Goal: Transaction & Acquisition: Download file/media

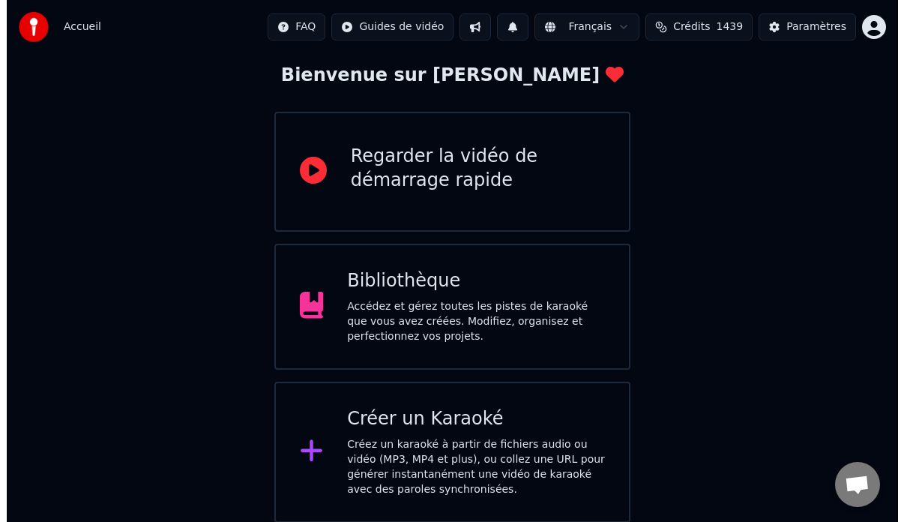
scroll to position [81, 0]
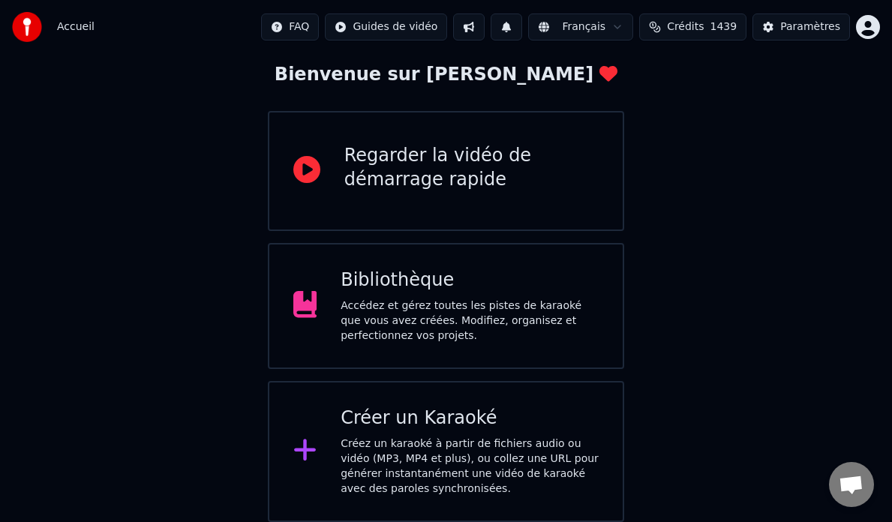
click at [448, 451] on div "Créez un karaoké à partir de fichiers audio ou vidéo (MP3, MP4 et plus), ou col…" at bounding box center [469, 466] width 258 height 60
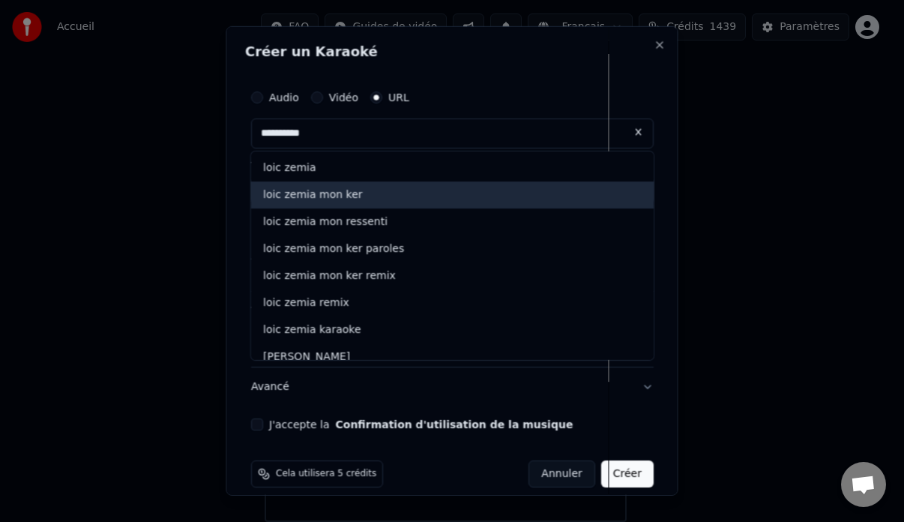
click at [349, 189] on div "loic zemia mon ker" at bounding box center [452, 194] width 403 height 27
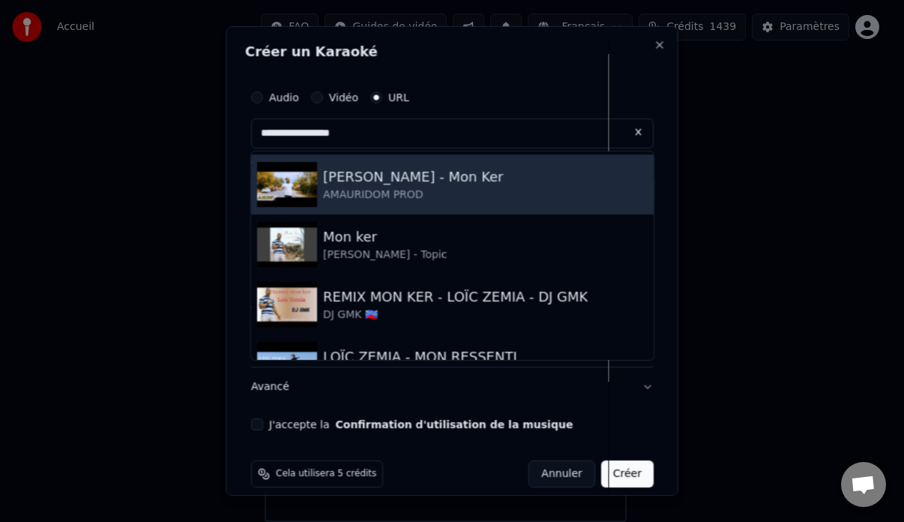
click at [342, 190] on div "AMAURIDOM PROD" at bounding box center [413, 194] width 181 height 15
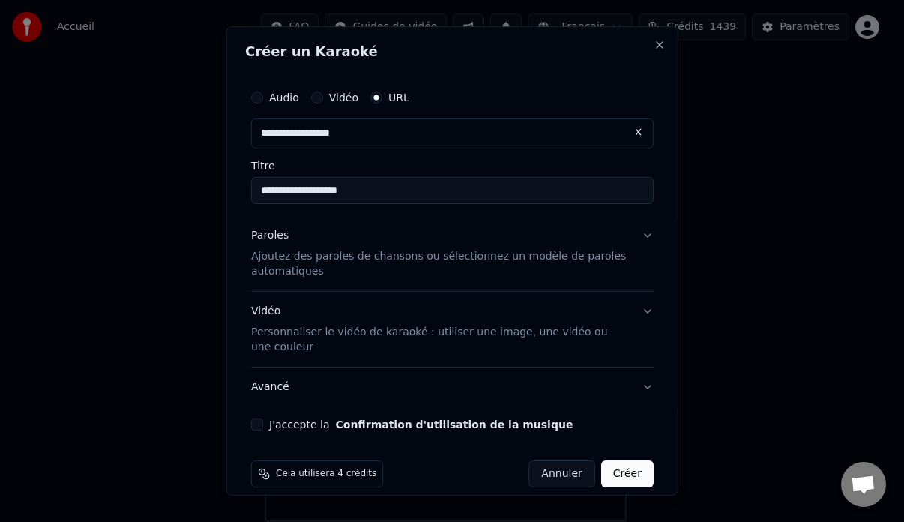
type input "**********"
click at [636, 235] on button "Paroles Ajoutez des paroles de chansons ou sélectionnez un modèle de paroles au…" at bounding box center [452, 253] width 403 height 75
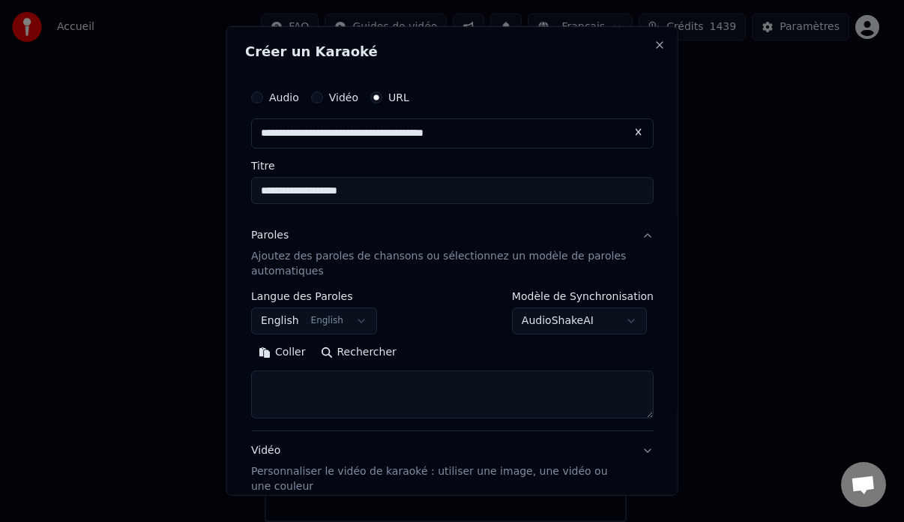
click at [631, 316] on button "AudioShakeAI" at bounding box center [578, 320] width 135 height 27
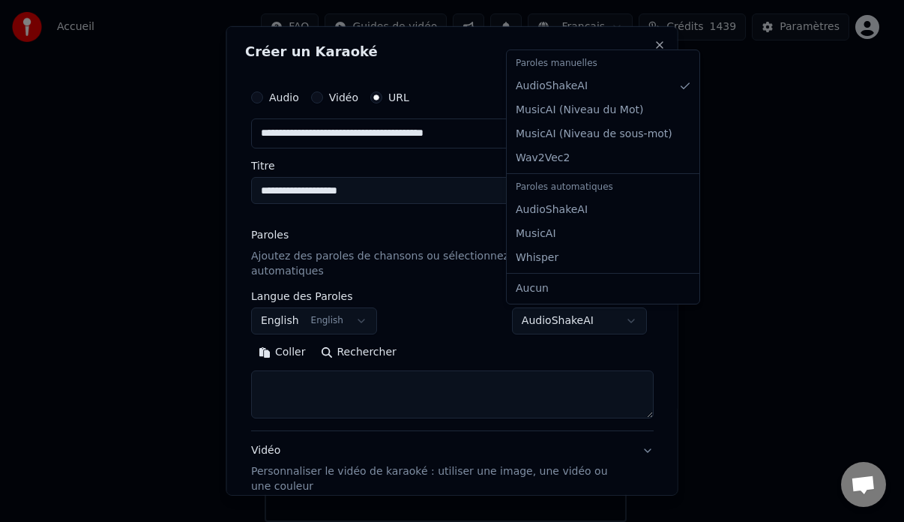
select select "*******"
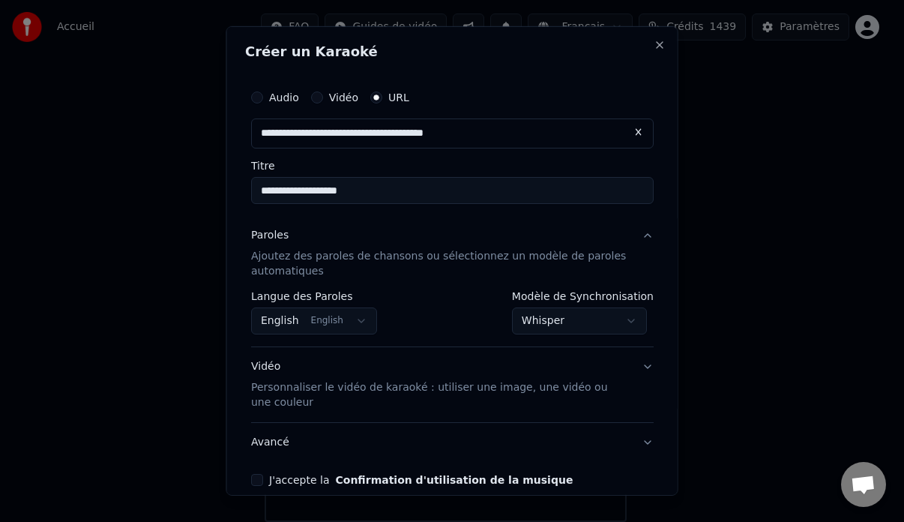
click at [353, 323] on button "English English" at bounding box center [314, 320] width 126 height 27
click at [352, 317] on button "English English" at bounding box center [314, 320] width 126 height 27
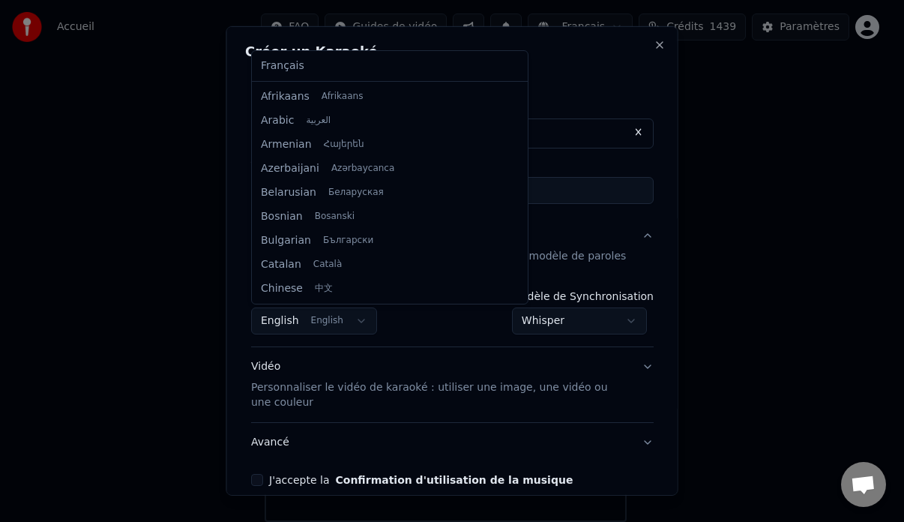
scroll to position [120, 0]
click at [358, 319] on div at bounding box center [452, 261] width 904 height 522
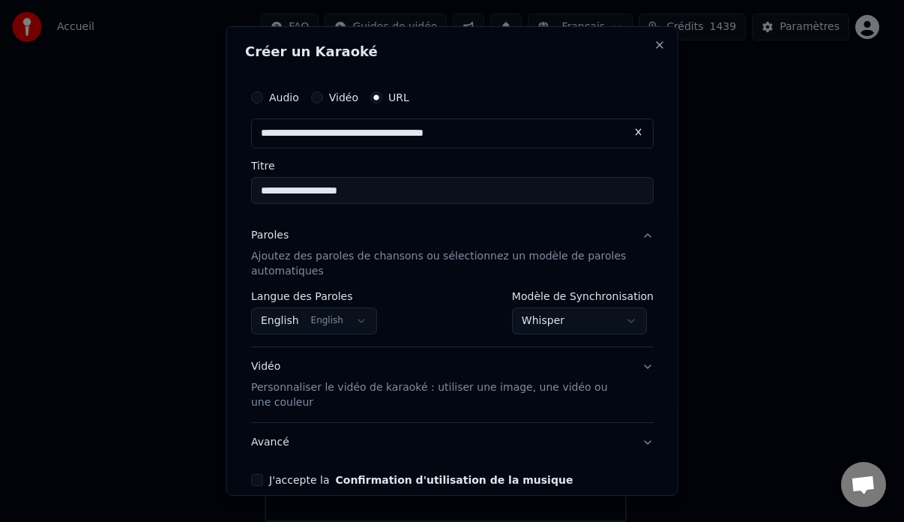
click at [352, 315] on button "English English" at bounding box center [314, 320] width 126 height 27
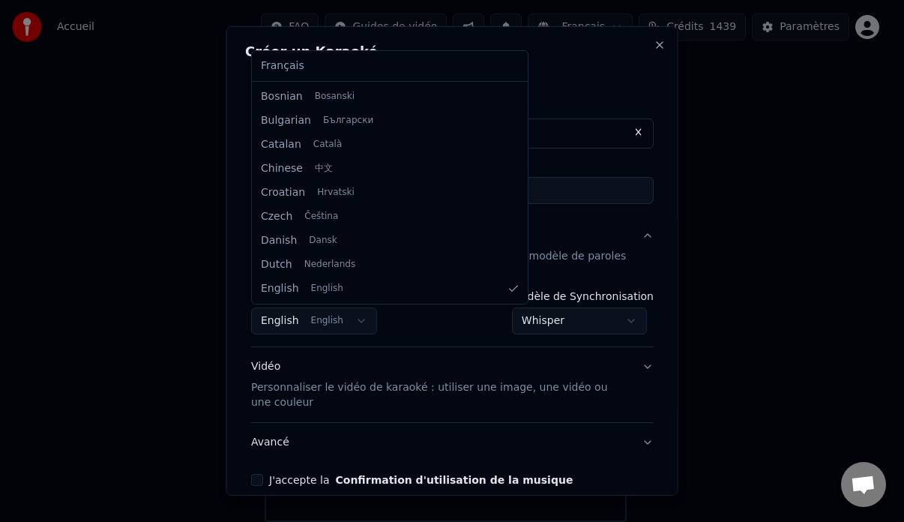
select select "**"
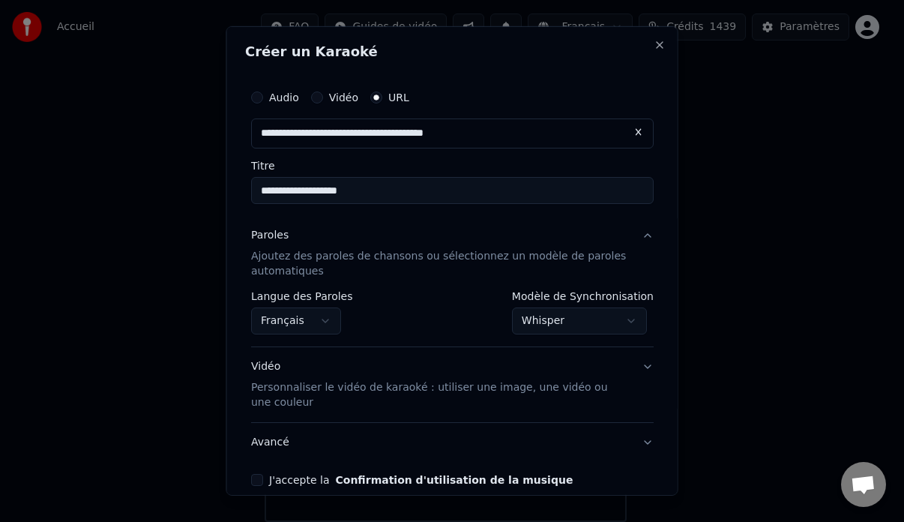
click at [624, 316] on button "Whisper" at bounding box center [578, 320] width 135 height 27
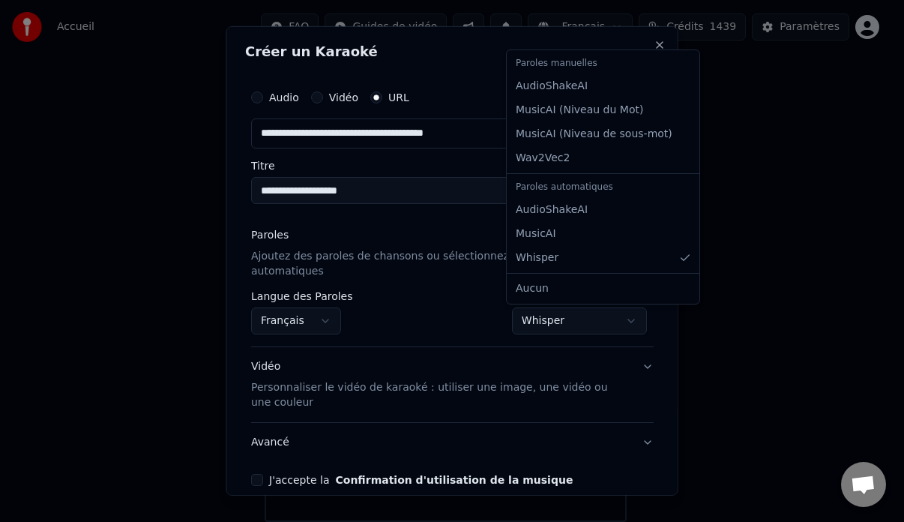
select select "**********"
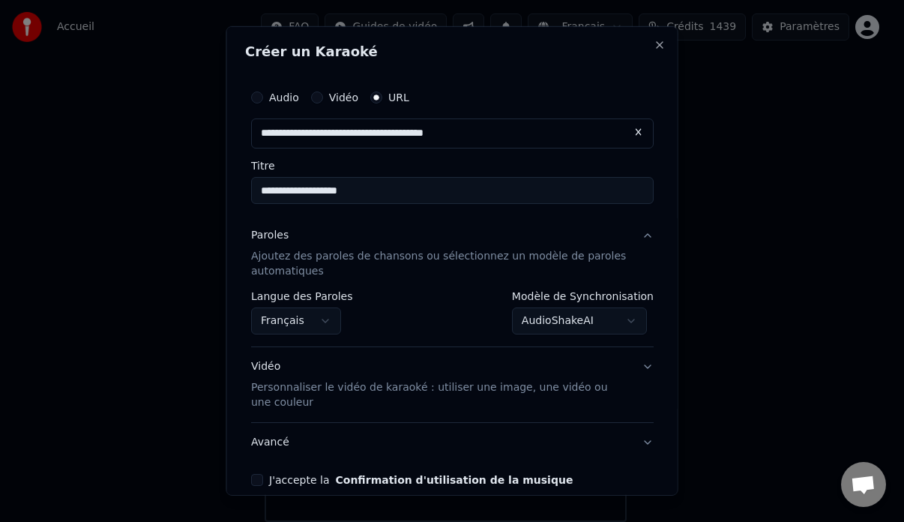
scroll to position [72, 0]
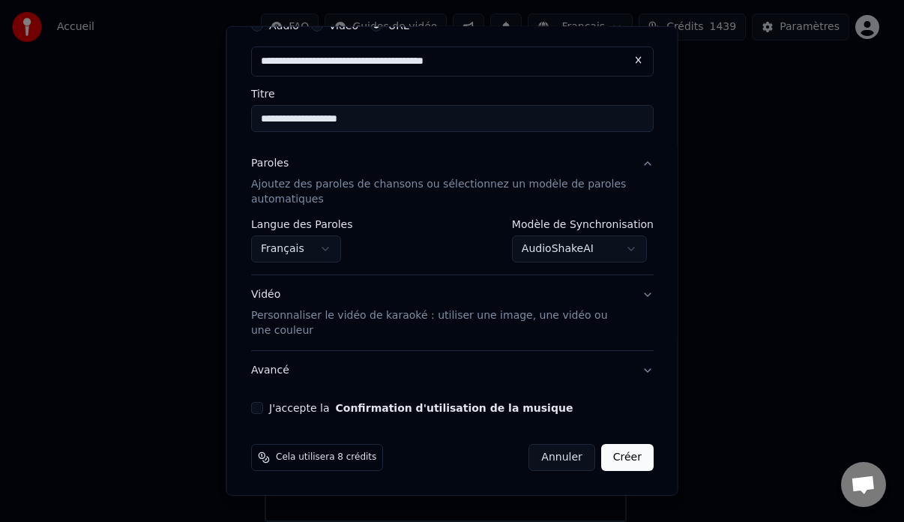
click at [258, 405] on button "J'accepte la Confirmation d'utilisation de la musique" at bounding box center [257, 408] width 12 height 12
click at [627, 460] on button "Créer" at bounding box center [627, 457] width 52 height 27
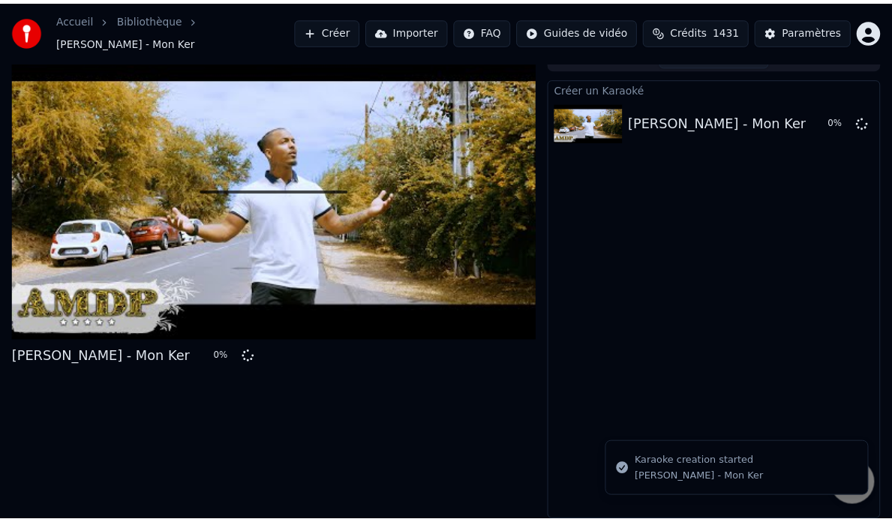
scroll to position [19, 0]
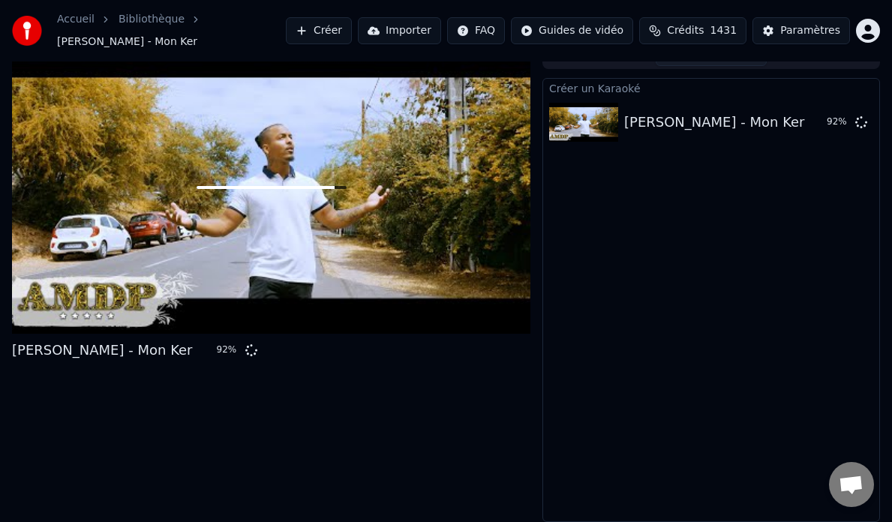
click at [205, 494] on div "[PERSON_NAME] - Mon Ker 92 %" at bounding box center [271, 282] width 518 height 480
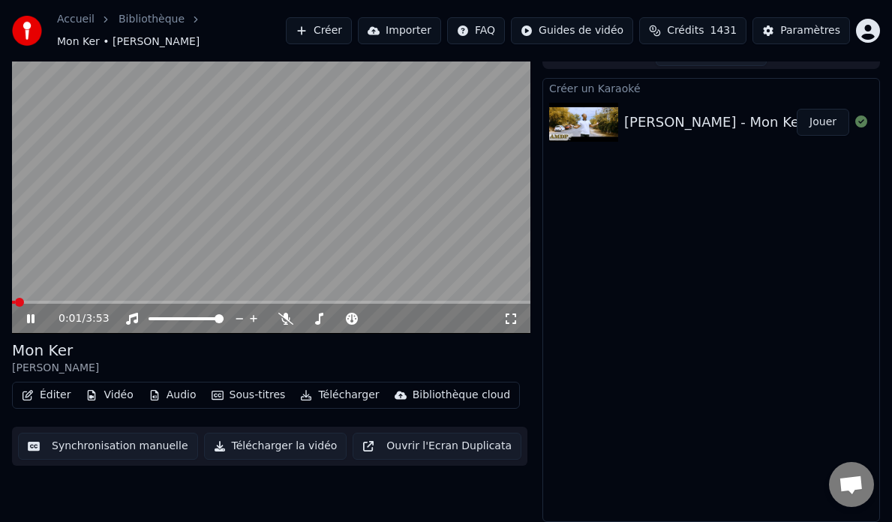
click at [0, 309] on html "Accueil Bibliothèque Mon Ker • [PERSON_NAME] Importer FAQ Guides de vidéo Crédi…" at bounding box center [446, 242] width 892 height 522
click at [15, 301] on span at bounding box center [19, 302] width 9 height 9
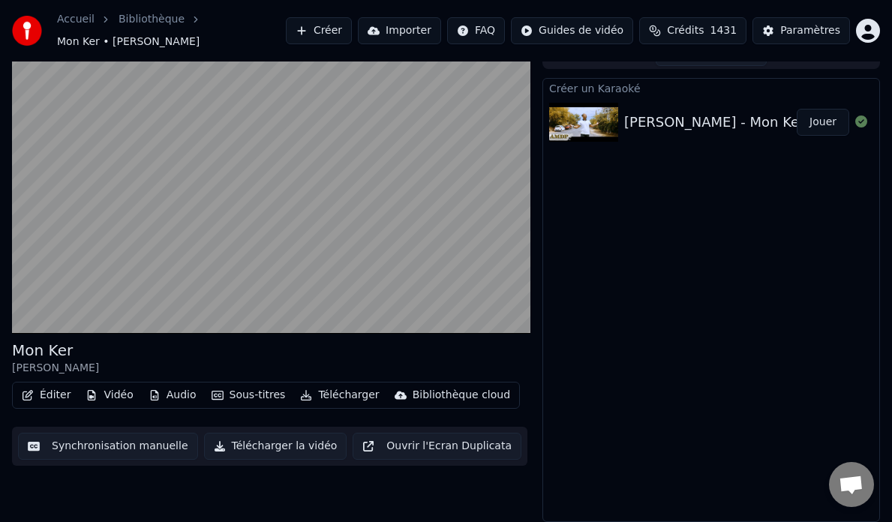
click at [823, 121] on button "Jouer" at bounding box center [822, 122] width 52 height 27
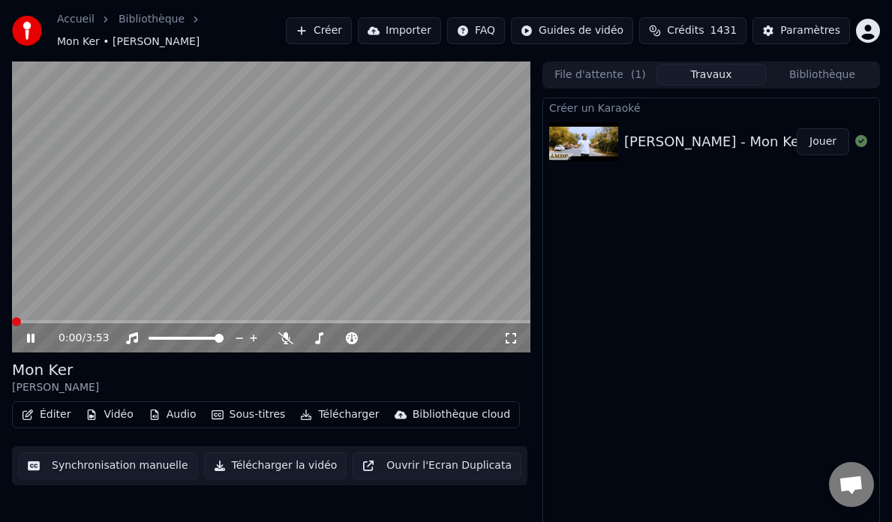
click at [12, 326] on span at bounding box center [16, 321] width 9 height 9
click at [55, 415] on button "Éditer" at bounding box center [46, 414] width 61 height 21
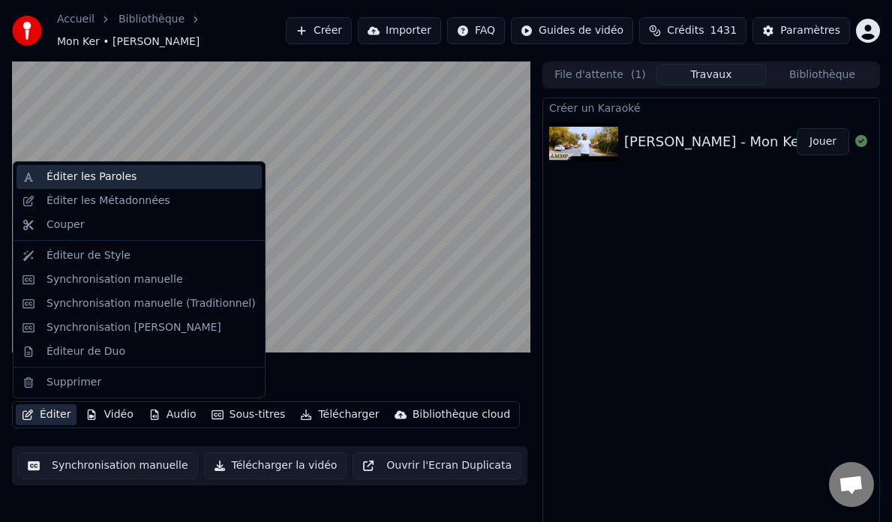
click at [95, 177] on div "Éditer les Paroles" at bounding box center [91, 176] width 90 height 15
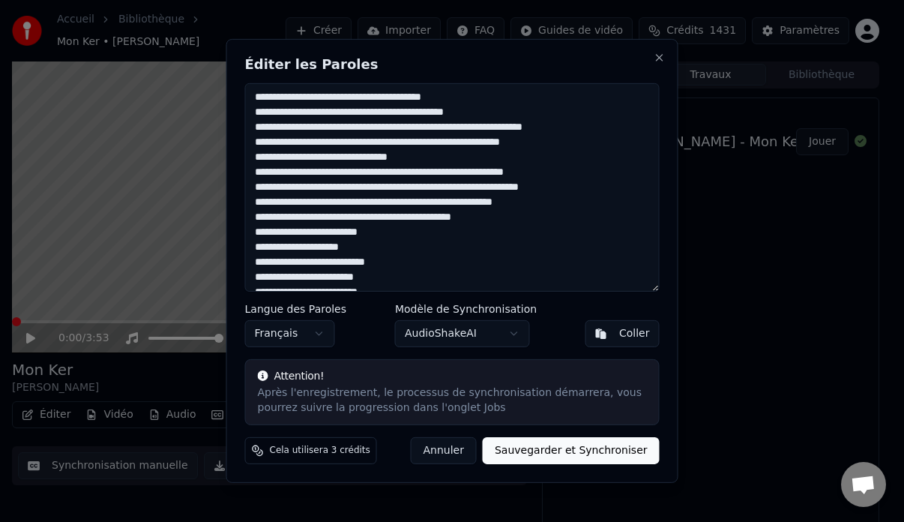
click at [280, 99] on textarea at bounding box center [452, 187] width 415 height 208
click at [346, 97] on textarea at bounding box center [452, 187] width 415 height 208
click at [439, 96] on textarea at bounding box center [452, 187] width 415 height 208
click at [412, 101] on textarea at bounding box center [452, 187] width 415 height 208
click at [262, 113] on textarea at bounding box center [452, 187] width 415 height 208
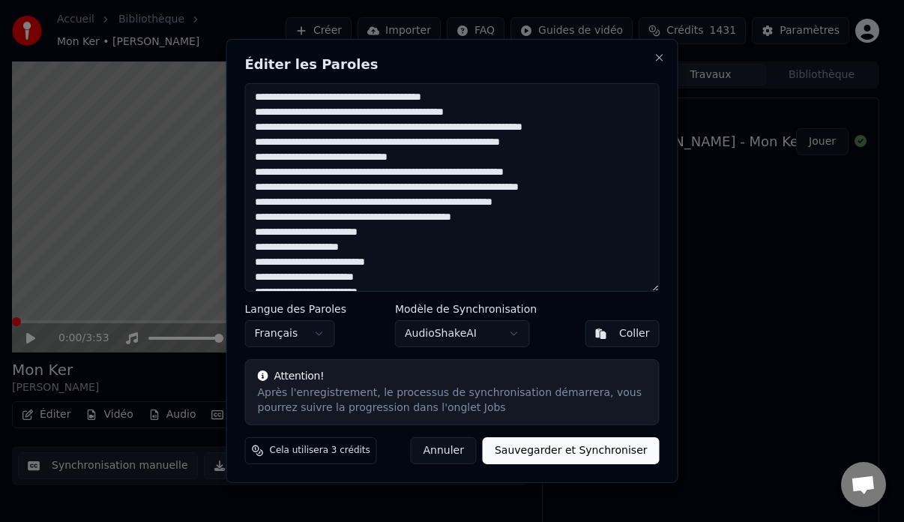
type textarea "**********"
click at [269, 115] on textarea at bounding box center [452, 187] width 415 height 208
click at [271, 113] on textarea at bounding box center [452, 187] width 415 height 208
click at [285, 118] on textarea at bounding box center [452, 187] width 415 height 208
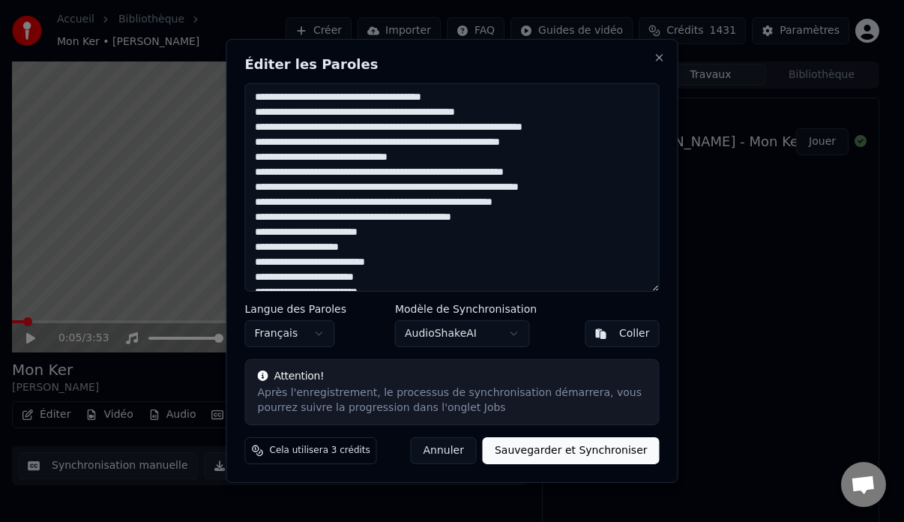
click at [330, 113] on textarea at bounding box center [452, 187] width 415 height 208
click at [280, 129] on textarea at bounding box center [452, 187] width 415 height 208
click at [308, 127] on textarea at bounding box center [452, 187] width 415 height 208
click at [430, 127] on textarea at bounding box center [452, 187] width 415 height 208
click at [501, 127] on textarea at bounding box center [452, 187] width 415 height 208
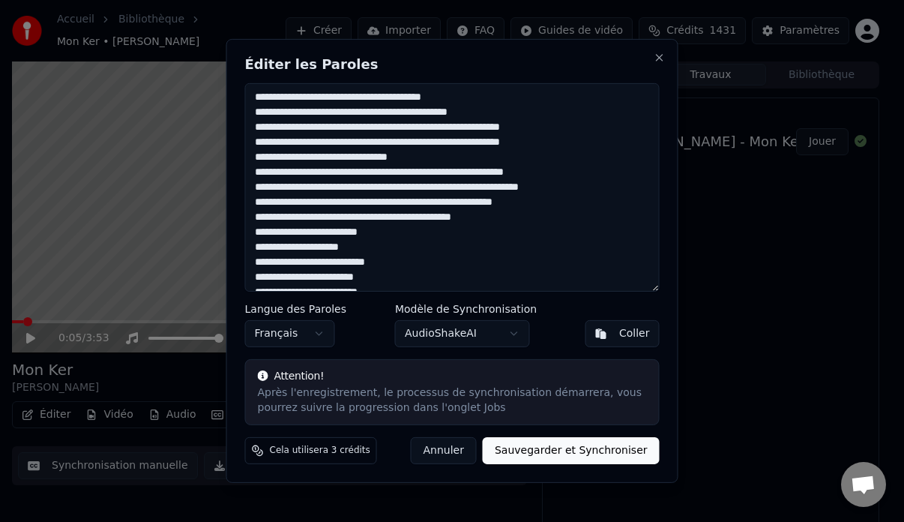
click at [313, 142] on textarea at bounding box center [452, 187] width 415 height 208
click at [409, 145] on textarea at bounding box center [452, 187] width 415 height 208
click at [435, 115] on textarea at bounding box center [452, 187] width 415 height 208
click at [319, 172] on textarea at bounding box center [452, 187] width 415 height 208
click at [446, 172] on textarea at bounding box center [452, 187] width 415 height 208
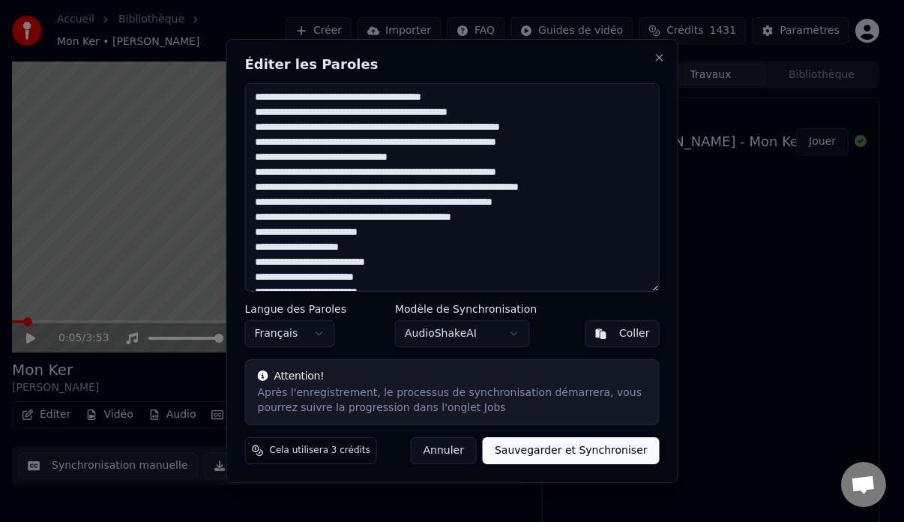
click at [511, 173] on textarea at bounding box center [452, 187] width 415 height 208
click at [436, 170] on textarea at bounding box center [452, 187] width 415 height 208
click at [365, 189] on textarea at bounding box center [452, 187] width 415 height 208
click at [368, 187] on textarea at bounding box center [452, 187] width 415 height 208
click at [406, 187] on textarea at bounding box center [452, 187] width 415 height 208
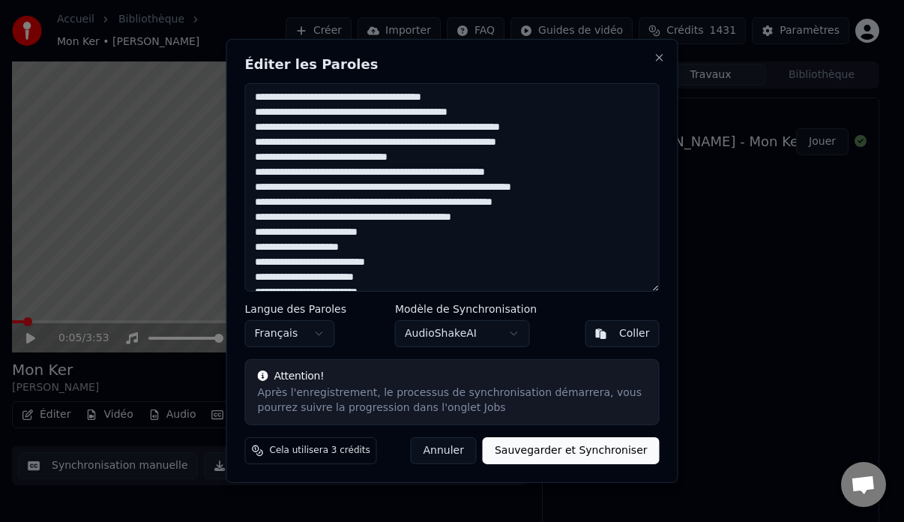
click at [477, 188] on textarea at bounding box center [452, 187] width 415 height 208
click at [526, 187] on textarea at bounding box center [452, 187] width 415 height 208
click at [561, 190] on textarea at bounding box center [452, 187] width 415 height 208
click at [426, 157] on textarea at bounding box center [452, 187] width 415 height 208
click at [258, 161] on textarea at bounding box center [452, 187] width 415 height 208
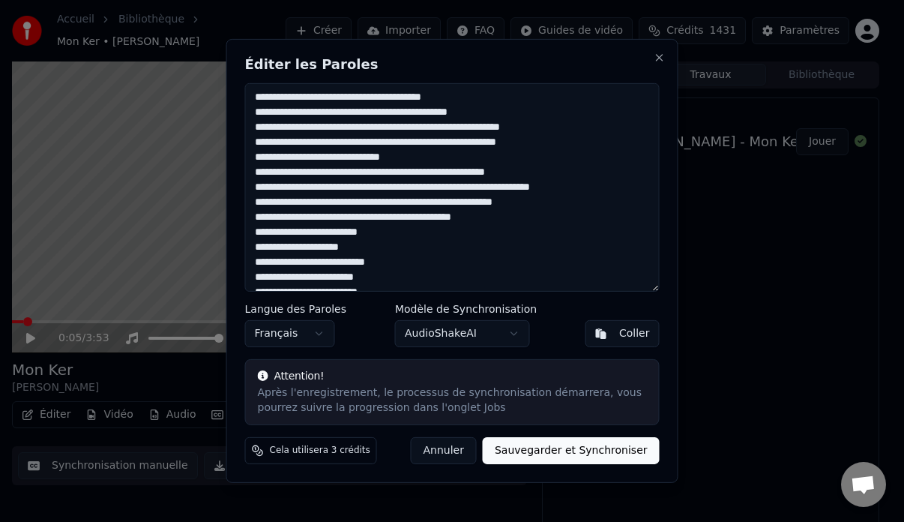
click at [412, 204] on textarea at bounding box center [452, 187] width 415 height 208
click at [478, 205] on textarea at bounding box center [452, 187] width 415 height 208
click at [444, 200] on textarea at bounding box center [452, 187] width 415 height 208
drag, startPoint x: 522, startPoint y: 196, endPoint x: 532, endPoint y: 202, distance: 11.4
click at [526, 199] on textarea at bounding box center [452, 187] width 415 height 208
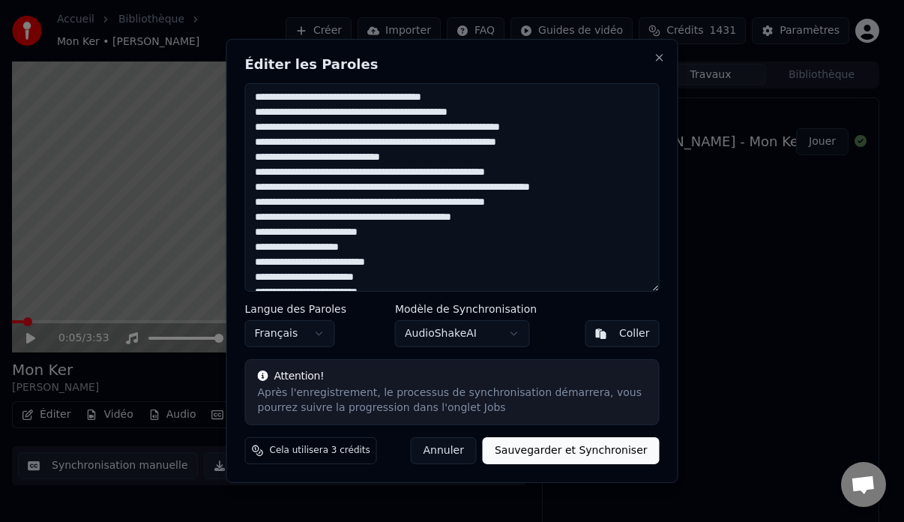
drag, startPoint x: 523, startPoint y: 203, endPoint x: 531, endPoint y: 207, distance: 9.1
click at [525, 205] on textarea at bounding box center [452, 187] width 415 height 208
click at [523, 202] on textarea at bounding box center [452, 187] width 415 height 208
click at [523, 201] on textarea at bounding box center [452, 187] width 415 height 208
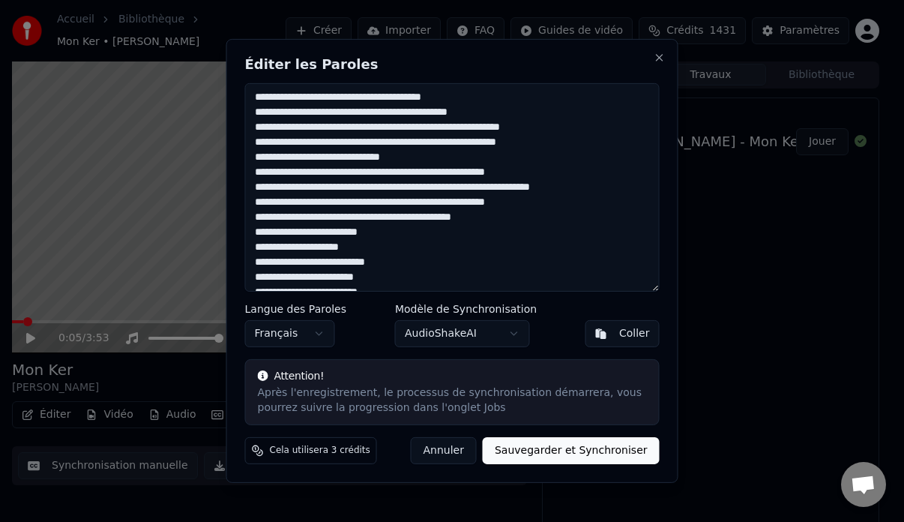
click at [522, 200] on textarea at bounding box center [452, 187] width 415 height 208
drag, startPoint x: 411, startPoint y: 203, endPoint x: 427, endPoint y: 203, distance: 16.5
click at [412, 203] on textarea at bounding box center [452, 187] width 415 height 208
click at [412, 207] on textarea at bounding box center [452, 187] width 415 height 208
click at [379, 236] on textarea at bounding box center [452, 187] width 415 height 208
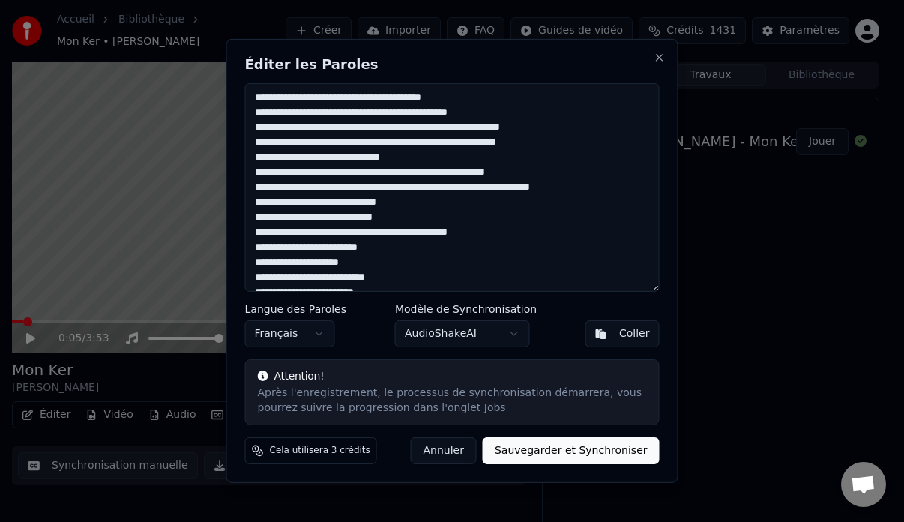
click at [382, 232] on textarea at bounding box center [452, 187] width 415 height 208
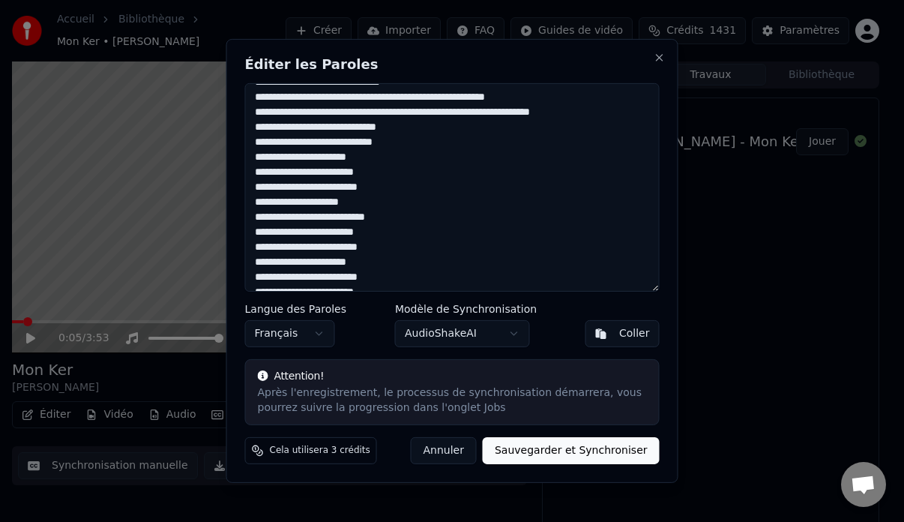
click at [394, 112] on textarea at bounding box center [452, 187] width 415 height 208
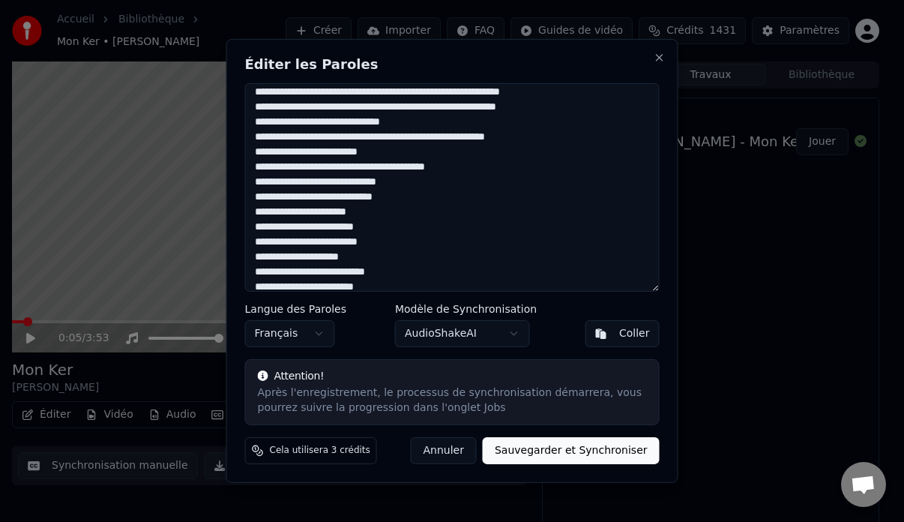
scroll to position [110, 0]
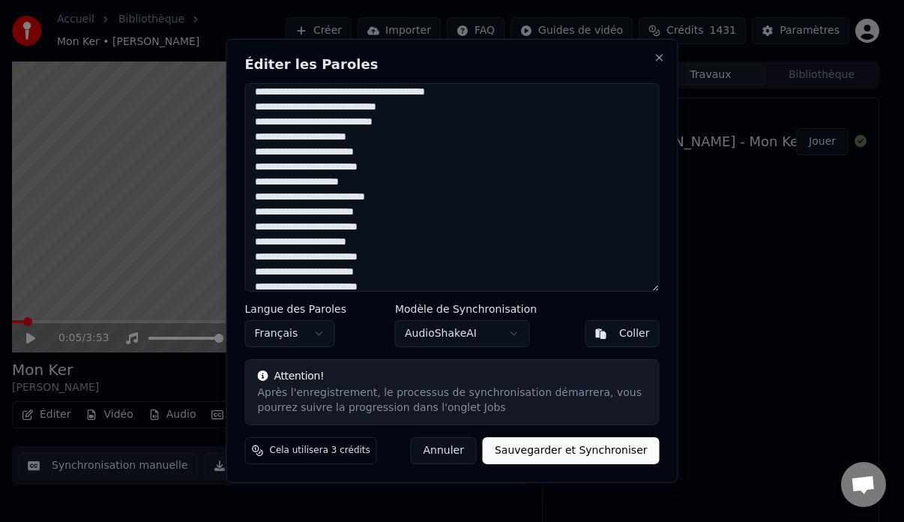
click at [329, 151] on textarea at bounding box center [452, 187] width 415 height 208
click at [355, 153] on textarea at bounding box center [452, 187] width 415 height 208
click at [312, 168] on textarea at bounding box center [452, 187] width 415 height 208
click at [327, 169] on textarea at bounding box center [452, 187] width 415 height 208
click at [297, 169] on textarea at bounding box center [452, 187] width 415 height 208
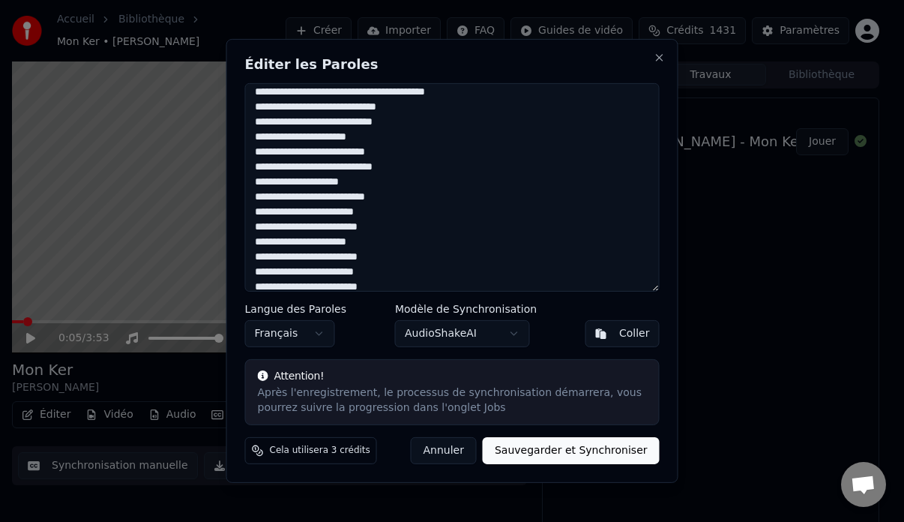
click at [277, 181] on textarea at bounding box center [452, 187] width 415 height 208
click at [272, 183] on textarea at bounding box center [452, 187] width 415 height 208
click at [260, 197] on textarea at bounding box center [452, 187] width 415 height 208
click at [299, 183] on textarea at bounding box center [452, 187] width 415 height 208
click at [346, 181] on textarea at bounding box center [452, 187] width 415 height 208
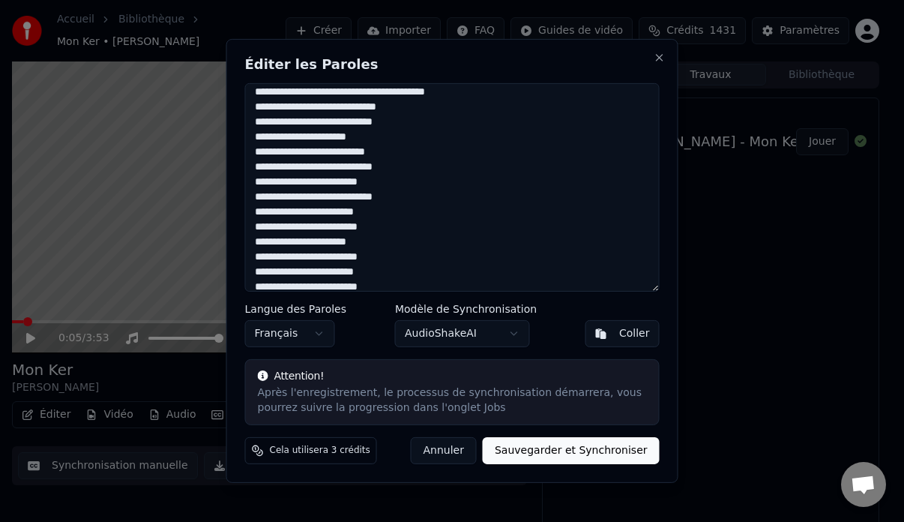
click at [367, 184] on textarea at bounding box center [452, 187] width 415 height 208
click at [274, 184] on textarea at bounding box center [452, 187] width 415 height 208
click at [313, 229] on textarea at bounding box center [452, 187] width 415 height 208
click at [285, 228] on textarea at bounding box center [452, 187] width 415 height 208
click at [259, 243] on textarea at bounding box center [452, 187] width 415 height 208
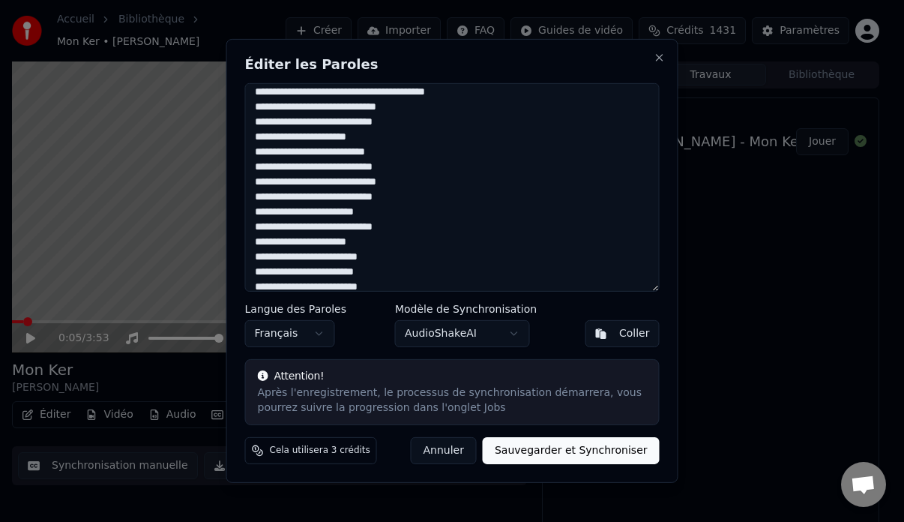
click at [264, 244] on textarea at bounding box center [452, 187] width 415 height 208
click at [262, 241] on textarea at bounding box center [452, 187] width 415 height 208
click at [337, 244] on textarea at bounding box center [452, 187] width 415 height 208
click at [349, 139] on textarea at bounding box center [452, 187] width 415 height 208
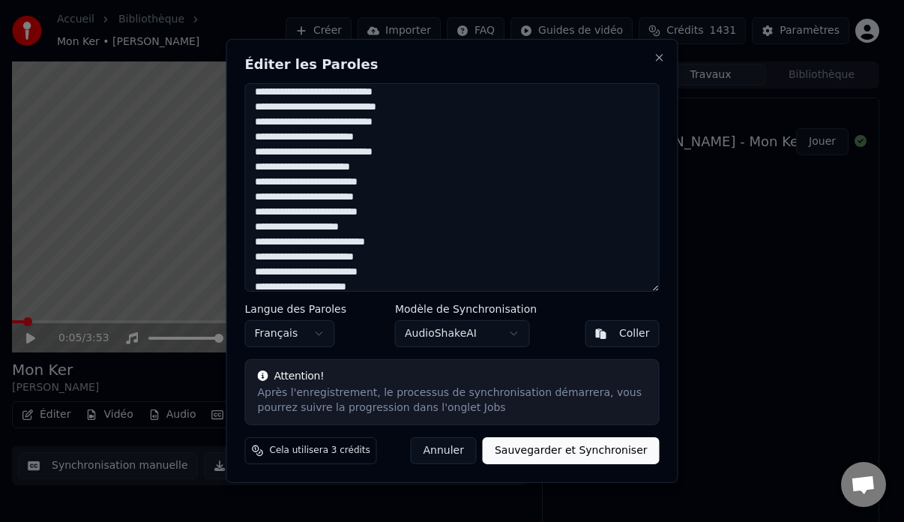
click at [349, 139] on textarea at bounding box center [452, 187] width 415 height 208
click at [277, 184] on textarea at bounding box center [452, 187] width 415 height 208
click at [349, 197] on textarea at bounding box center [452, 187] width 415 height 208
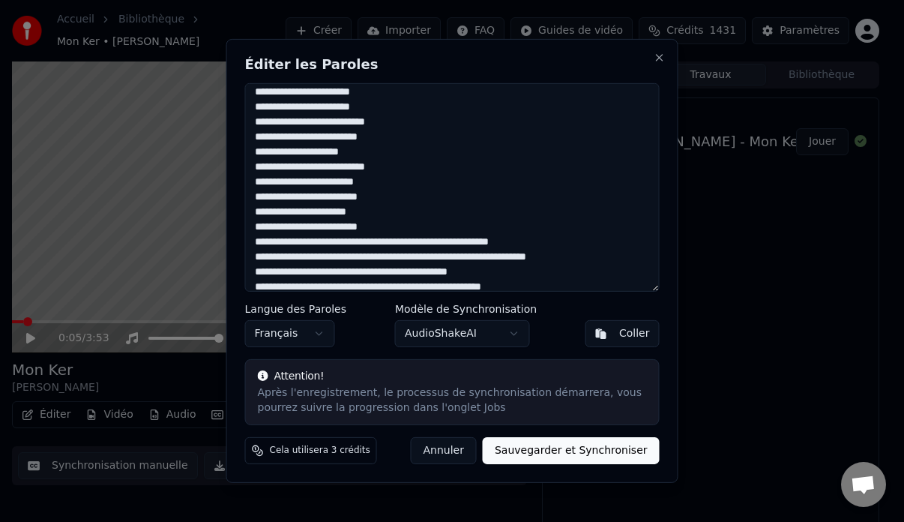
click at [286, 136] on textarea at bounding box center [452, 187] width 415 height 208
click at [322, 152] on textarea at bounding box center [452, 187] width 415 height 208
click at [321, 152] on textarea at bounding box center [452, 187] width 415 height 208
click at [259, 152] on textarea at bounding box center [452, 187] width 415 height 208
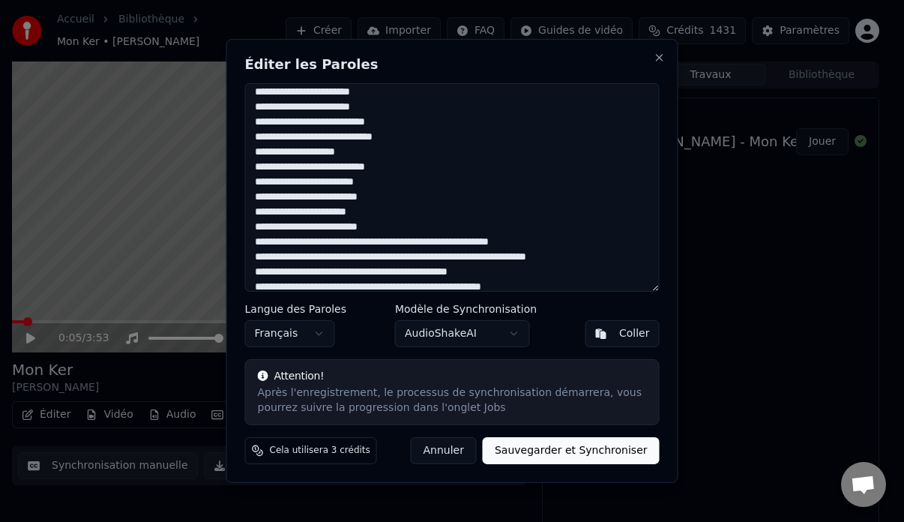
click at [270, 151] on textarea at bounding box center [452, 187] width 415 height 208
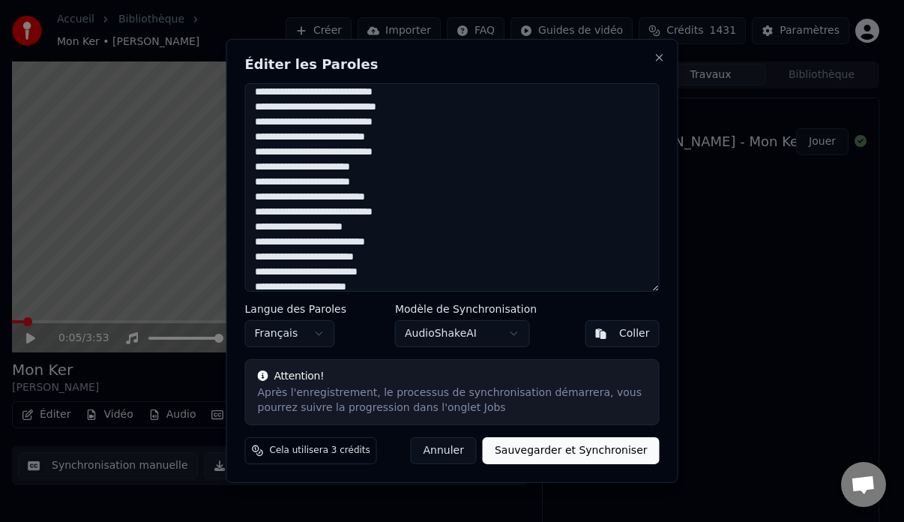
drag, startPoint x: 298, startPoint y: 227, endPoint x: 310, endPoint y: 232, distance: 12.8
click at [298, 227] on textarea at bounding box center [452, 187] width 415 height 208
click at [299, 226] on textarea at bounding box center [452, 187] width 415 height 208
click at [265, 242] on textarea at bounding box center [452, 187] width 415 height 208
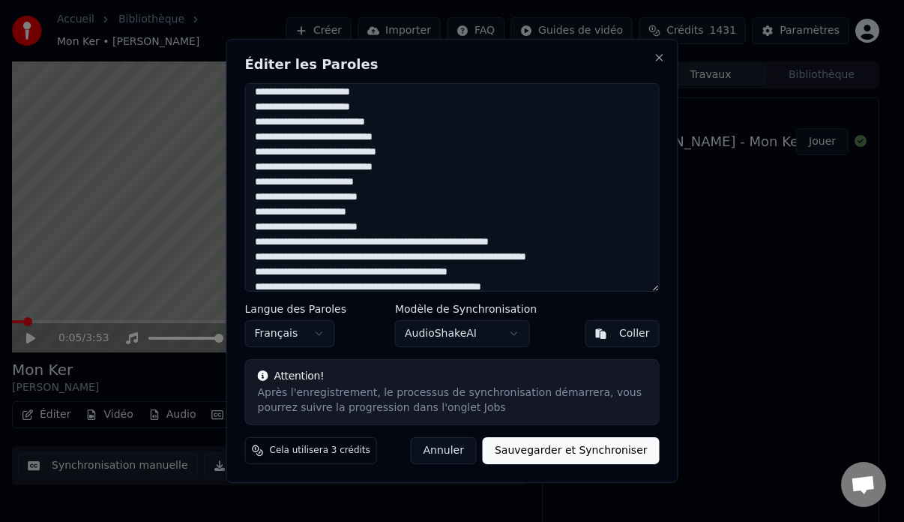
drag, startPoint x: 350, startPoint y: 184, endPoint x: 361, endPoint y: 194, distance: 14.8
click at [350, 184] on textarea at bounding box center [452, 187] width 415 height 208
click at [312, 197] on textarea at bounding box center [452, 187] width 415 height 208
click at [286, 198] on textarea at bounding box center [452, 187] width 415 height 208
click at [294, 198] on textarea at bounding box center [452, 187] width 415 height 208
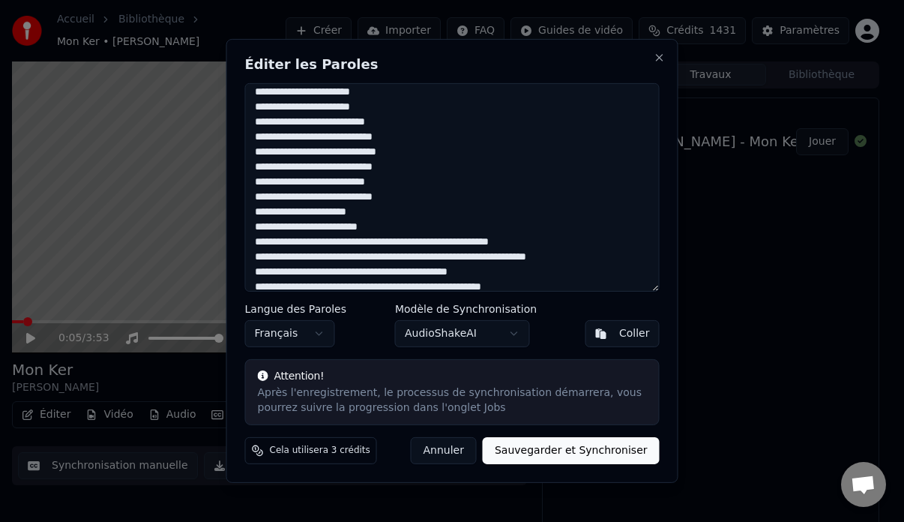
click at [259, 211] on textarea at bounding box center [452, 187] width 415 height 208
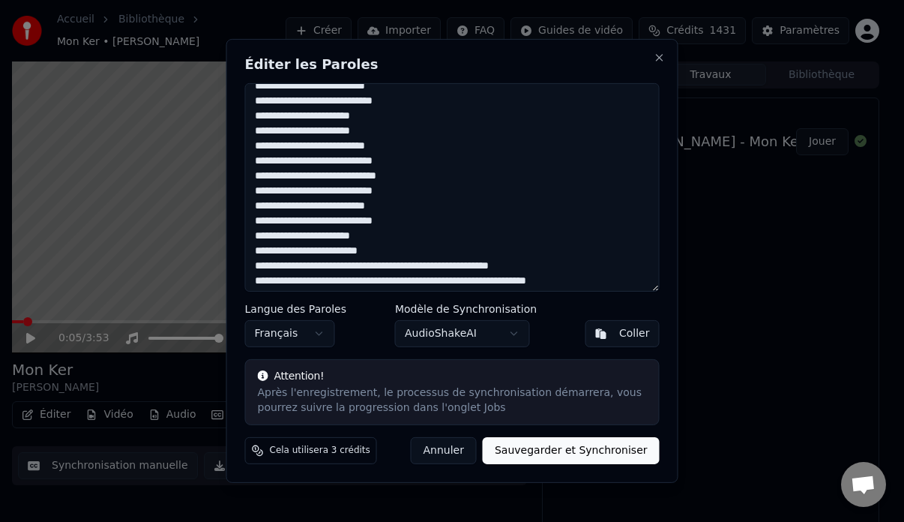
scroll to position [230, 0]
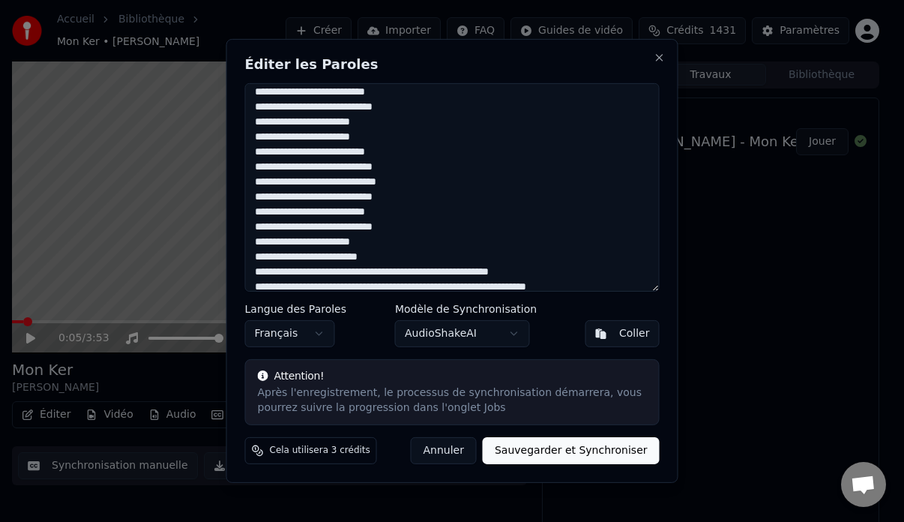
click at [336, 242] on textarea at bounding box center [452, 187] width 415 height 208
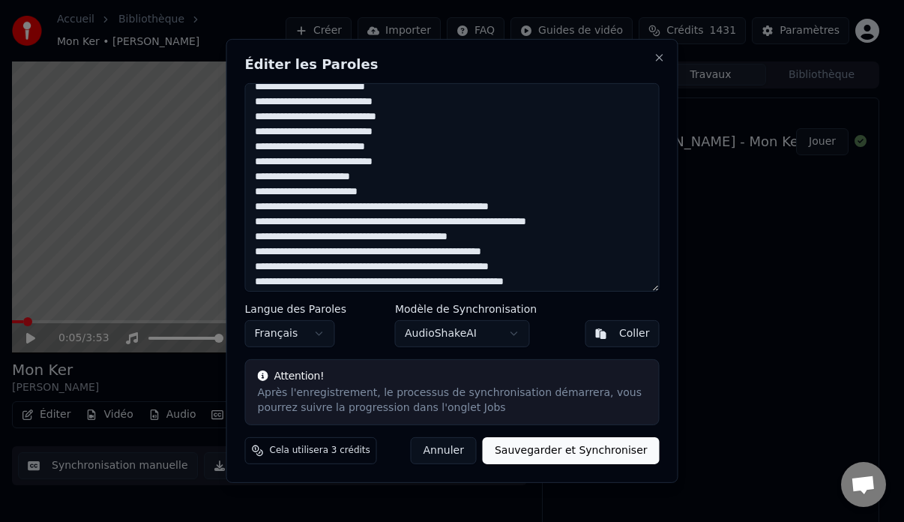
scroll to position [305, 0]
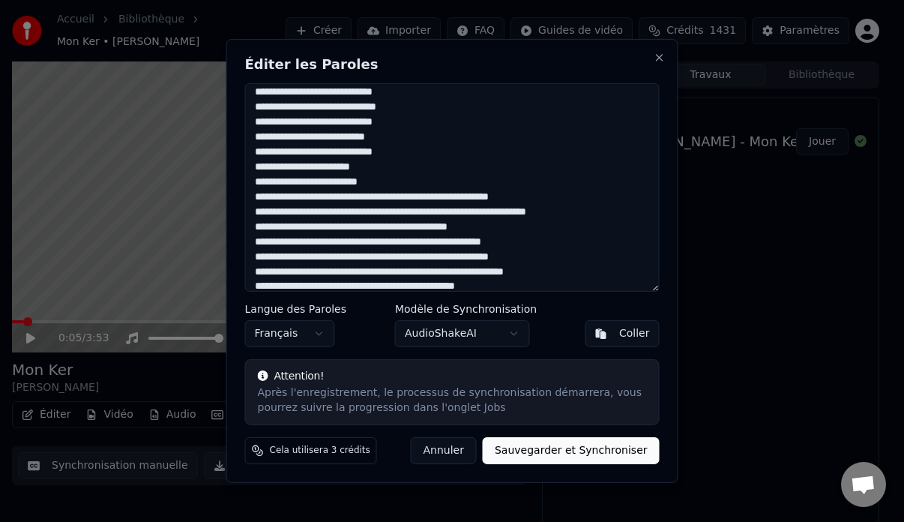
click at [319, 183] on textarea at bounding box center [452, 187] width 415 height 208
click at [283, 199] on textarea at bounding box center [452, 187] width 415 height 208
click at [283, 197] on textarea at bounding box center [452, 187] width 415 height 208
click at [382, 197] on textarea at bounding box center [452, 187] width 415 height 208
click at [460, 199] on textarea at bounding box center [452, 187] width 415 height 208
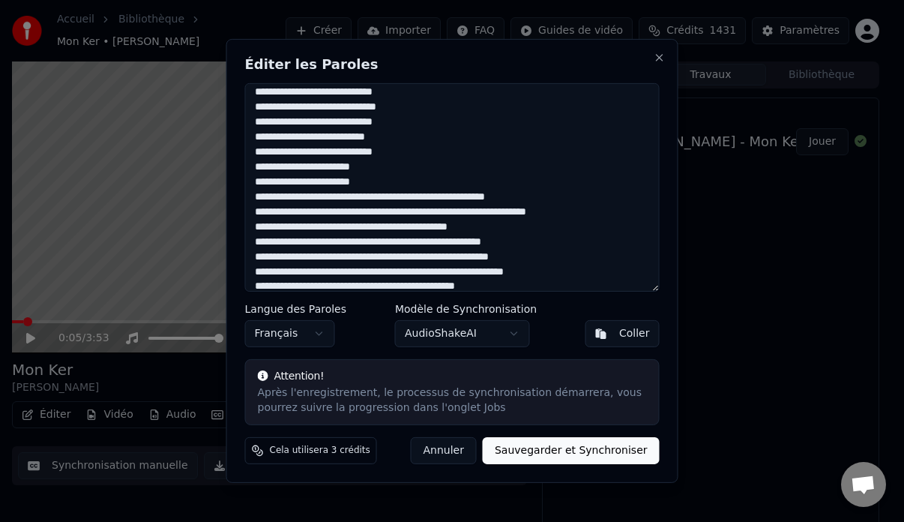
click at [530, 196] on textarea at bounding box center [452, 187] width 415 height 208
click at [497, 201] on textarea at bounding box center [452, 187] width 415 height 208
click at [504, 199] on textarea at bounding box center [452, 187] width 415 height 208
click at [499, 199] on textarea at bounding box center [452, 187] width 415 height 208
click at [502, 199] on textarea at bounding box center [452, 187] width 415 height 208
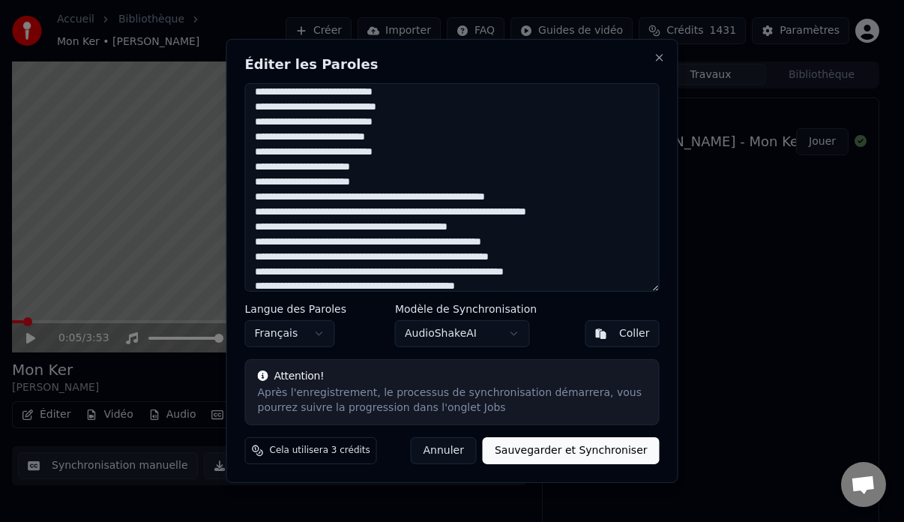
click at [332, 211] on textarea at bounding box center [452, 187] width 415 height 208
click at [427, 214] on textarea at bounding box center [452, 187] width 415 height 208
click at [405, 213] on textarea at bounding box center [452, 187] width 415 height 208
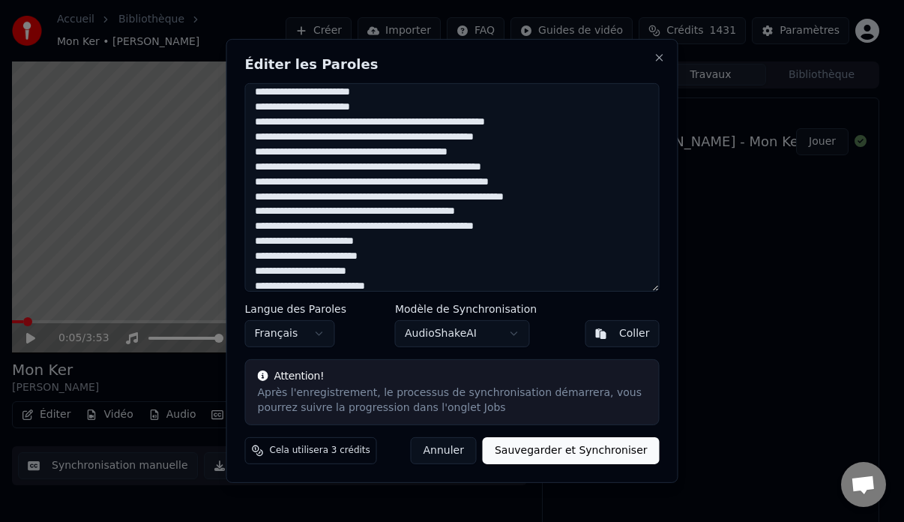
click at [304, 136] on textarea at bounding box center [452, 187] width 415 height 208
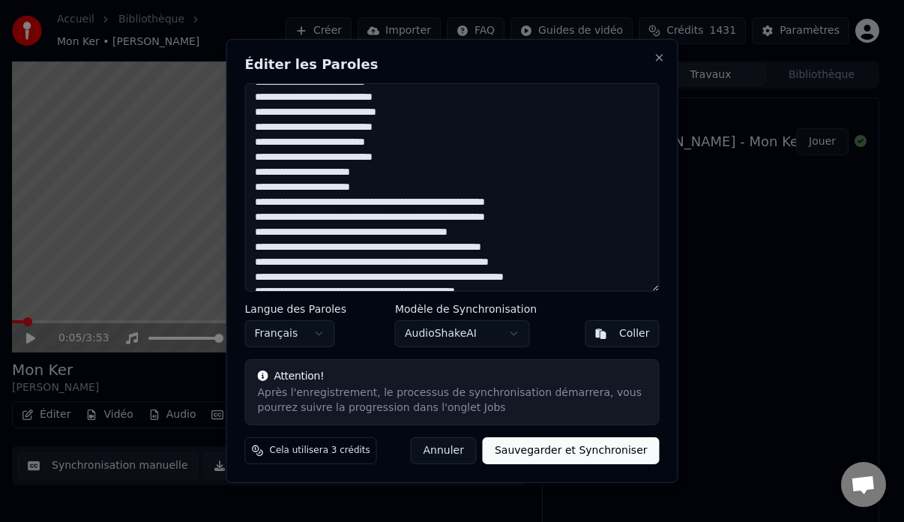
scroll to position [375, 0]
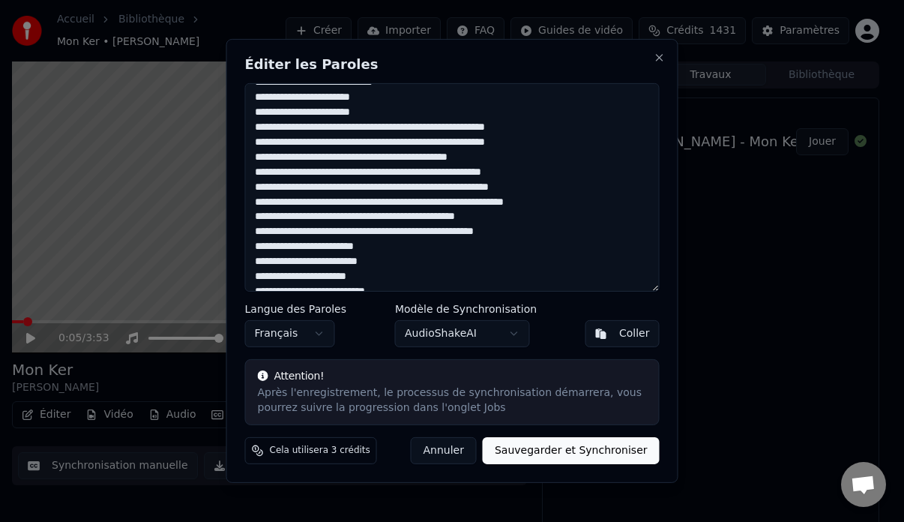
click at [433, 126] on textarea at bounding box center [452, 187] width 415 height 208
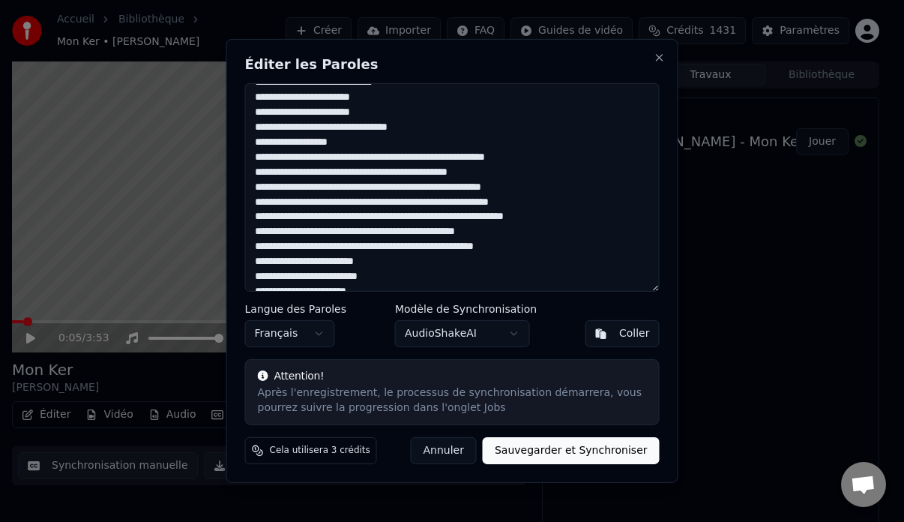
click at [386, 157] on textarea at bounding box center [452, 187] width 415 height 208
click at [496, 158] on textarea at bounding box center [452, 187] width 415 height 208
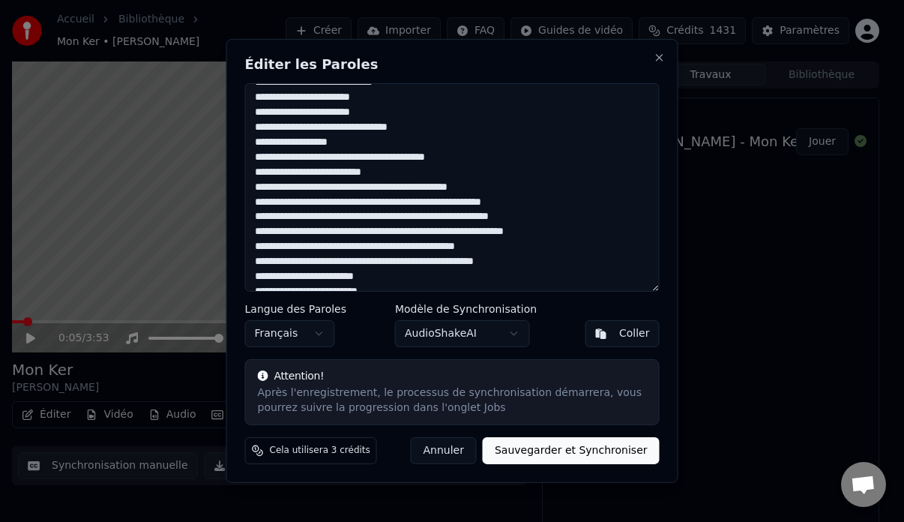
click at [274, 187] on textarea at bounding box center [452, 187] width 415 height 208
click at [364, 186] on textarea at bounding box center [452, 187] width 415 height 208
click at [385, 190] on textarea at bounding box center [452, 187] width 415 height 208
click at [390, 187] on textarea at bounding box center [452, 187] width 415 height 208
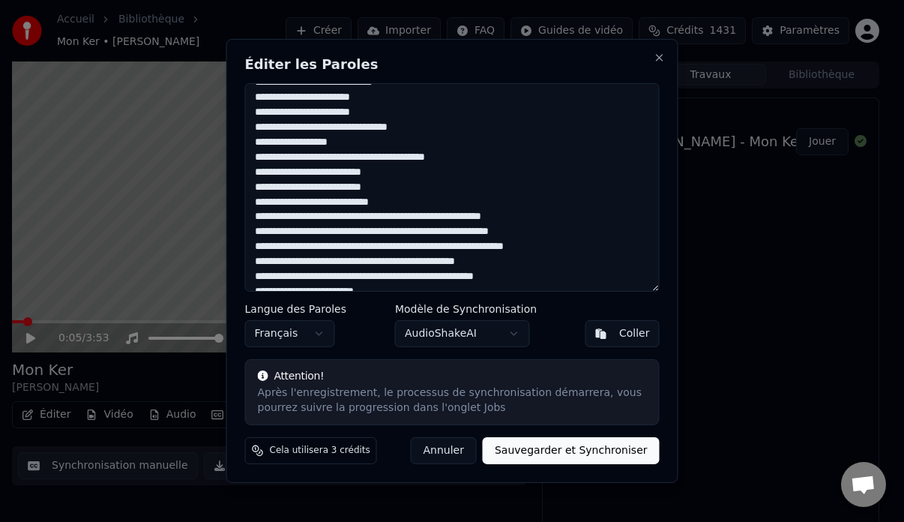
click at [258, 216] on textarea at bounding box center [452, 187] width 415 height 208
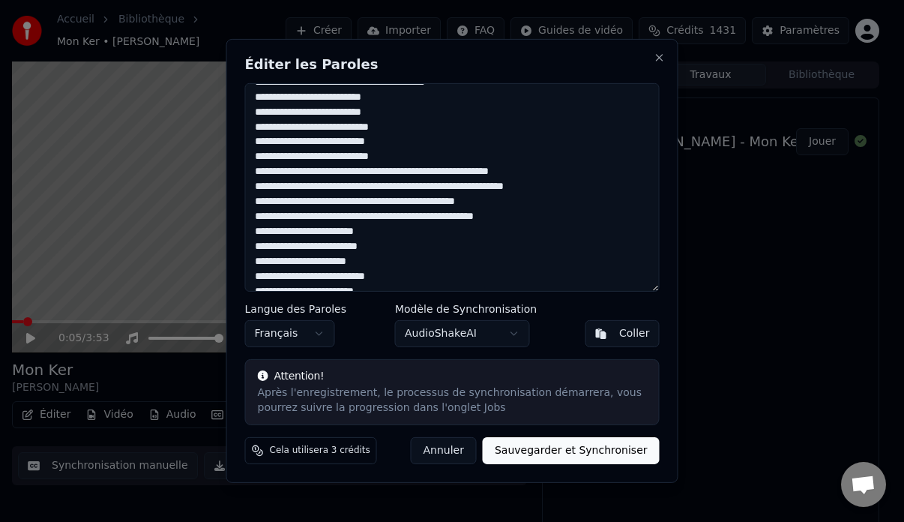
click at [317, 172] on textarea at bounding box center [452, 187] width 415 height 208
click at [338, 172] on textarea at bounding box center [452, 187] width 415 height 208
click at [360, 174] on textarea at bounding box center [452, 187] width 415 height 208
click at [403, 172] on textarea at bounding box center [452, 187] width 415 height 208
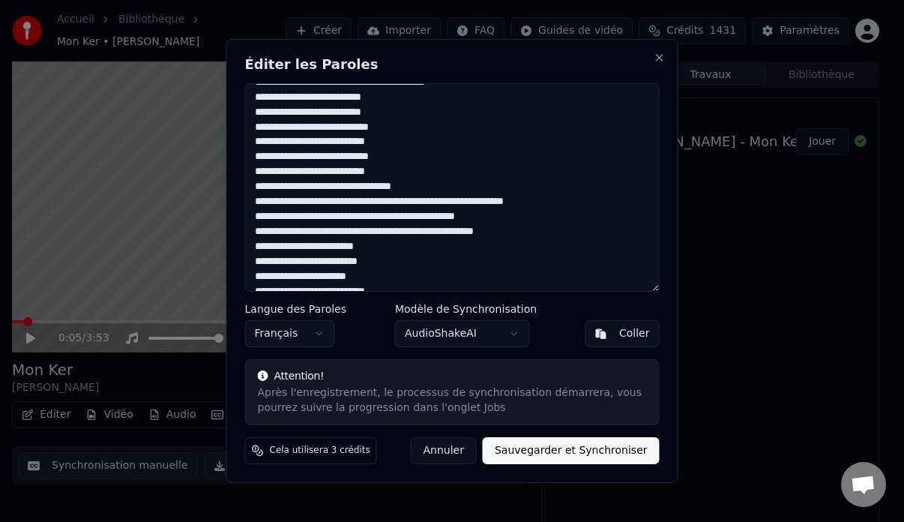
click at [320, 187] on textarea at bounding box center [452, 187] width 415 height 208
click at [325, 185] on textarea at bounding box center [452, 187] width 415 height 208
click at [310, 184] on textarea at bounding box center [452, 187] width 415 height 208
click at [301, 187] on textarea at bounding box center [452, 187] width 415 height 208
drag, startPoint x: 340, startPoint y: 185, endPoint x: 352, endPoint y: 188, distance: 12.4
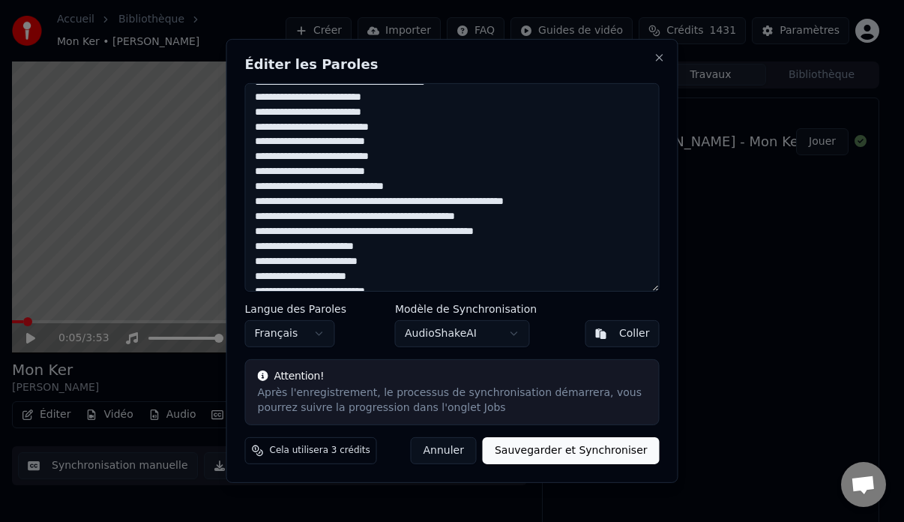
click at [341, 185] on textarea at bounding box center [452, 187] width 415 height 208
click at [382, 204] on textarea at bounding box center [452, 187] width 415 height 208
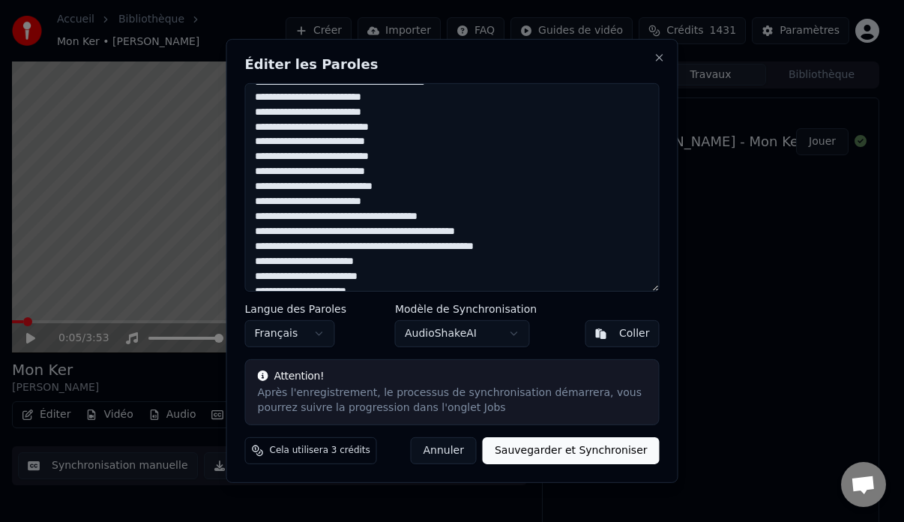
click at [397, 217] on textarea at bounding box center [452, 187] width 415 height 208
click at [337, 187] on textarea at bounding box center [452, 187] width 415 height 208
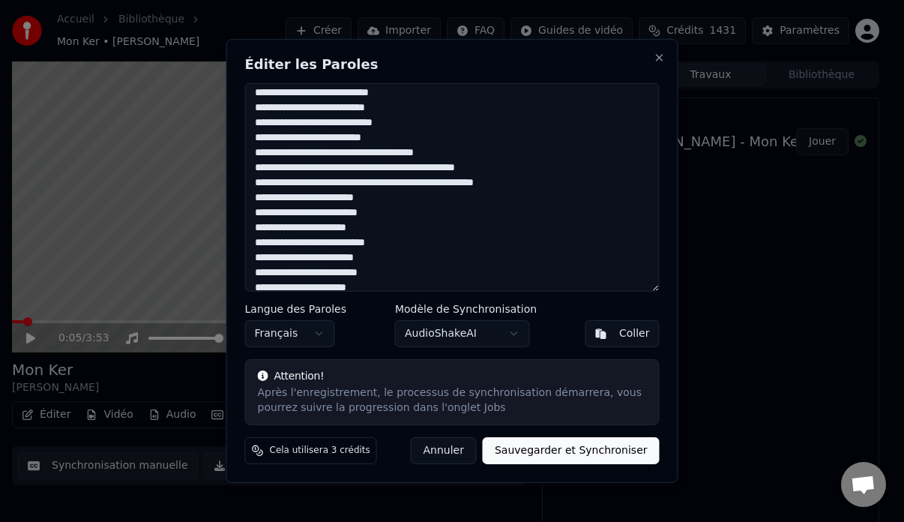
scroll to position [525, 0]
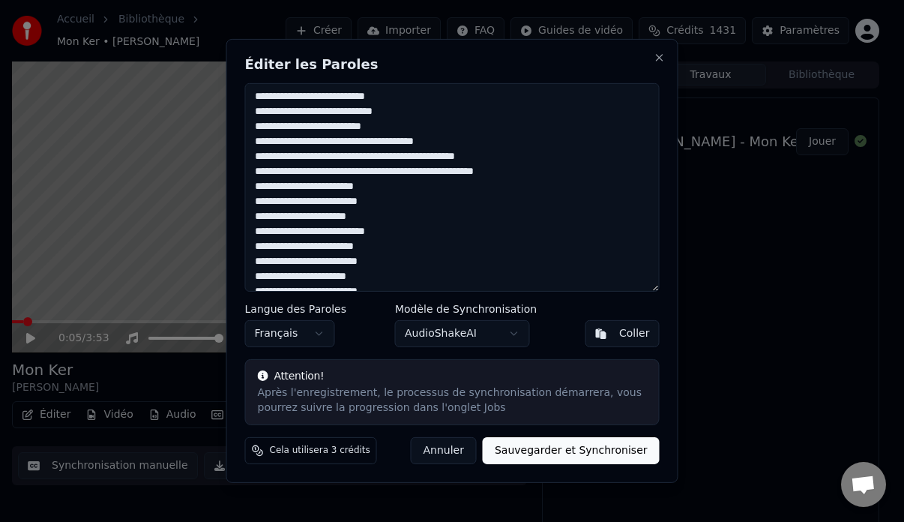
click at [372, 157] on textarea at bounding box center [452, 187] width 415 height 208
click at [386, 157] on textarea at bounding box center [452, 187] width 415 height 208
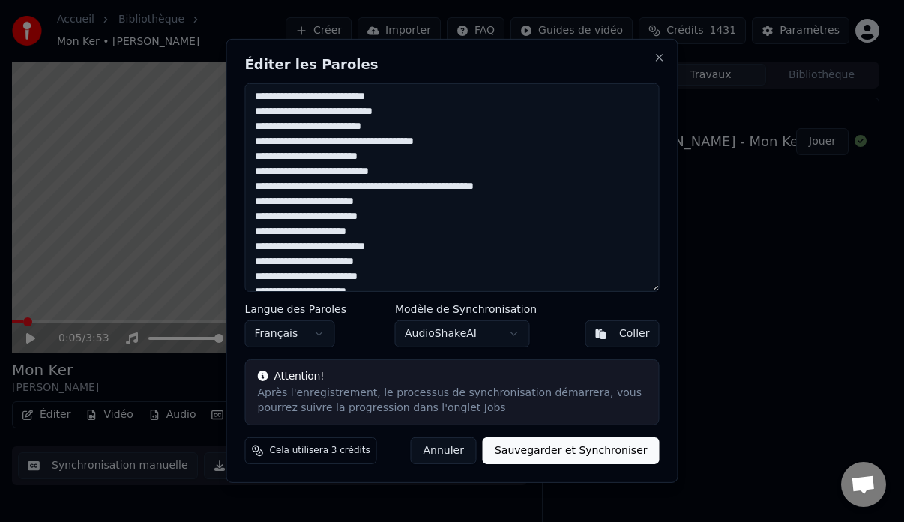
drag, startPoint x: 308, startPoint y: 169, endPoint x: 328, endPoint y: 176, distance: 20.6
click at [308, 173] on textarea at bounding box center [452, 187] width 415 height 208
click at [289, 171] on textarea at bounding box center [452, 187] width 415 height 208
click at [281, 172] on textarea at bounding box center [452, 187] width 415 height 208
click at [369, 171] on textarea at bounding box center [452, 187] width 415 height 208
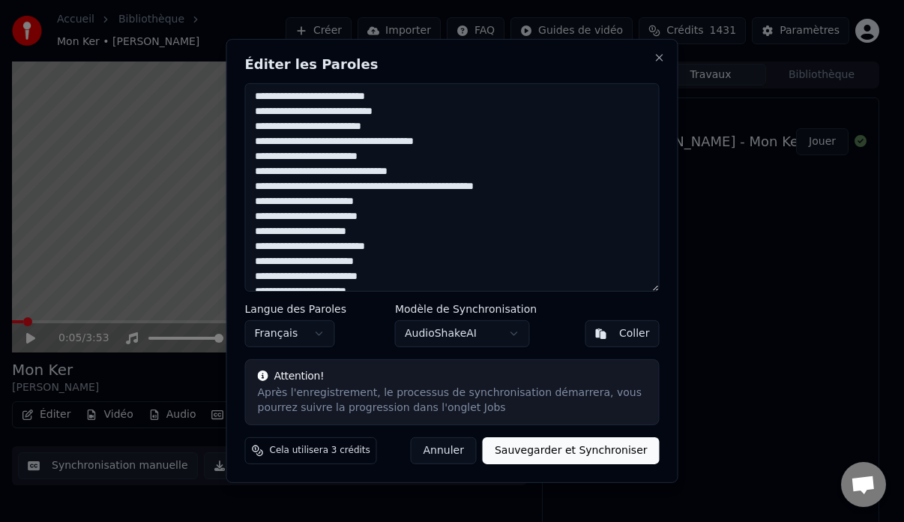
click at [413, 172] on textarea at bounding box center [452, 187] width 415 height 208
click at [267, 186] on textarea at bounding box center [452, 187] width 415 height 208
click at [312, 187] on textarea at bounding box center [452, 187] width 415 height 208
click at [314, 189] on textarea at bounding box center [452, 187] width 415 height 208
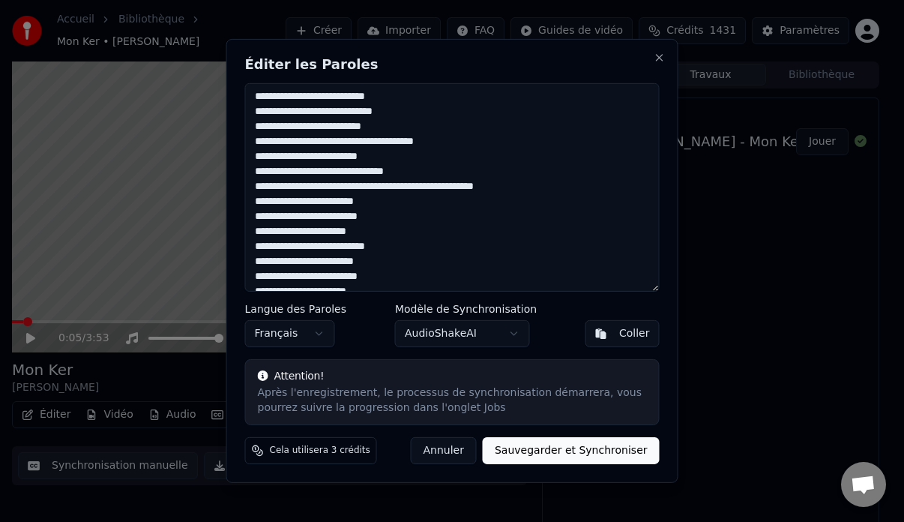
click at [394, 187] on textarea at bounding box center [452, 187] width 415 height 208
click at [391, 184] on textarea at bounding box center [452, 187] width 415 height 208
click at [311, 204] on textarea at bounding box center [452, 187] width 415 height 208
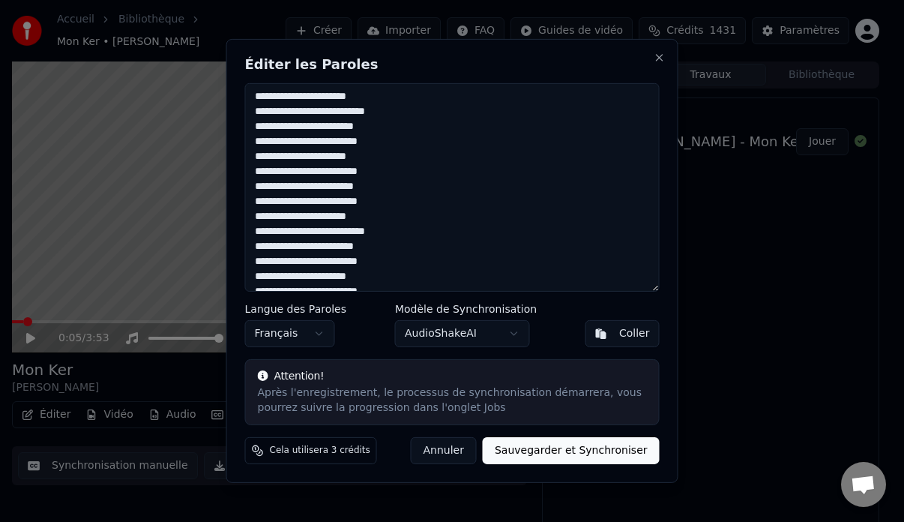
scroll to position [600, 0]
click at [352, 141] on textarea at bounding box center [452, 187] width 415 height 208
click at [280, 157] on textarea at bounding box center [452, 187] width 415 height 208
click at [296, 160] on textarea at bounding box center [452, 187] width 415 height 208
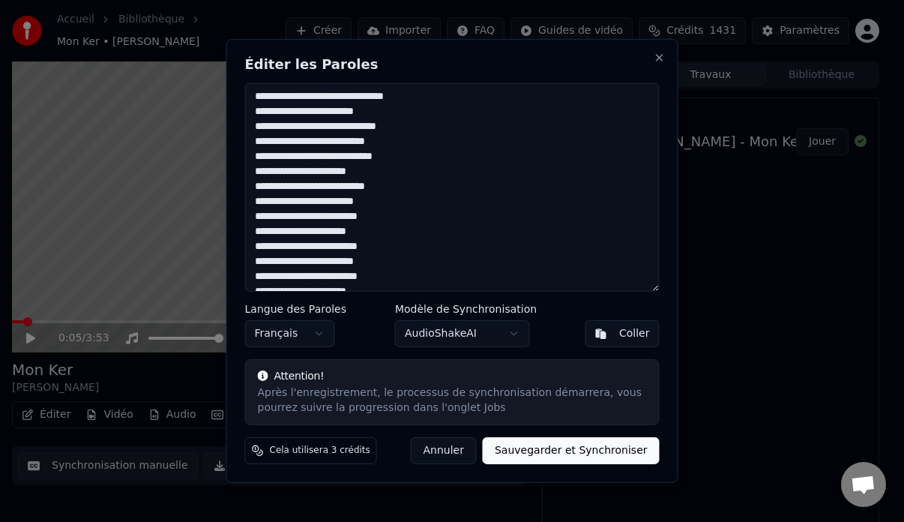
click at [258, 172] on textarea at bounding box center [452, 187] width 415 height 208
click at [349, 185] on textarea at bounding box center [452, 187] width 415 height 208
click at [333, 186] on textarea at bounding box center [452, 187] width 415 height 208
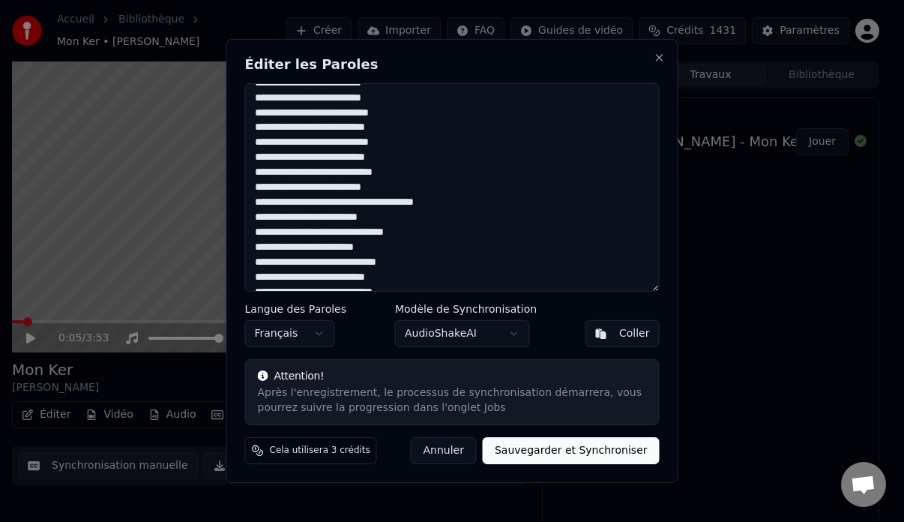
scroll to position [539, 0]
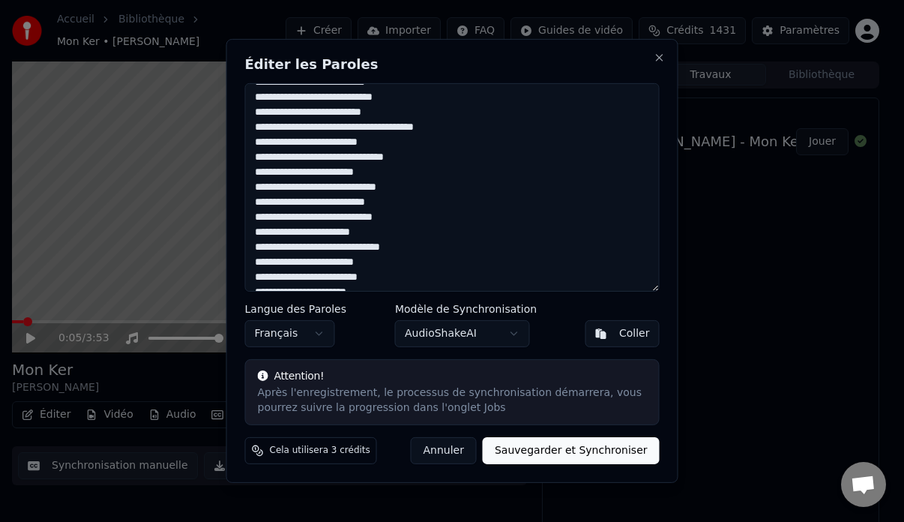
drag, startPoint x: 373, startPoint y: 232, endPoint x: 254, endPoint y: 235, distance: 119.3
click at [254, 235] on textarea at bounding box center [452, 187] width 415 height 208
click at [288, 235] on textarea at bounding box center [452, 187] width 415 height 208
click at [351, 186] on textarea at bounding box center [452, 187] width 415 height 208
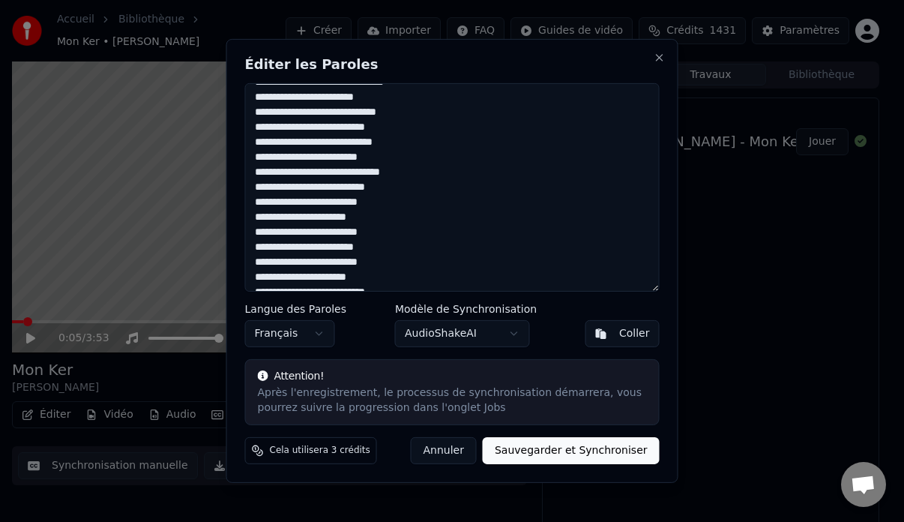
click at [353, 172] on textarea at bounding box center [452, 187] width 415 height 208
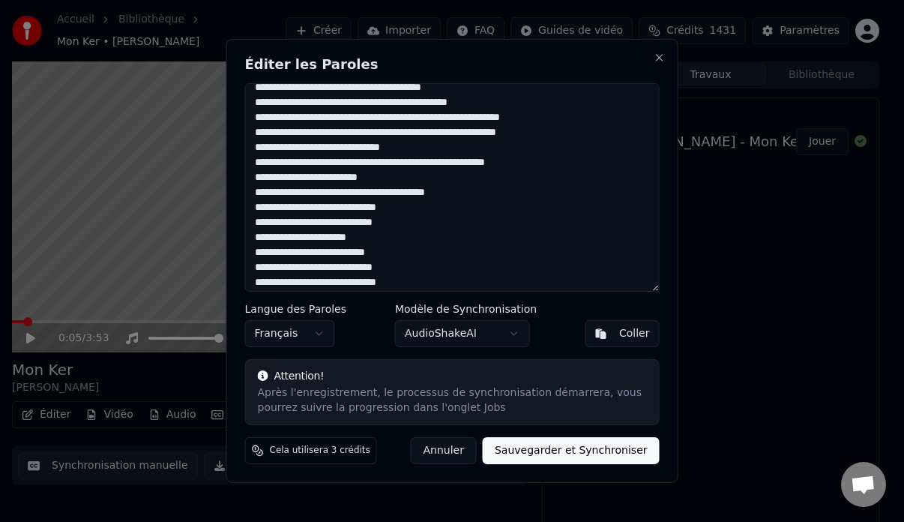
scroll to position [0, 0]
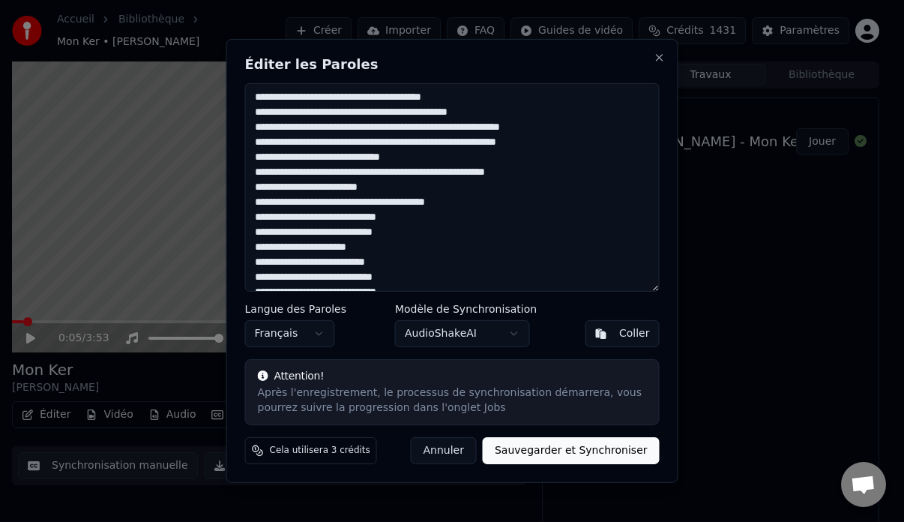
click at [414, 100] on textarea at bounding box center [452, 187] width 415 height 208
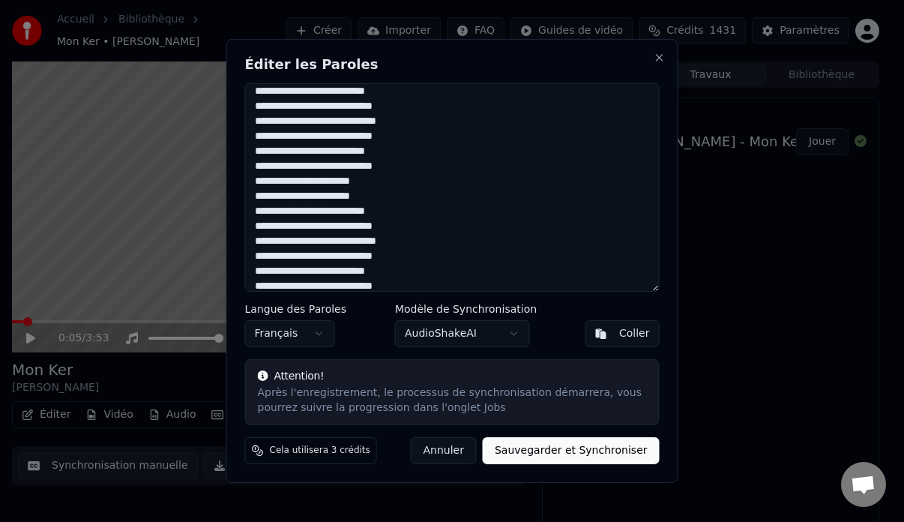
scroll to position [150, 0]
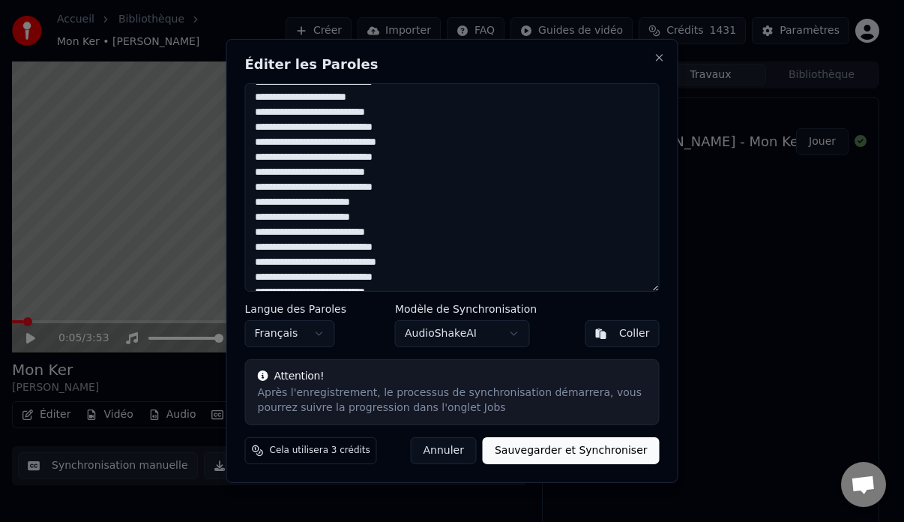
click at [337, 156] on textarea at bounding box center [452, 187] width 415 height 208
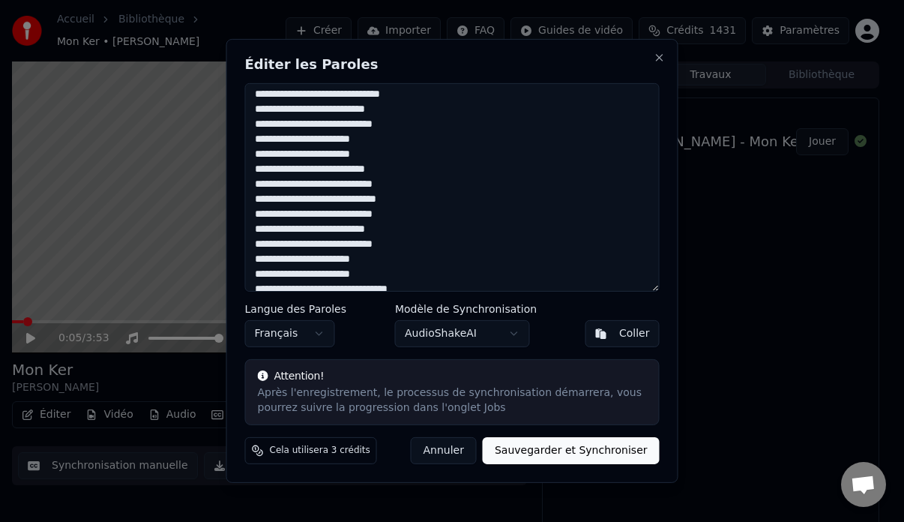
scroll to position [225, 0]
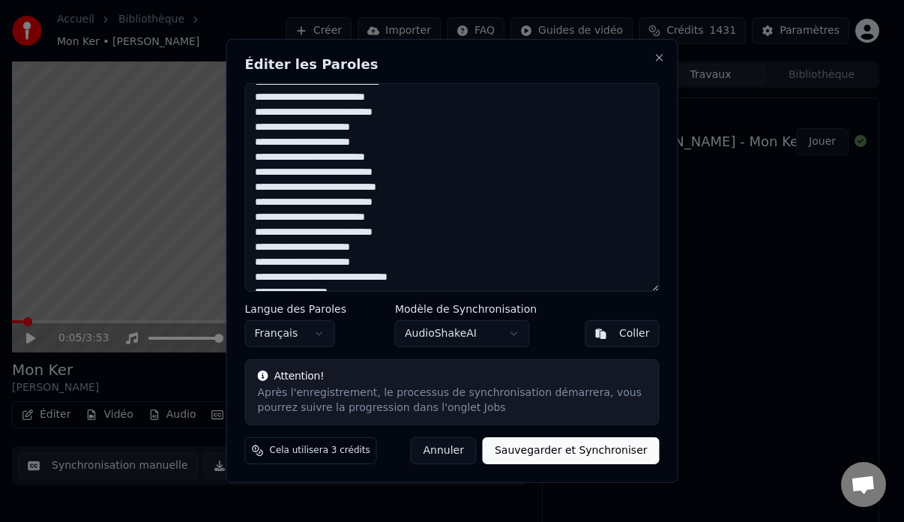
click at [336, 204] on textarea at bounding box center [452, 187] width 415 height 208
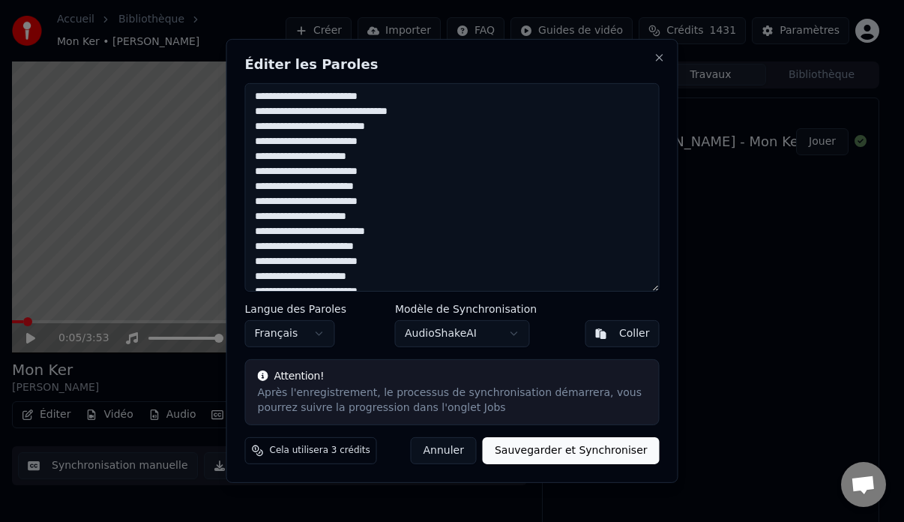
scroll to position [600, 0]
click at [280, 217] on textarea at bounding box center [452, 187] width 415 height 208
click at [260, 231] on textarea at bounding box center [452, 187] width 415 height 208
click at [264, 232] on textarea at bounding box center [452, 187] width 415 height 208
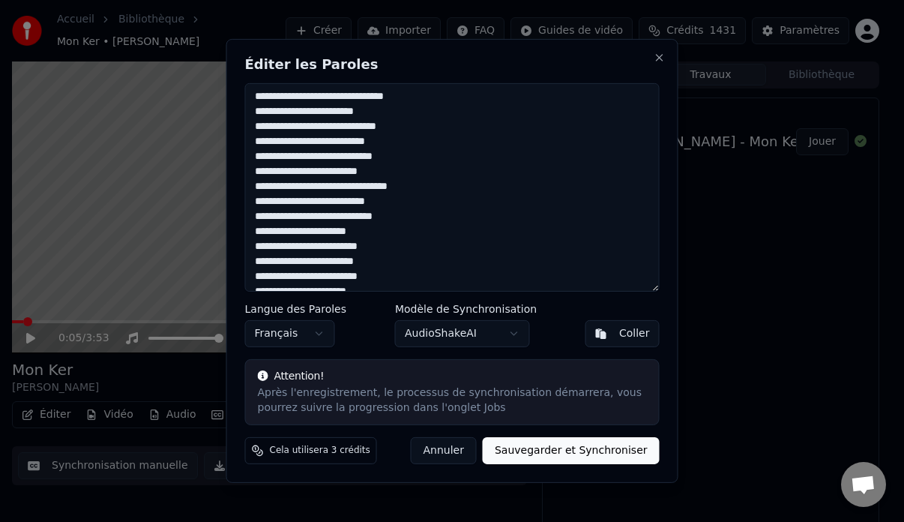
click at [258, 234] on textarea at bounding box center [452, 187] width 415 height 208
click at [260, 232] on textarea at bounding box center [452, 187] width 415 height 208
click at [336, 235] on textarea at bounding box center [452, 187] width 415 height 208
click at [259, 249] on textarea at bounding box center [452, 187] width 415 height 208
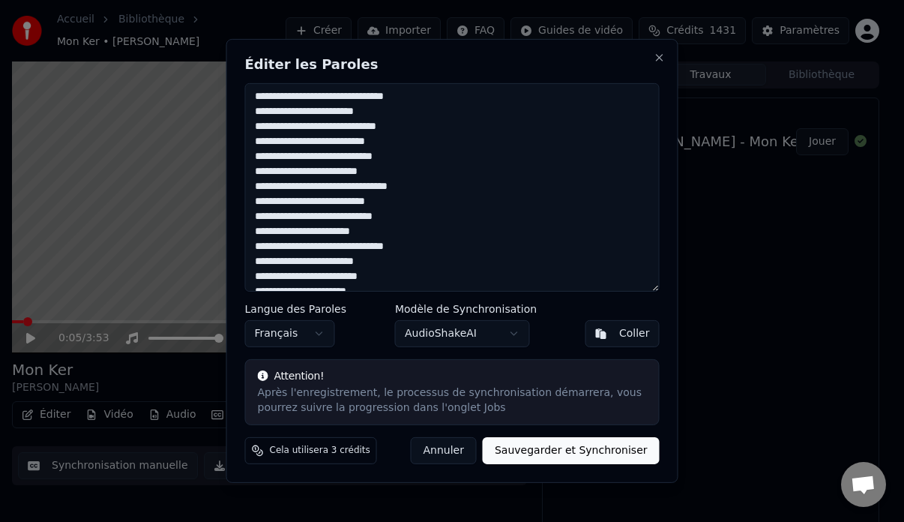
click at [259, 250] on textarea at bounding box center [452, 187] width 415 height 208
click at [319, 248] on textarea at bounding box center [452, 187] width 415 height 208
click at [346, 187] on textarea at bounding box center [452, 187] width 415 height 208
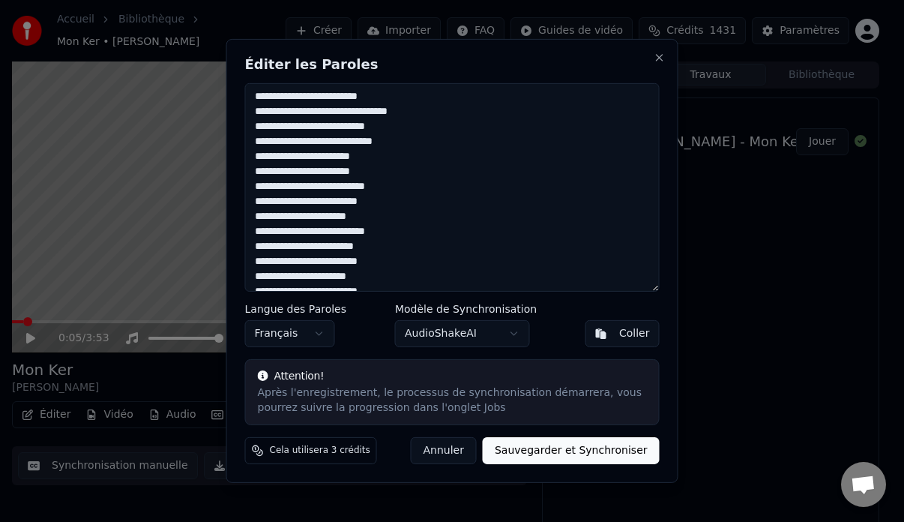
click at [260, 204] on textarea at bounding box center [452, 187] width 415 height 208
click at [260, 219] on textarea at bounding box center [452, 187] width 415 height 208
click at [397, 201] on textarea at bounding box center [452, 187] width 415 height 208
drag, startPoint x: 373, startPoint y: 230, endPoint x: 249, endPoint y: 235, distance: 124.6
click at [249, 235] on textarea at bounding box center [452, 187] width 415 height 208
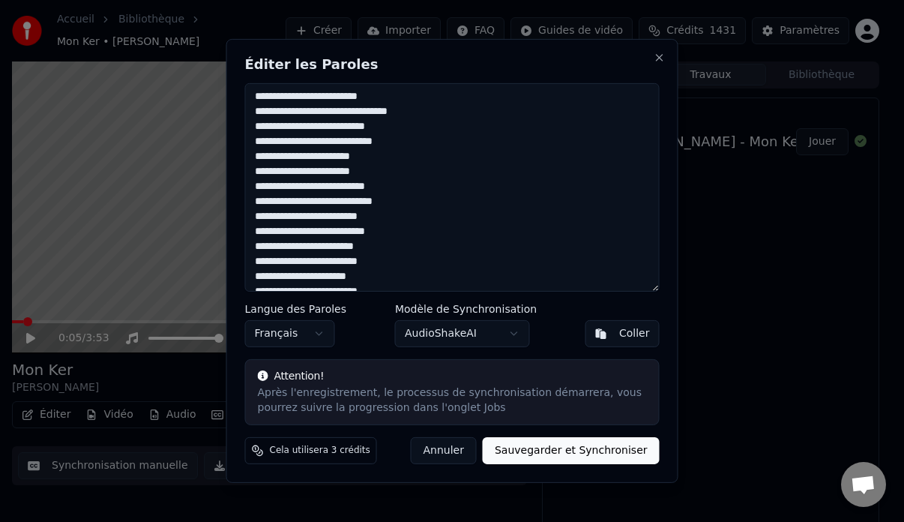
scroll to position [750, 0]
click at [261, 186] on textarea at bounding box center [452, 187] width 415 height 208
click at [258, 202] on textarea at bounding box center [452, 187] width 415 height 208
click at [260, 217] on textarea at bounding box center [452, 187] width 415 height 208
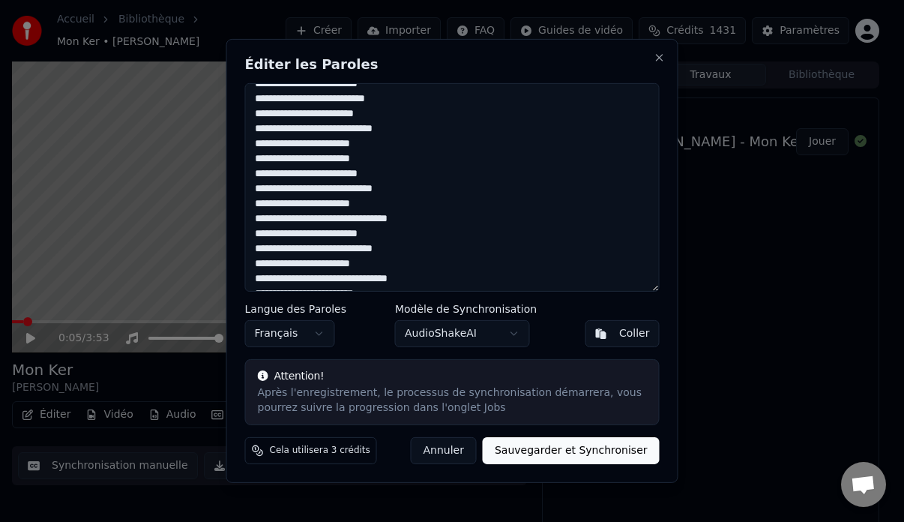
scroll to position [825, 0]
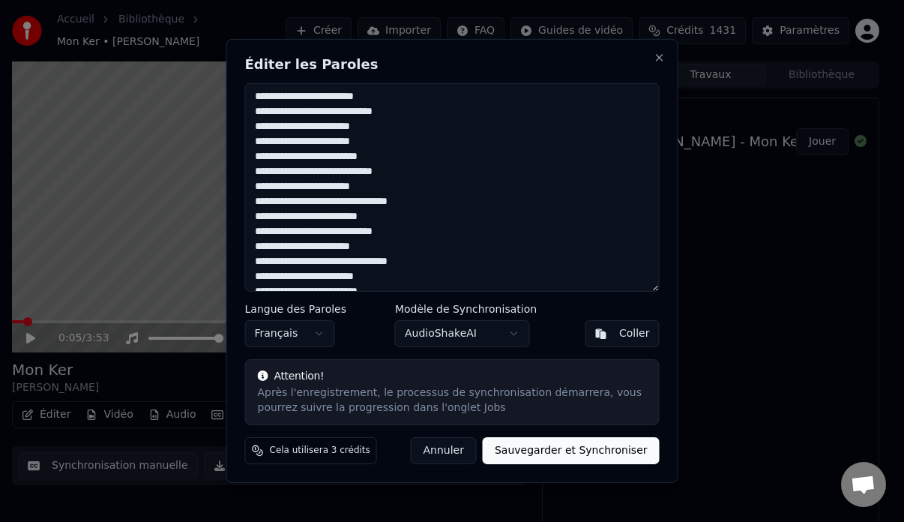
click at [291, 157] on textarea at bounding box center [452, 187] width 415 height 208
click at [376, 158] on textarea at bounding box center [452, 187] width 415 height 208
click at [270, 173] on textarea at bounding box center [452, 187] width 415 height 208
click at [334, 172] on textarea at bounding box center [452, 187] width 415 height 208
click at [354, 171] on textarea at bounding box center [452, 187] width 415 height 208
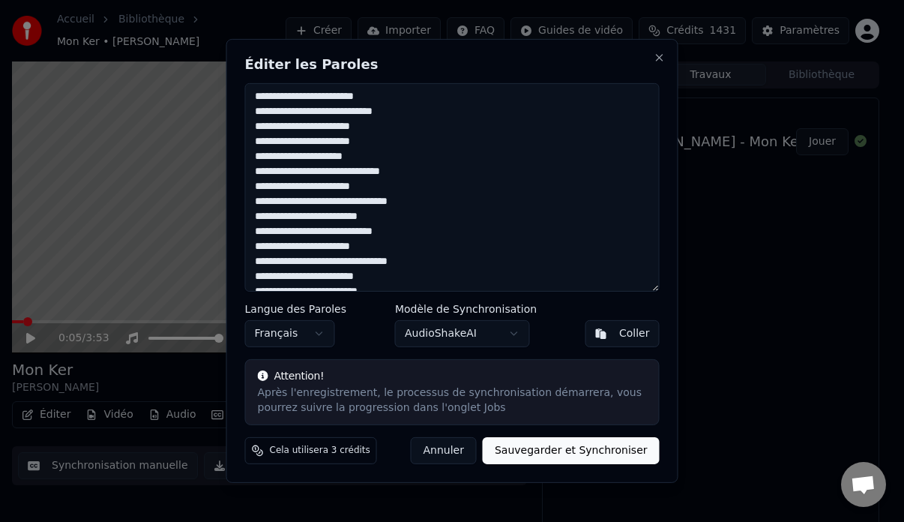
click at [406, 174] on textarea at bounding box center [452, 187] width 415 height 208
click at [316, 190] on textarea at bounding box center [452, 187] width 415 height 208
click at [292, 218] on textarea at bounding box center [452, 187] width 415 height 208
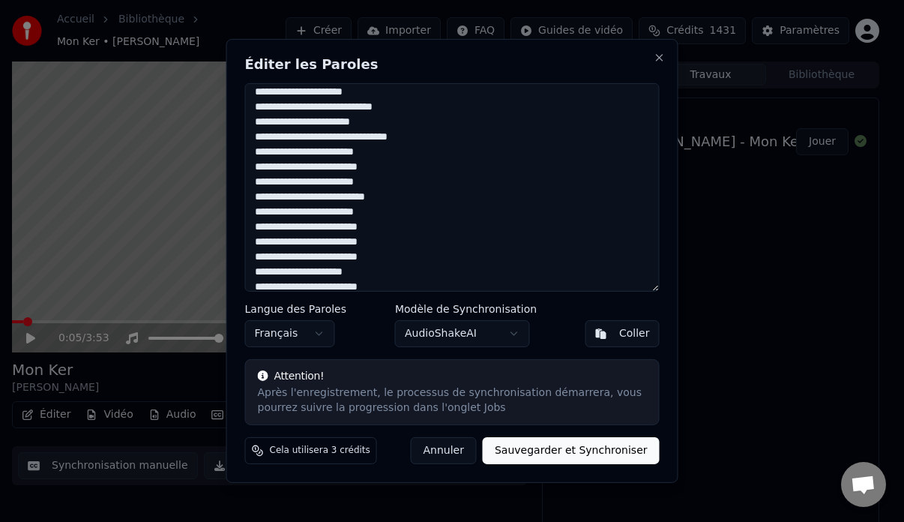
click at [340, 108] on textarea at bounding box center [452, 187] width 415 height 208
click at [340, 106] on textarea at bounding box center [452, 187] width 415 height 208
click at [407, 106] on textarea at bounding box center [452, 187] width 415 height 208
drag, startPoint x: 313, startPoint y: 125, endPoint x: 318, endPoint y: 131, distance: 8.0
click at [313, 127] on textarea at bounding box center [452, 187] width 415 height 208
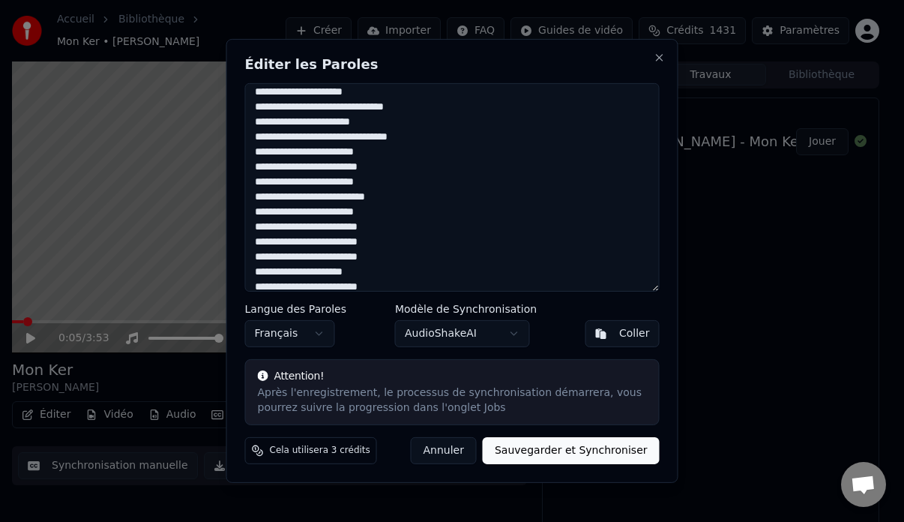
click at [315, 124] on textarea at bounding box center [452, 187] width 415 height 208
click at [271, 182] on textarea at bounding box center [452, 187] width 415 height 208
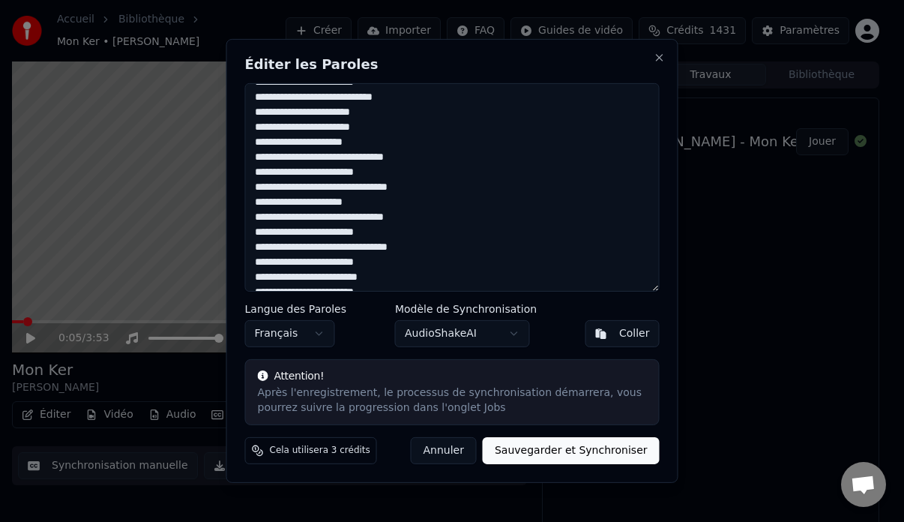
scroll to position [914, 0]
click at [260, 204] on textarea at bounding box center [452, 187] width 415 height 208
click at [282, 232] on textarea at bounding box center [452, 187] width 415 height 208
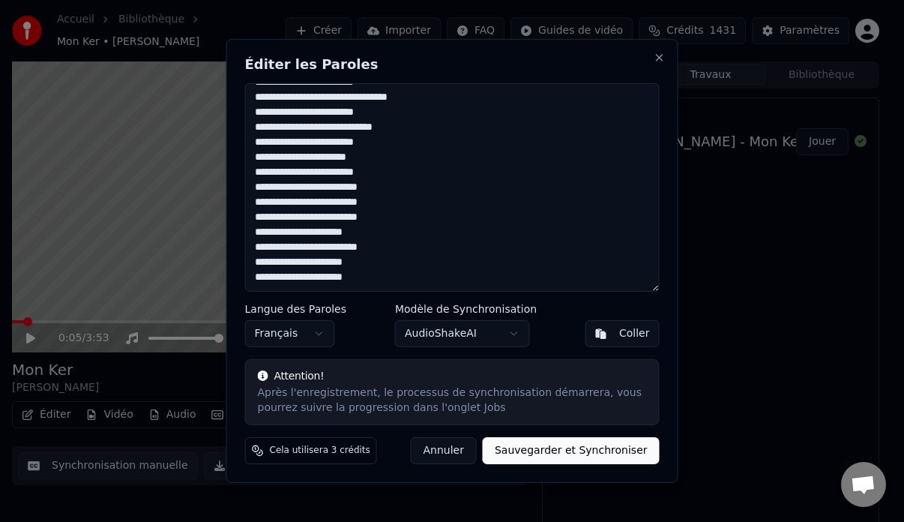
click at [310, 157] on textarea at bounding box center [452, 187] width 415 height 208
click at [260, 191] on textarea at bounding box center [452, 187] width 415 height 208
click at [266, 189] on textarea at bounding box center [452, 187] width 415 height 208
click at [318, 188] on textarea at bounding box center [452, 187] width 415 height 208
click at [399, 219] on textarea at bounding box center [452, 187] width 415 height 208
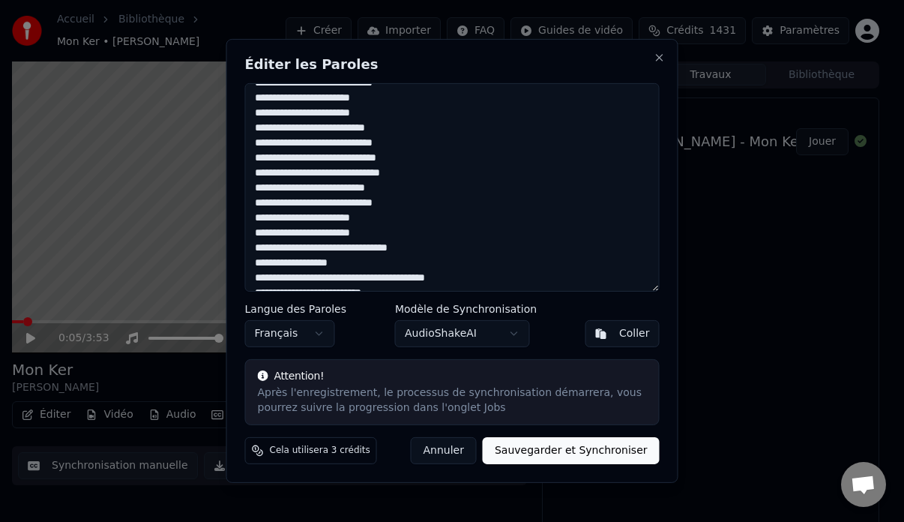
scroll to position [0, 0]
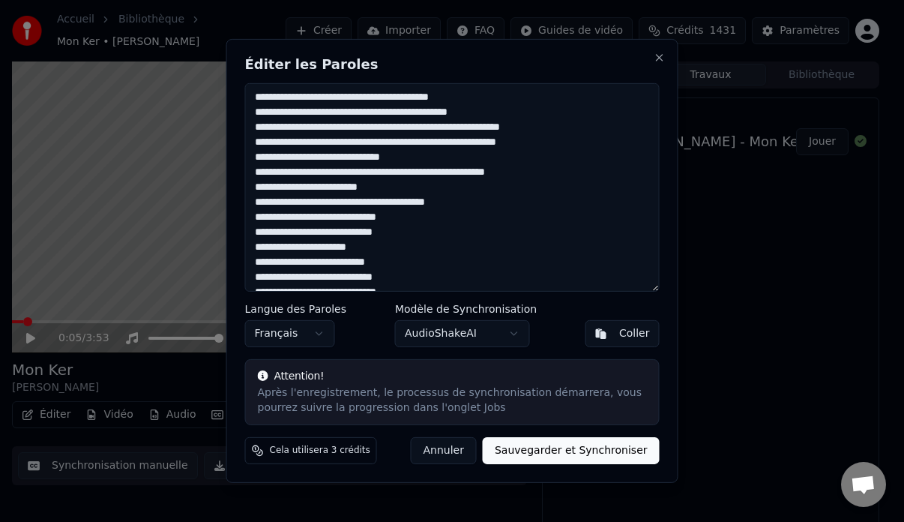
click at [364, 98] on textarea at bounding box center [452, 187] width 415 height 208
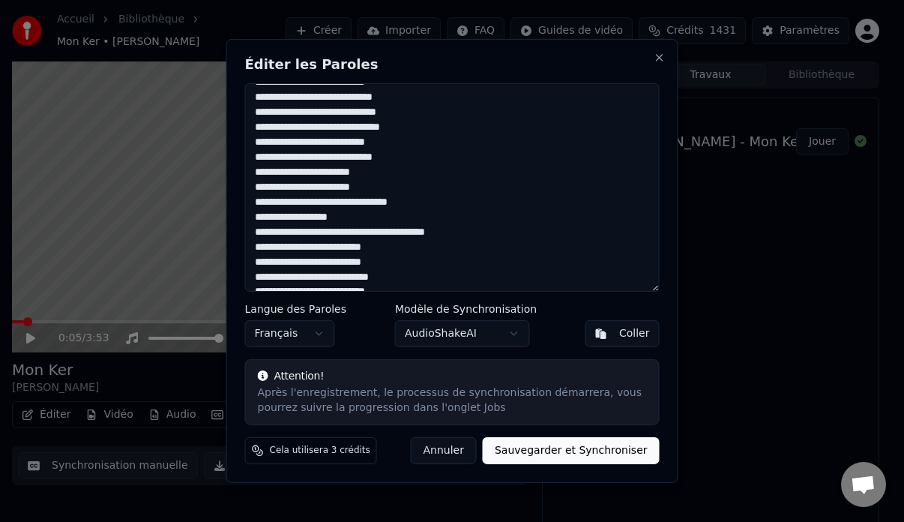
scroll to position [375, 0]
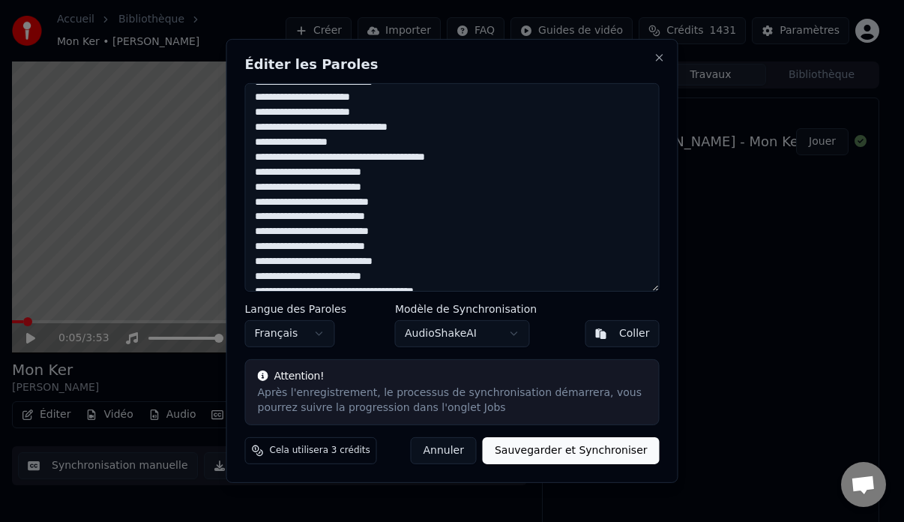
drag, startPoint x: 259, startPoint y: 142, endPoint x: 268, endPoint y: 148, distance: 11.1
click at [260, 144] on textarea at bounding box center [452, 187] width 415 height 208
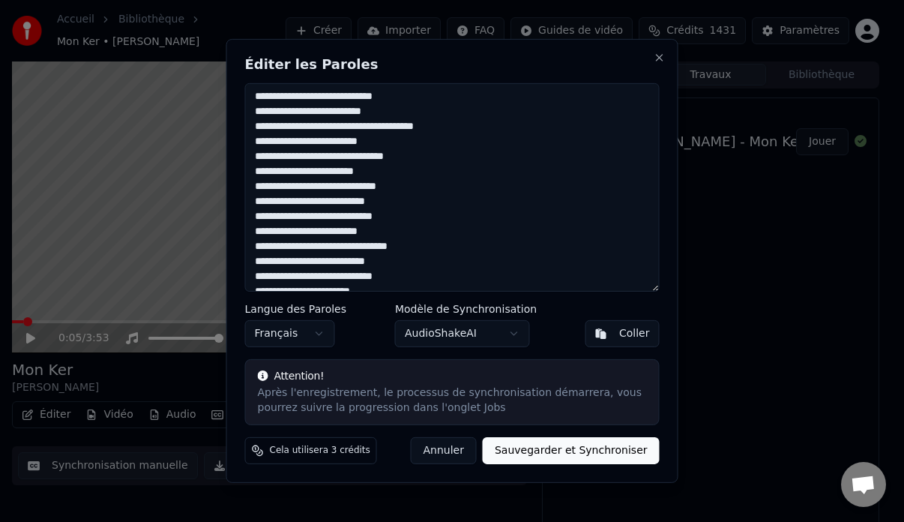
scroll to position [600, 0]
click at [274, 157] on textarea at bounding box center [452, 187] width 415 height 208
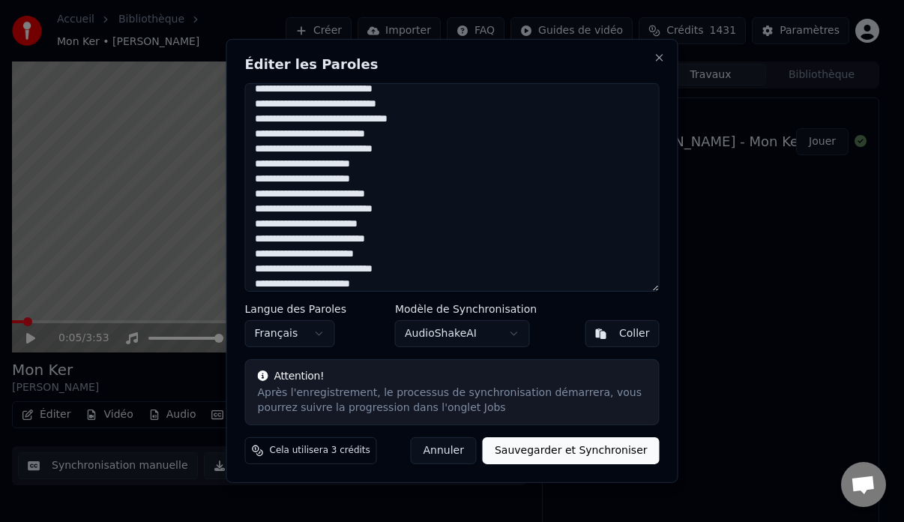
scroll to position [675, 0]
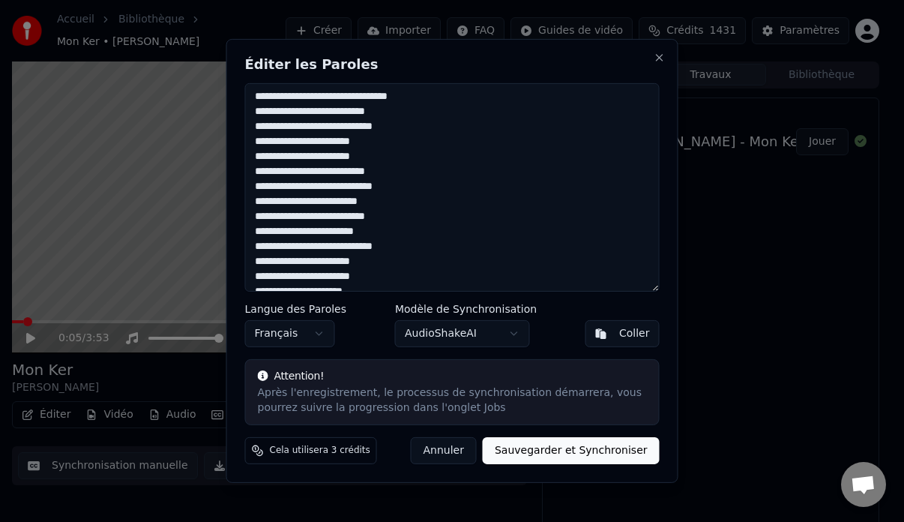
click at [275, 202] on textarea at bounding box center [452, 187] width 415 height 208
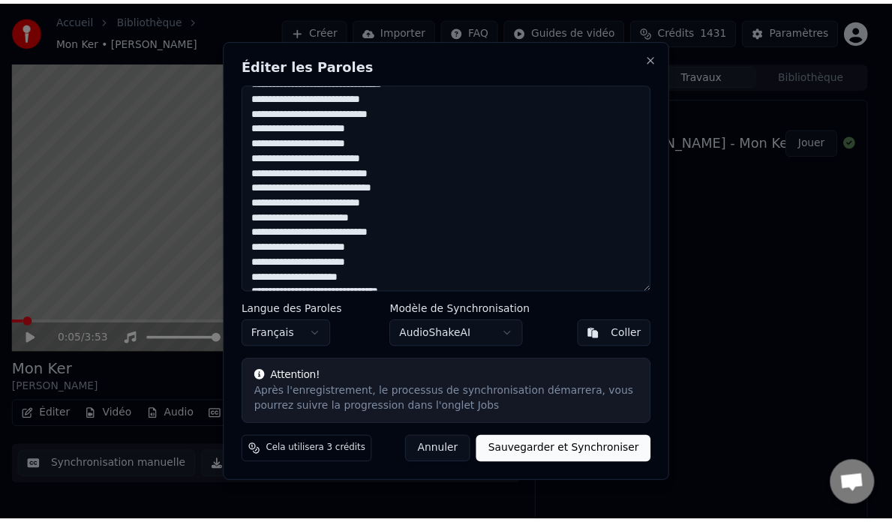
scroll to position [989, 0]
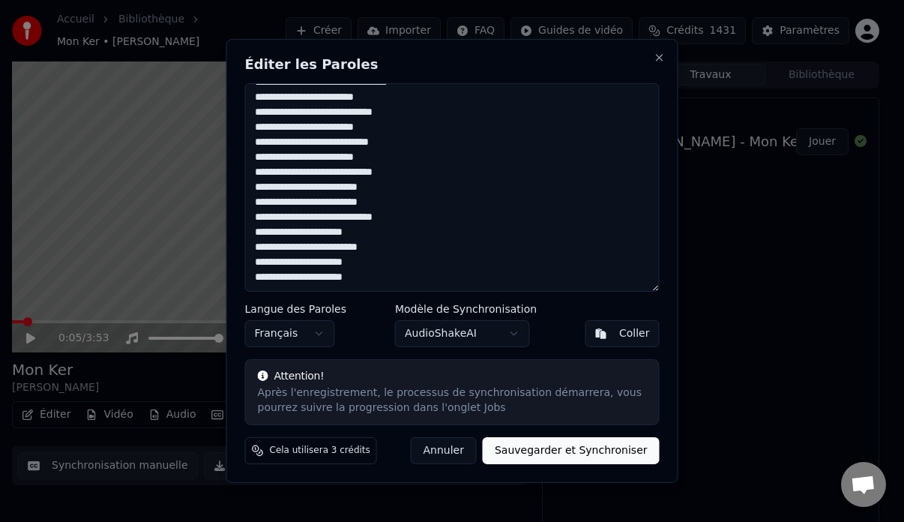
type textarea "**********"
click at [632, 335] on div "Coller" at bounding box center [634, 333] width 31 height 15
click at [586, 447] on button "Sauvegarder et Synchroniser" at bounding box center [571, 450] width 177 height 27
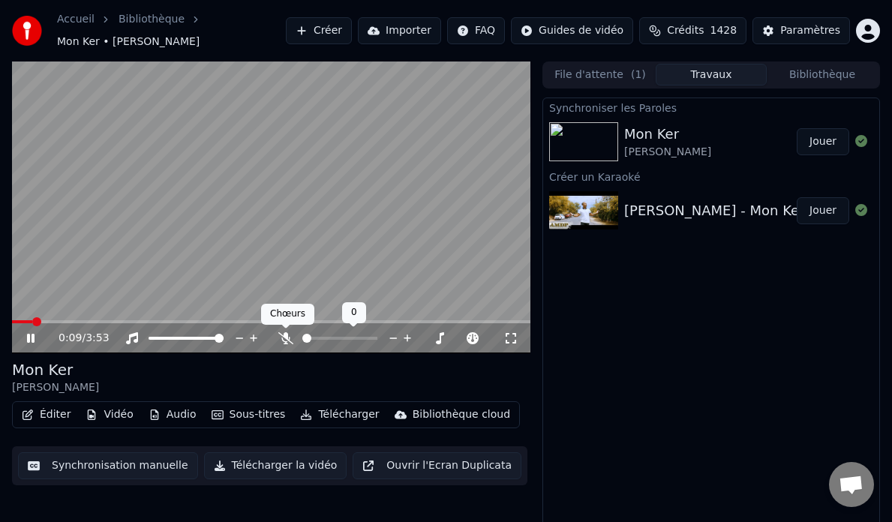
click at [282, 342] on icon at bounding box center [285, 338] width 15 height 12
click at [32, 322] on span at bounding box center [36, 321] width 9 height 9
click at [12, 322] on span at bounding box center [271, 321] width 518 height 3
click at [28, 338] on icon at bounding box center [30, 338] width 7 height 9
click at [28, 339] on icon at bounding box center [30, 338] width 7 height 9
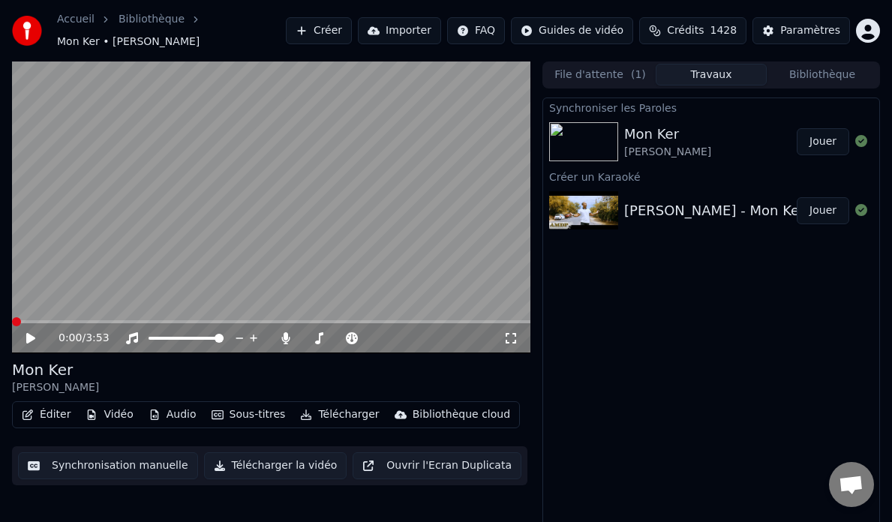
click at [12, 317] on span at bounding box center [16, 321] width 9 height 9
click at [822, 136] on button "Jouer" at bounding box center [822, 141] width 52 height 27
click at [825, 145] on button "Jouer" at bounding box center [822, 141] width 52 height 27
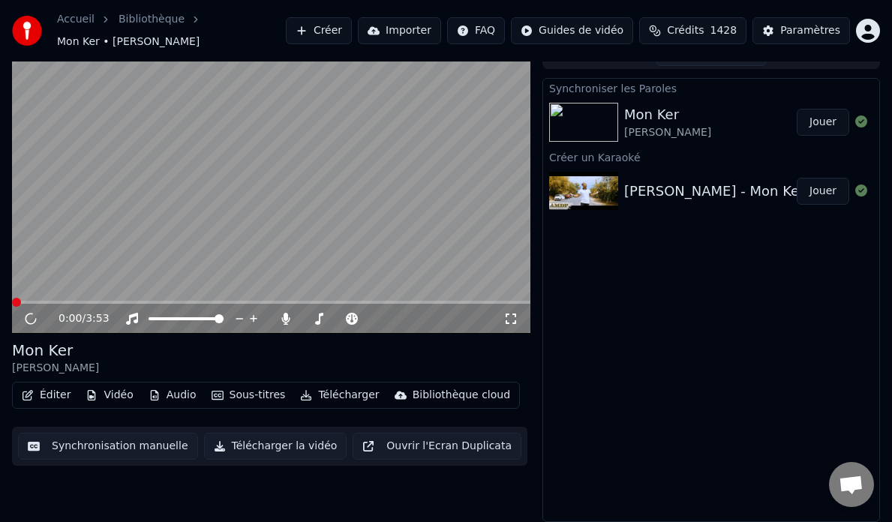
click at [176, 397] on button "Audio" at bounding box center [172, 395] width 60 height 21
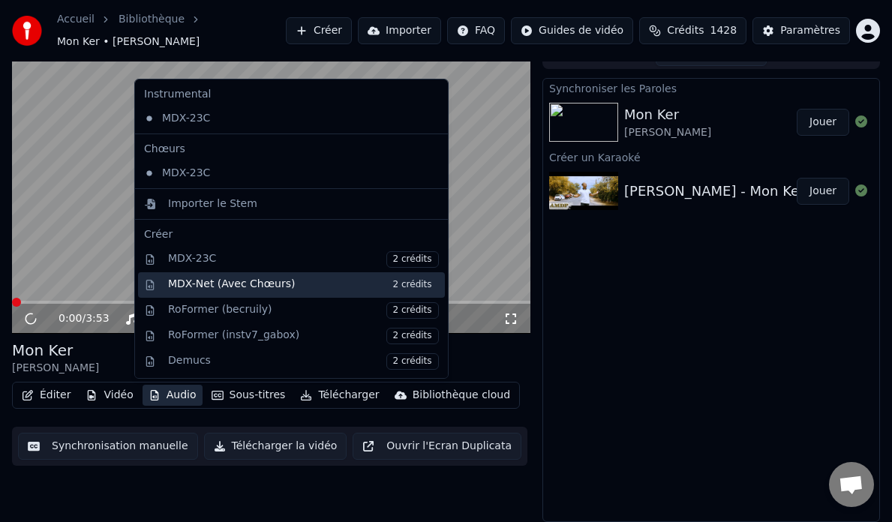
click at [251, 290] on div "MDX-Net (Avec Chœurs) 2 crédits" at bounding box center [303, 285] width 271 height 16
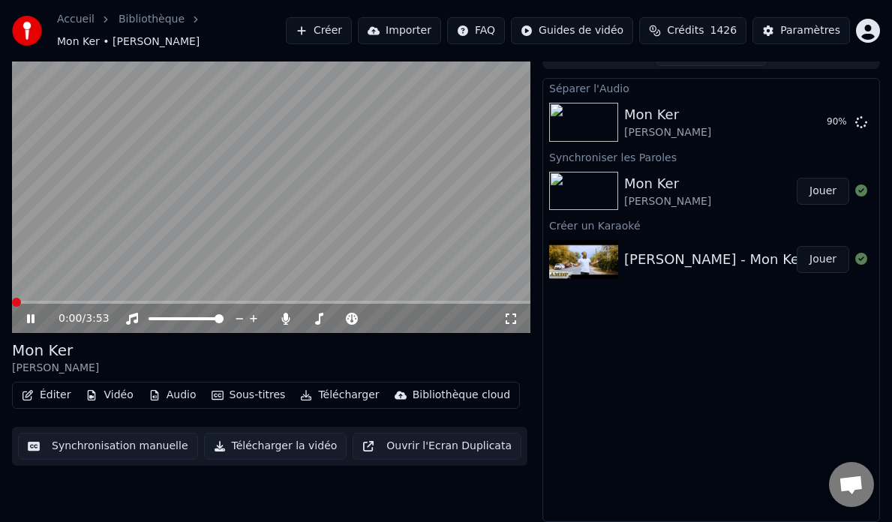
click at [12, 307] on span at bounding box center [16, 302] width 9 height 9
click at [12, 306] on span at bounding box center [16, 302] width 9 height 9
click at [32, 319] on icon at bounding box center [30, 318] width 7 height 9
click at [28, 319] on icon at bounding box center [30, 318] width 7 height 9
click at [26, 316] on icon at bounding box center [30, 318] width 9 height 10
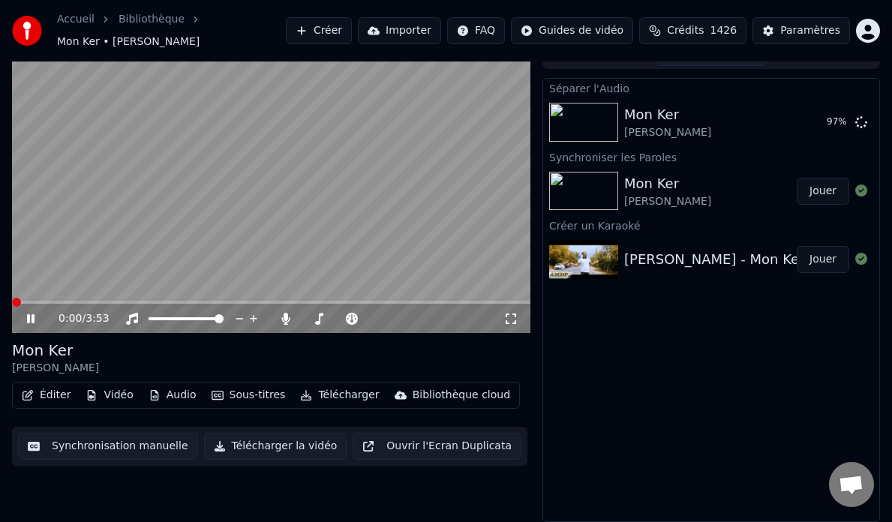
click at [12, 305] on span at bounding box center [16, 302] width 9 height 9
click at [23, 317] on div "0:00 / 3:53" at bounding box center [271, 318] width 506 height 15
click at [34, 319] on icon at bounding box center [30, 318] width 7 height 9
click at [30, 317] on icon at bounding box center [30, 318] width 7 height 9
click at [30, 318] on icon at bounding box center [30, 318] width 7 height 9
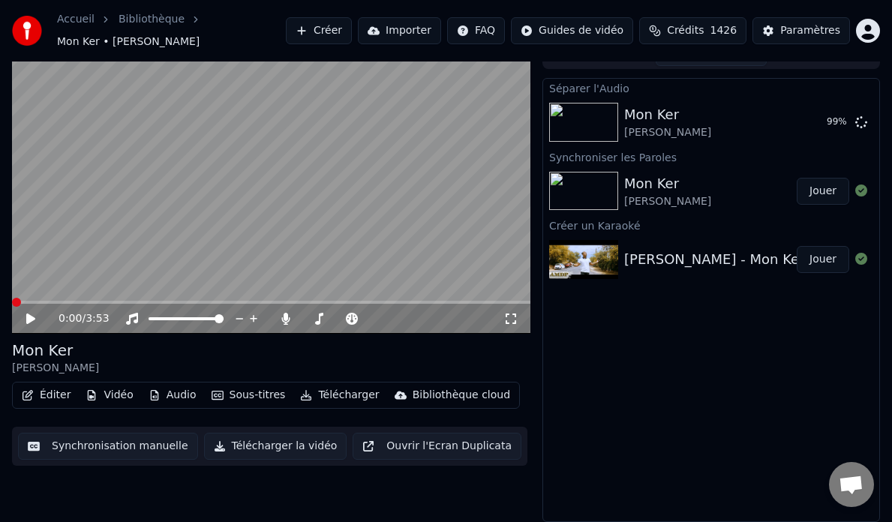
click at [141, 345] on div "Mon Ker [PERSON_NAME]" at bounding box center [271, 358] width 518 height 36
click at [141, 344] on div "Mon Ker [PERSON_NAME]" at bounding box center [271, 358] width 518 height 36
click at [32, 316] on icon at bounding box center [30, 318] width 9 height 10
drag, startPoint x: 33, startPoint y: 320, endPoint x: 233, endPoint y: 357, distance: 203.5
click at [33, 319] on icon at bounding box center [30, 318] width 7 height 9
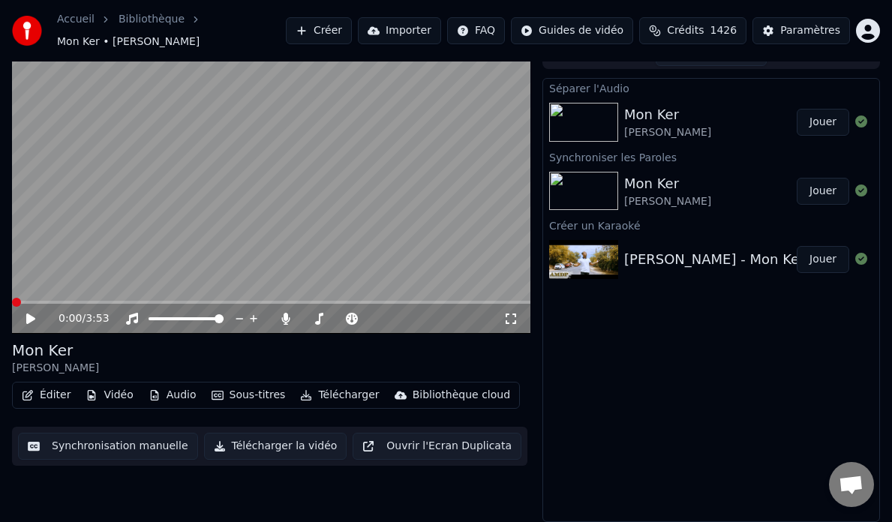
drag, startPoint x: 819, startPoint y: 127, endPoint x: 399, endPoint y: 302, distance: 455.1
click at [819, 126] on button "Jouer" at bounding box center [822, 122] width 52 height 27
click at [13, 307] on span at bounding box center [17, 302] width 9 height 9
click at [24, 319] on icon at bounding box center [41, 319] width 34 height 12
click at [31, 317] on icon at bounding box center [30, 318] width 7 height 9
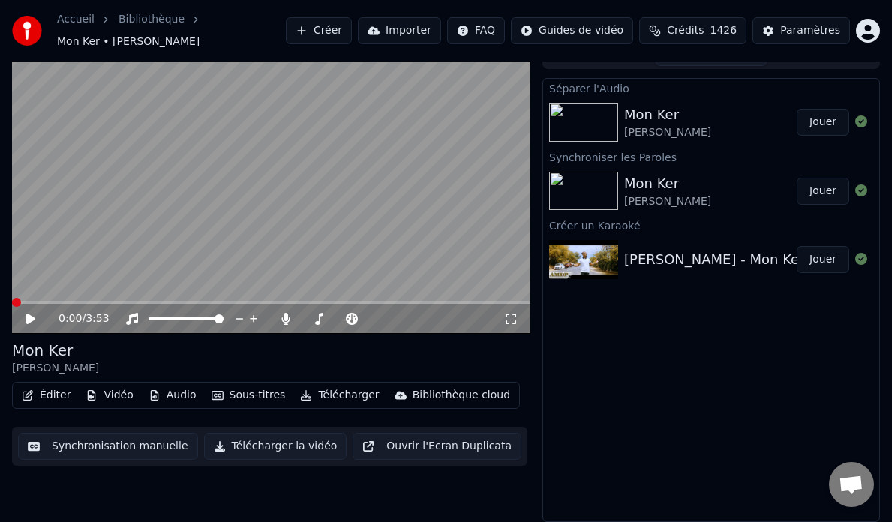
click at [12, 307] on span at bounding box center [16, 302] width 9 height 9
click at [30, 316] on icon at bounding box center [30, 318] width 9 height 10
click at [14, 307] on span at bounding box center [18, 302] width 9 height 9
click at [75, 307] on span at bounding box center [79, 302] width 9 height 9
click at [23, 304] on span at bounding box center [27, 302] width 9 height 9
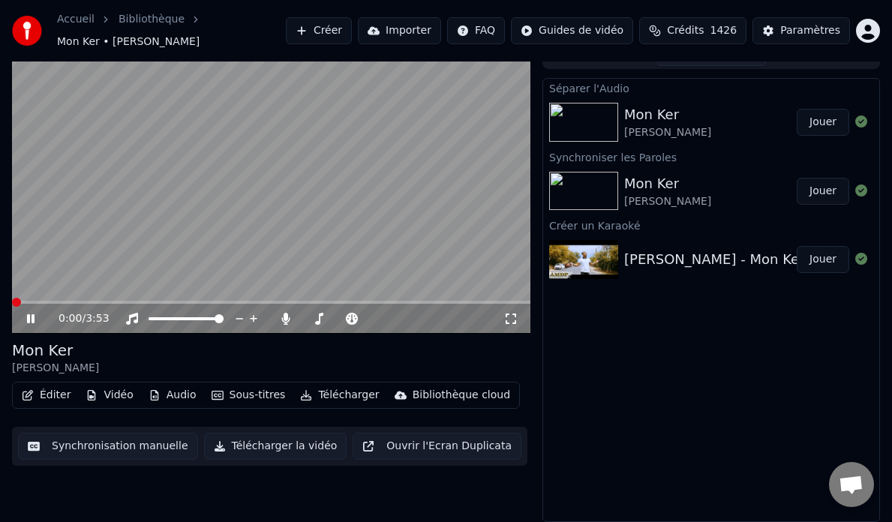
click at [12, 307] on span at bounding box center [16, 302] width 9 height 9
click at [827, 125] on button "Jouer" at bounding box center [822, 122] width 52 height 27
click at [35, 301] on span at bounding box center [271, 302] width 518 height 3
click at [61, 303] on span at bounding box center [65, 302] width 9 height 9
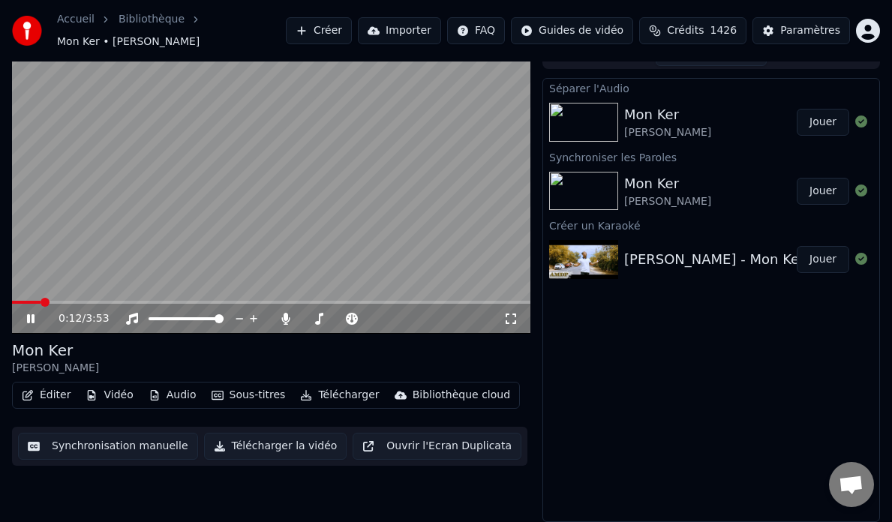
click at [49, 307] on span at bounding box center [44, 302] width 9 height 9
click at [117, 298] on span at bounding box center [121, 302] width 9 height 9
click at [28, 318] on icon at bounding box center [30, 318] width 7 height 9
click at [30, 322] on icon at bounding box center [30, 318] width 9 height 10
click at [70, 301] on span at bounding box center [271, 302] width 518 height 3
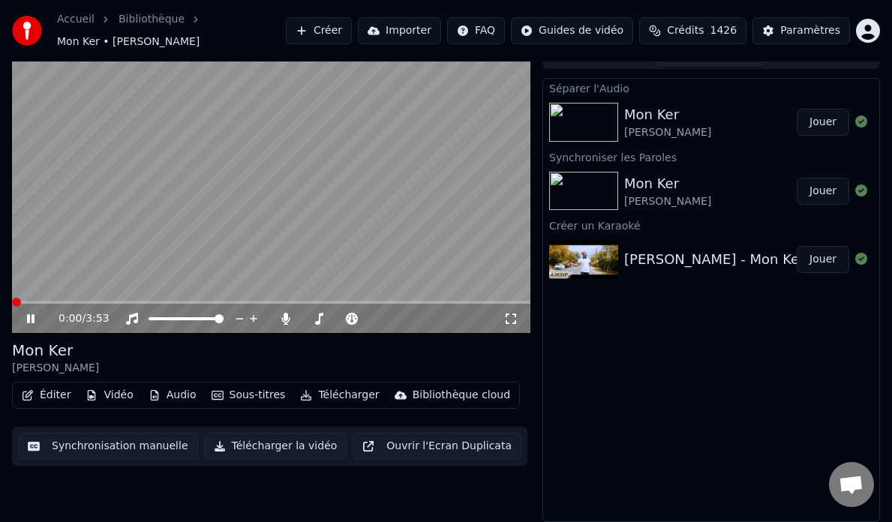
click at [21, 301] on span at bounding box center [16, 302] width 9 height 9
click at [109, 299] on video at bounding box center [271, 188] width 518 height 292
click at [27, 318] on icon at bounding box center [30, 318] width 9 height 10
click at [102, 299] on span at bounding box center [97, 302] width 9 height 9
click at [87, 301] on span at bounding box center [82, 302] width 9 height 9
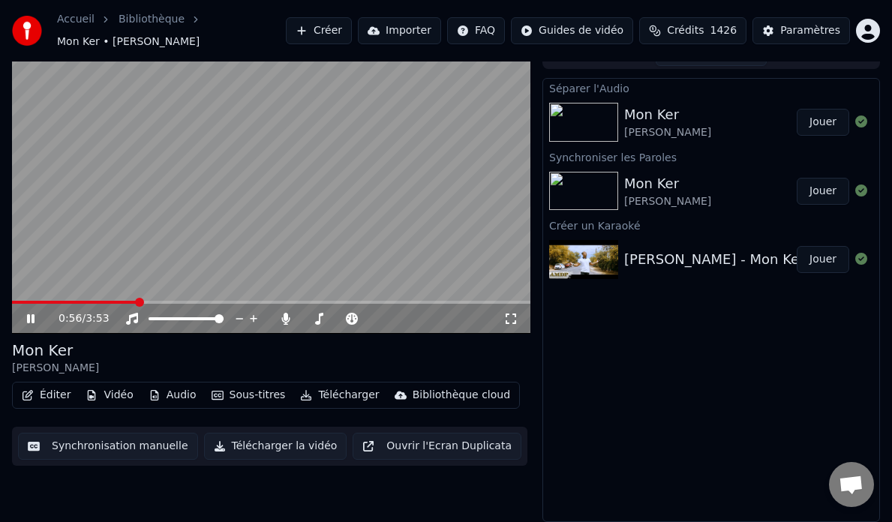
click at [144, 301] on span at bounding box center [139, 302] width 9 height 9
click at [169, 307] on span at bounding box center [164, 302] width 9 height 9
click at [270, 307] on span at bounding box center [265, 302] width 9 height 9
click at [135, 304] on span at bounding box center [140, 302] width 256 height 3
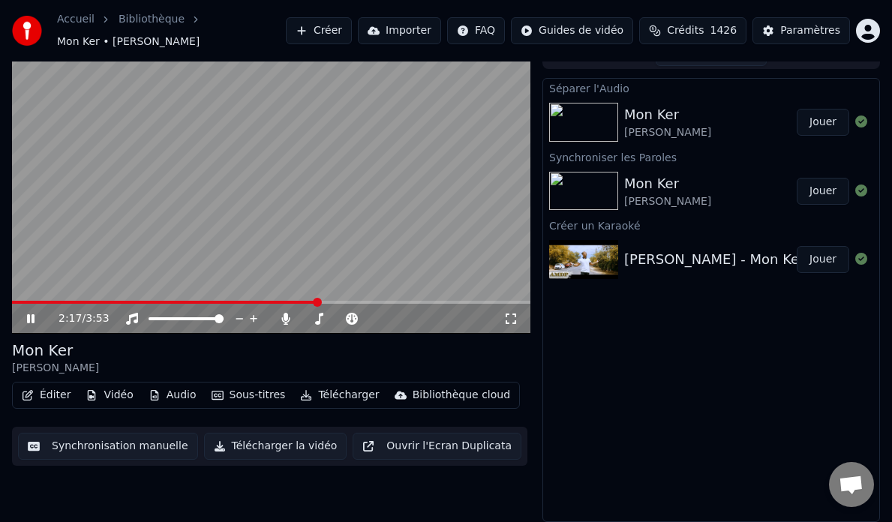
click at [313, 303] on span at bounding box center [317, 302] width 9 height 9
click at [137, 305] on span at bounding box center [141, 302] width 9 height 9
click at [28, 316] on icon at bounding box center [30, 318] width 7 height 9
click at [26, 321] on icon at bounding box center [30, 318] width 9 height 10
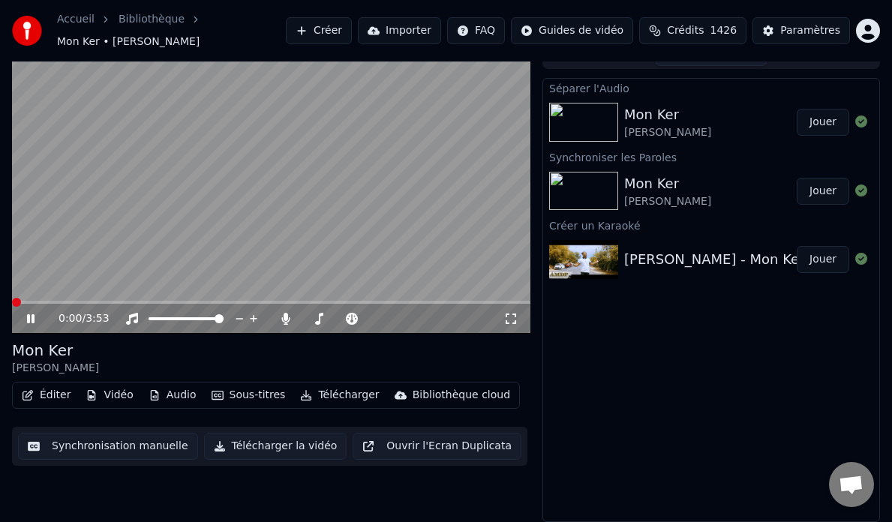
click at [28, 316] on icon at bounding box center [30, 318] width 7 height 9
click at [26, 319] on icon at bounding box center [41, 319] width 34 height 12
click at [32, 321] on icon at bounding box center [41, 319] width 34 height 12
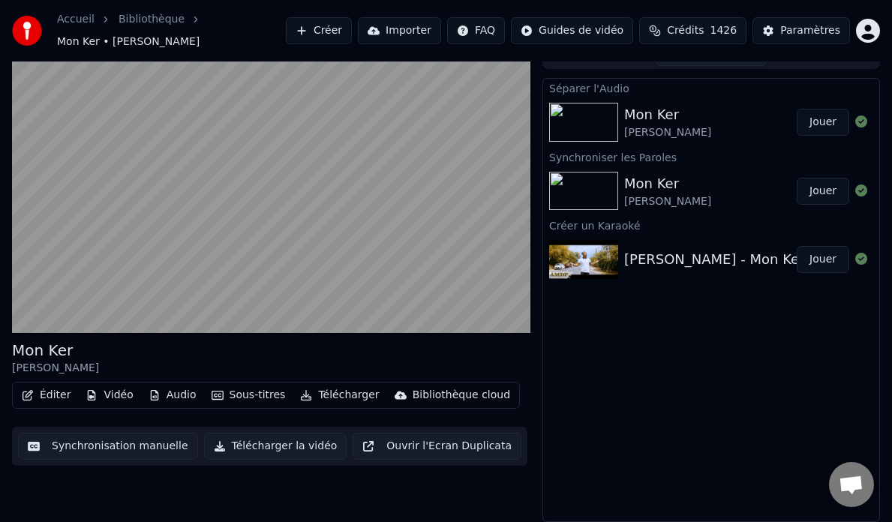
click at [145, 11] on div "Accueil Bibliothèque Mon Ker • [PERSON_NAME] Créer Importer FAQ Guides de vidéo…" at bounding box center [446, 30] width 892 height 61
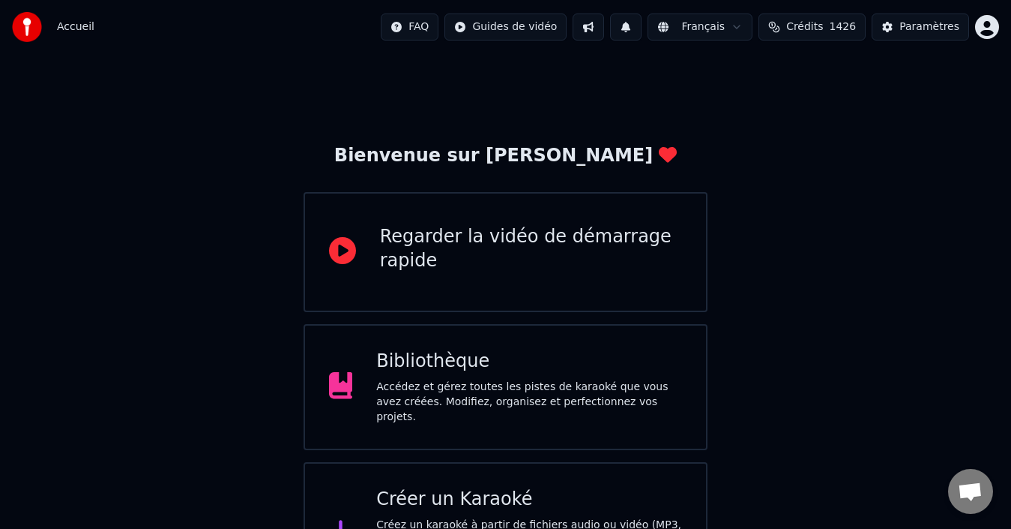
click at [511, 389] on div "Accédez et gérez toutes les pistes de karaoké que vous avez créées. Modifiez, o…" at bounding box center [529, 401] width 306 height 45
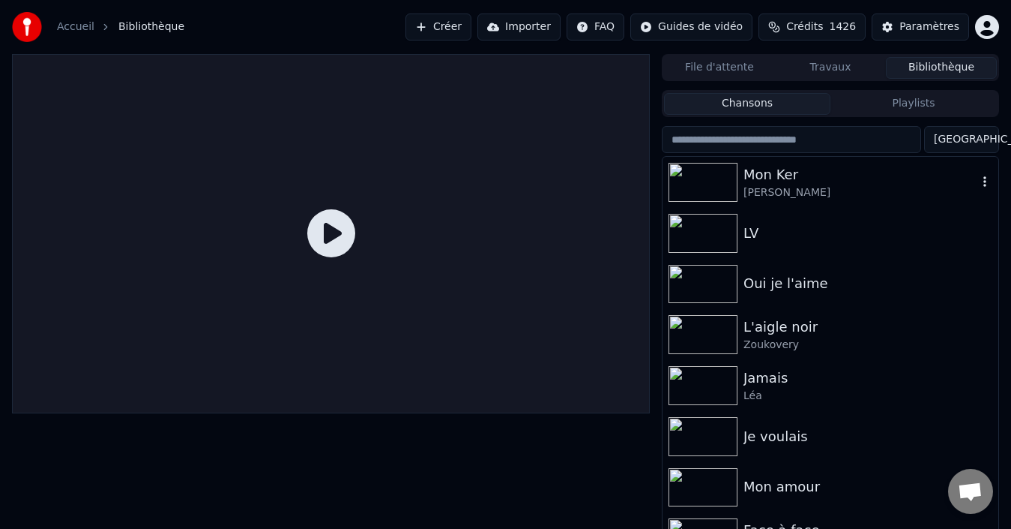
click at [883, 190] on div "[PERSON_NAME]" at bounding box center [861, 192] width 234 height 15
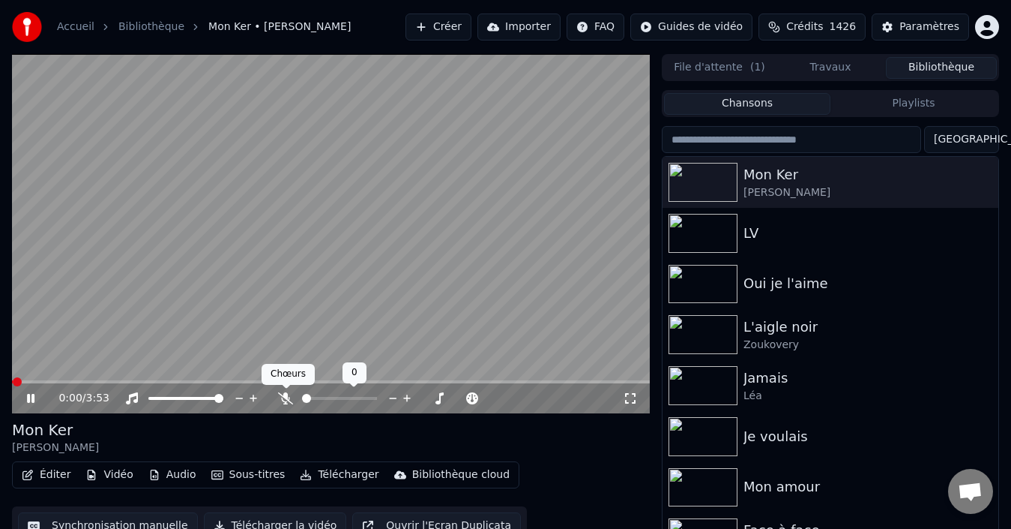
click at [283, 401] on icon at bounding box center [285, 398] width 15 height 12
click at [13, 377] on span at bounding box center [17, 381] width 9 height 9
click at [49, 386] on span at bounding box center [53, 381] width 9 height 9
click at [130, 377] on span at bounding box center [134, 381] width 9 height 9
click at [130, 382] on span at bounding box center [134, 381] width 9 height 9
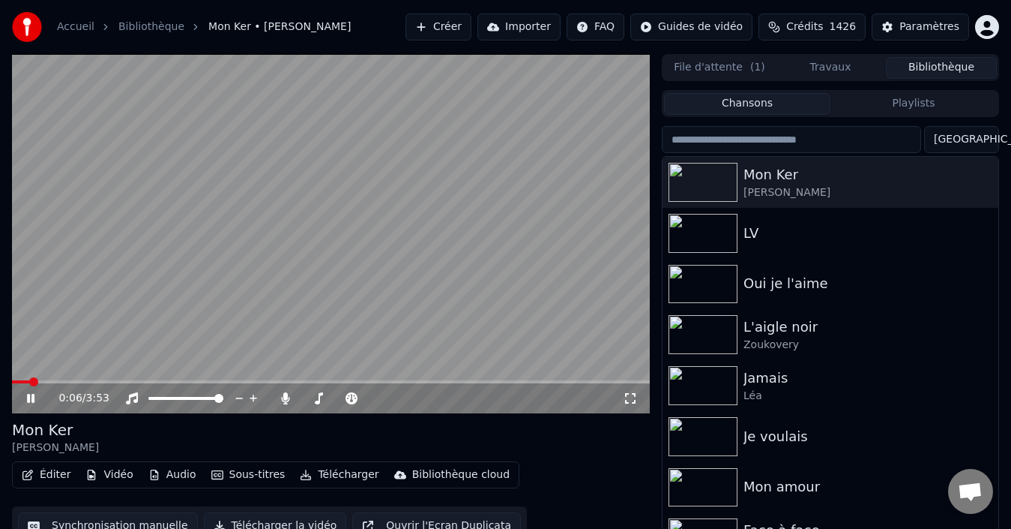
click at [12, 383] on span at bounding box center [21, 381] width 18 height 3
click at [0, 391] on div "0:06 / 3:53 Mon Ker [PERSON_NAME] Éditer Vidéo Audio Sous-titres Télécharger Bi…" at bounding box center [505, 303] width 1011 height 499
click at [33, 380] on span at bounding box center [331, 381] width 638 height 3
click at [41, 383] on span at bounding box center [42, 381] width 61 height 3
click at [68, 386] on span at bounding box center [72, 381] width 9 height 9
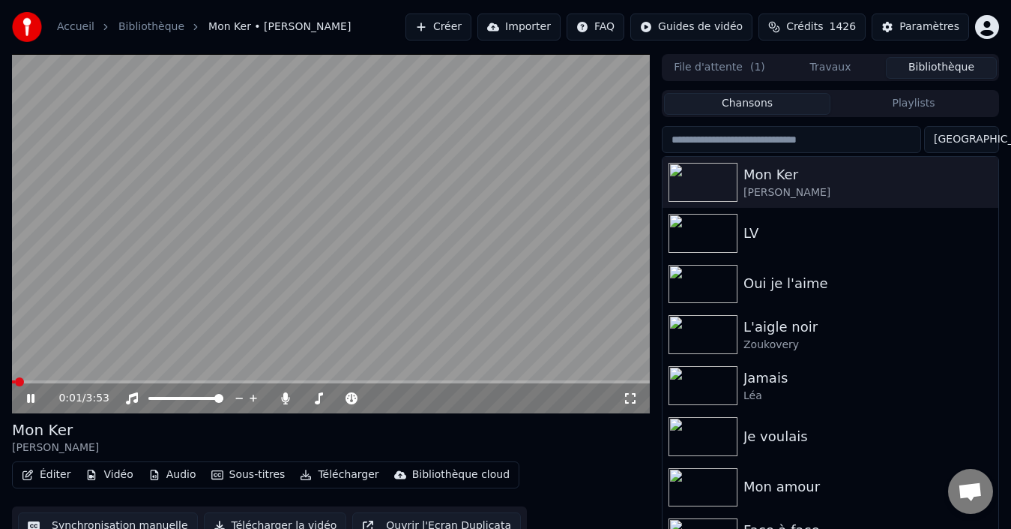
click at [15, 382] on span at bounding box center [19, 381] width 9 height 9
click at [795, 189] on div "[PERSON_NAME]" at bounding box center [868, 192] width 249 height 15
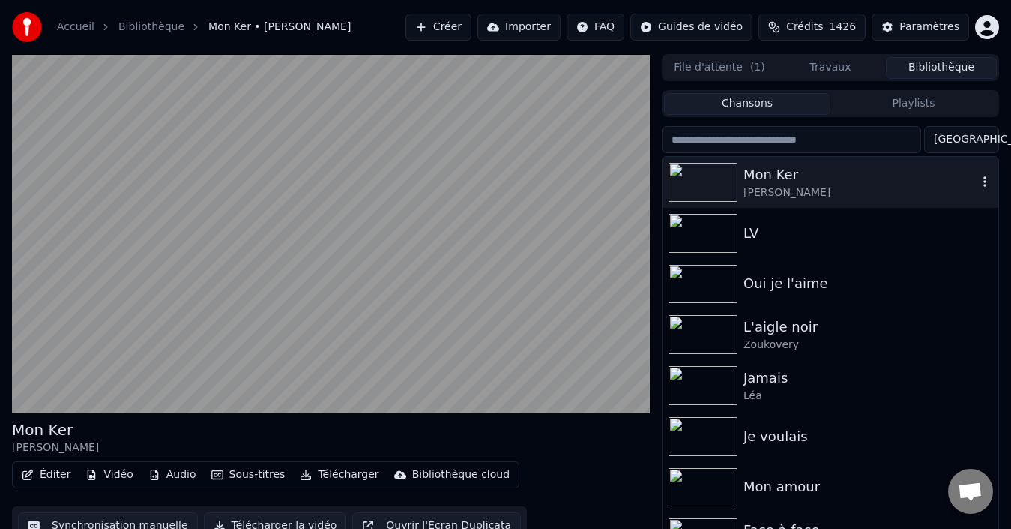
click at [720, 187] on img at bounding box center [703, 182] width 69 height 39
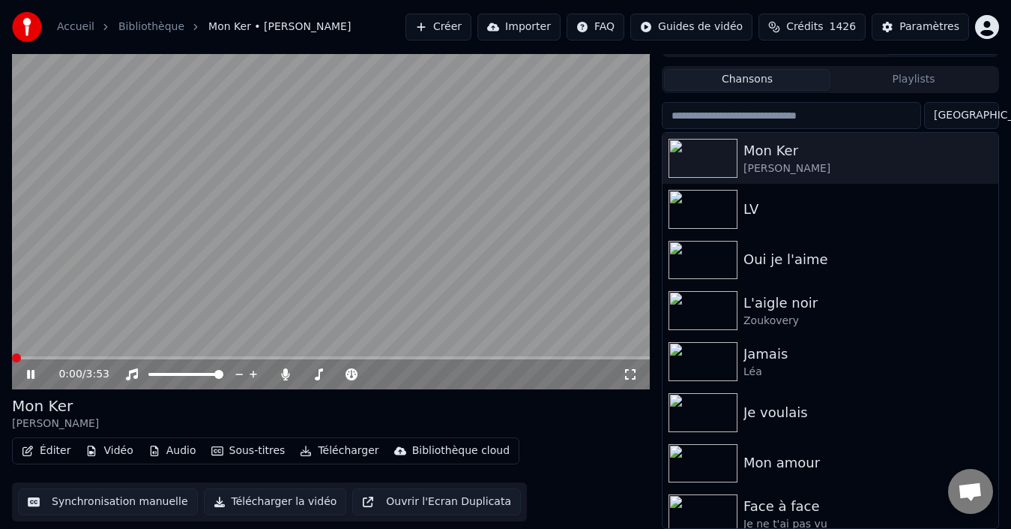
click at [73, 360] on div "0:00 / 3:53" at bounding box center [331, 374] width 638 height 30
click at [31, 371] on icon at bounding box center [41, 374] width 34 height 12
click at [31, 372] on icon at bounding box center [41, 374] width 34 height 12
click at [31, 375] on icon at bounding box center [30, 374] width 7 height 9
click at [32, 375] on icon at bounding box center [30, 374] width 7 height 9
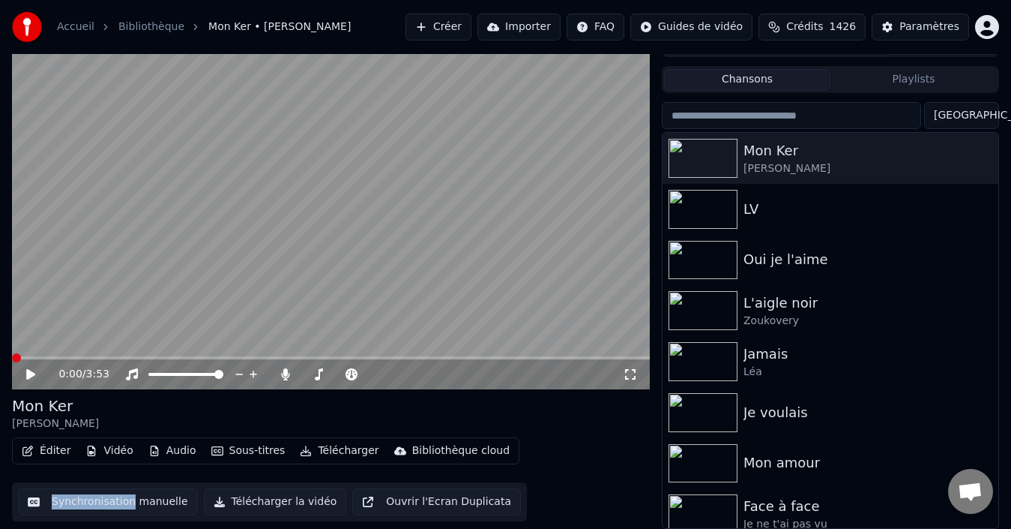
click at [36, 378] on icon at bounding box center [41, 374] width 34 height 12
click at [31, 373] on icon at bounding box center [30, 374] width 9 height 10
click at [25, 376] on icon at bounding box center [41, 374] width 34 height 12
click at [33, 375] on icon at bounding box center [30, 374] width 7 height 9
click at [31, 375] on icon at bounding box center [41, 374] width 34 height 12
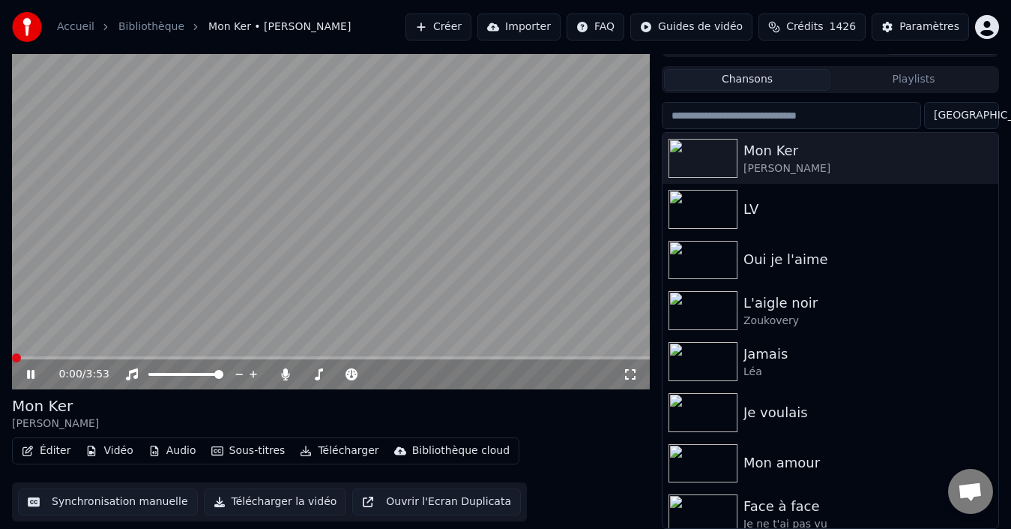
click at [31, 374] on icon at bounding box center [30, 374] width 7 height 9
click at [34, 377] on icon at bounding box center [41, 374] width 34 height 12
click at [31, 377] on icon at bounding box center [41, 374] width 34 height 12
drag, startPoint x: 33, startPoint y: 373, endPoint x: 111, endPoint y: 405, distance: 84.1
click at [33, 374] on icon at bounding box center [30, 374] width 9 height 10
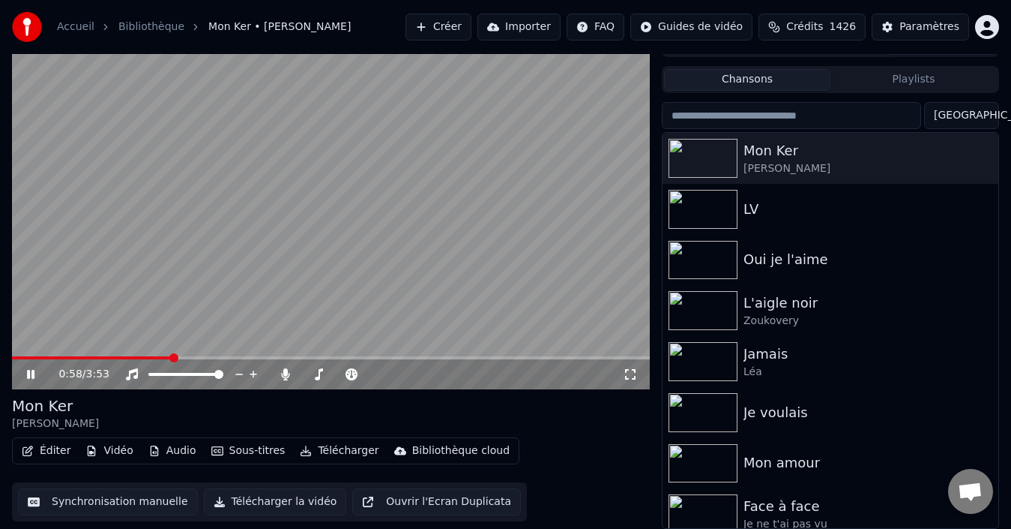
click at [29, 377] on icon at bounding box center [30, 374] width 7 height 9
click at [31, 374] on icon at bounding box center [30, 374] width 9 height 10
click at [31, 375] on icon at bounding box center [41, 374] width 34 height 12
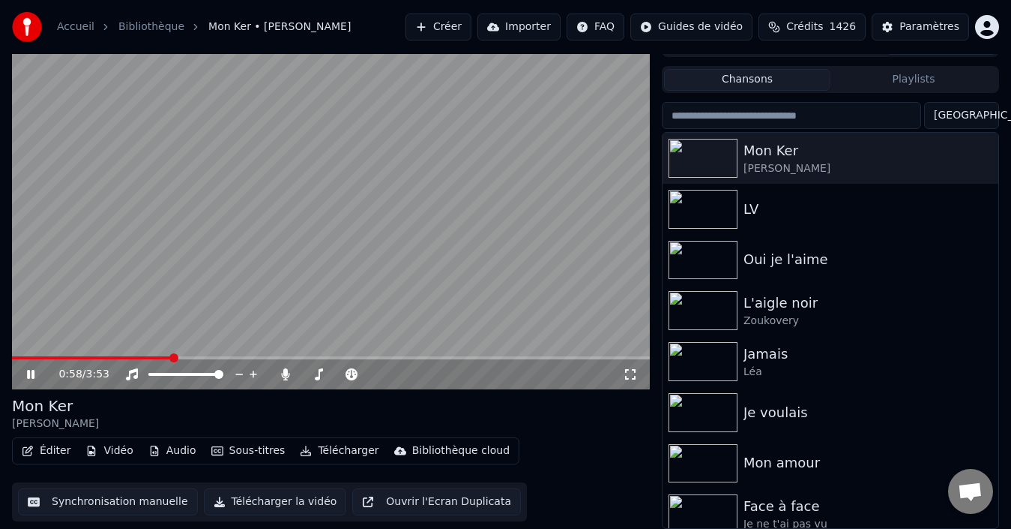
click at [31, 375] on icon at bounding box center [41, 374] width 34 height 12
click at [32, 375] on icon at bounding box center [30, 374] width 7 height 9
click at [169, 361] on span at bounding box center [173, 357] width 9 height 9
click at [37, 374] on icon at bounding box center [41, 374] width 34 height 12
click at [38, 374] on icon at bounding box center [41, 374] width 34 height 12
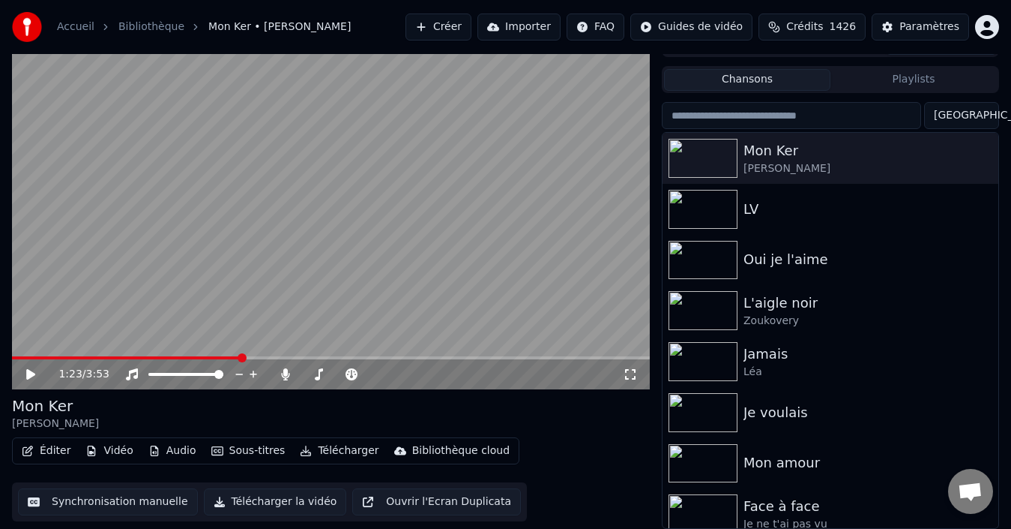
click at [30, 376] on icon at bounding box center [30, 374] width 9 height 10
click at [31, 376] on icon at bounding box center [41, 374] width 34 height 12
click at [29, 376] on icon at bounding box center [30, 374] width 7 height 9
drag, startPoint x: 29, startPoint y: 376, endPoint x: 227, endPoint y: 456, distance: 213.3
click at [30, 376] on icon at bounding box center [30, 374] width 7 height 9
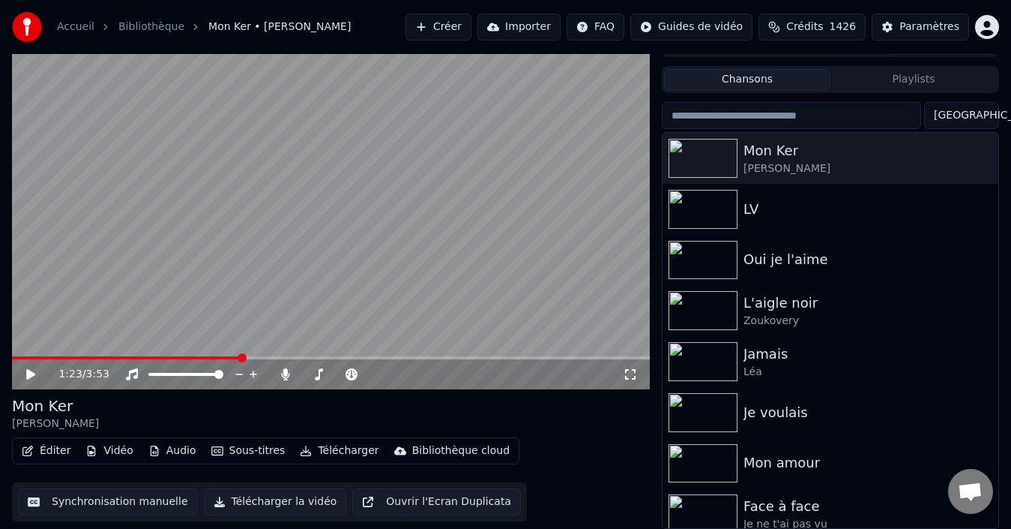
click at [31, 373] on icon at bounding box center [30, 374] width 9 height 10
click at [269, 358] on span at bounding box center [331, 357] width 638 height 3
click at [32, 371] on icon at bounding box center [41, 374] width 34 height 12
click at [34, 376] on icon at bounding box center [41, 374] width 34 height 12
click at [34, 376] on icon at bounding box center [30, 374] width 7 height 9
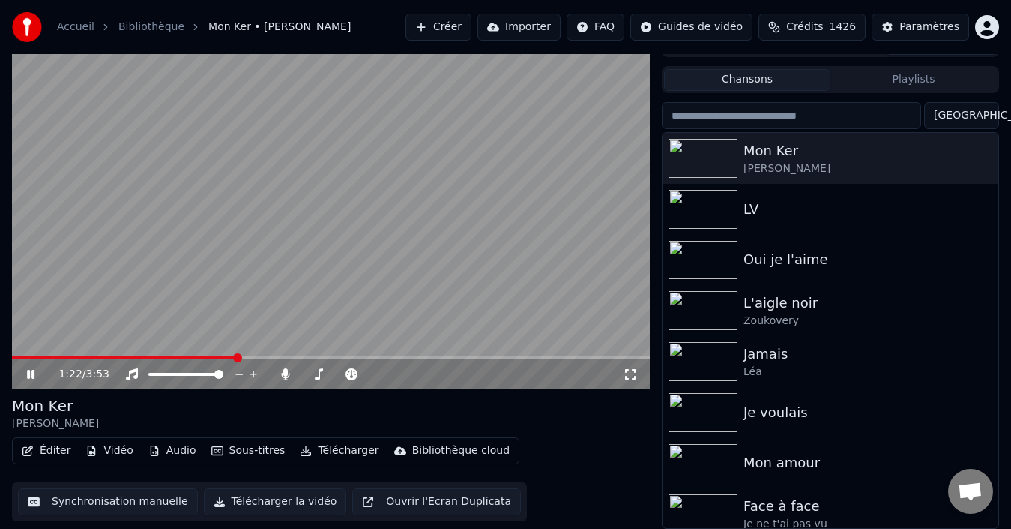
click at [34, 376] on icon at bounding box center [30, 374] width 7 height 9
click at [32, 378] on icon at bounding box center [41, 374] width 34 height 12
click at [32, 378] on icon at bounding box center [30, 374] width 7 height 9
click at [32, 378] on icon at bounding box center [41, 374] width 34 height 12
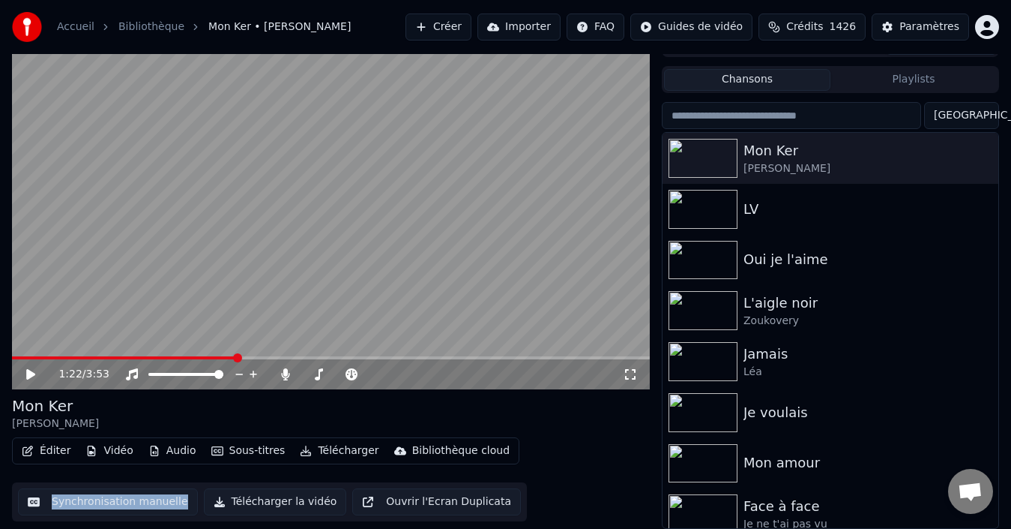
click at [32, 372] on icon at bounding box center [30, 374] width 9 height 10
drag, startPoint x: 104, startPoint y: 511, endPoint x: 112, endPoint y: 502, distance: 11.7
click at [103, 511] on button "Synchronisation manuelle" at bounding box center [108, 501] width 180 height 27
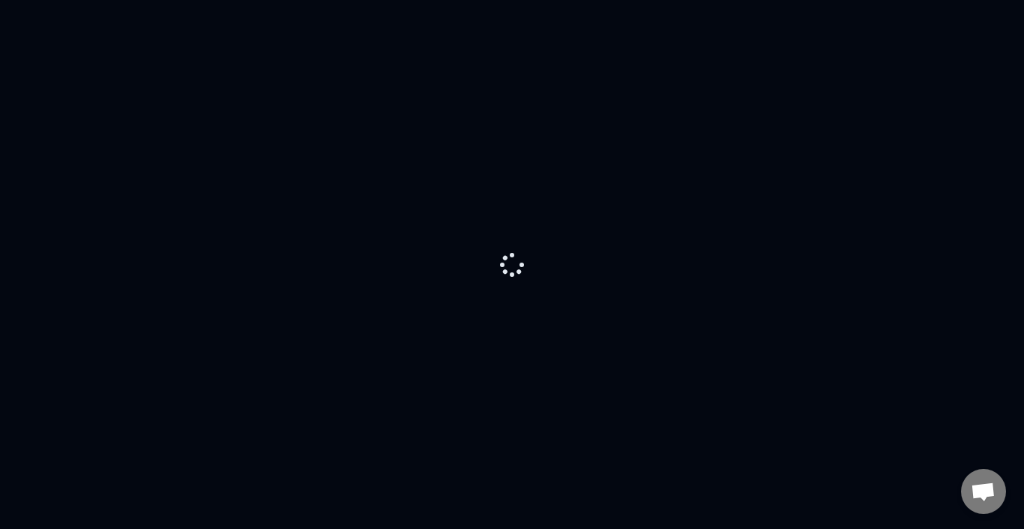
drag, startPoint x: 112, startPoint y: 502, endPoint x: 392, endPoint y: 368, distance: 310.9
click at [82, 501] on div at bounding box center [512, 264] width 1024 height 529
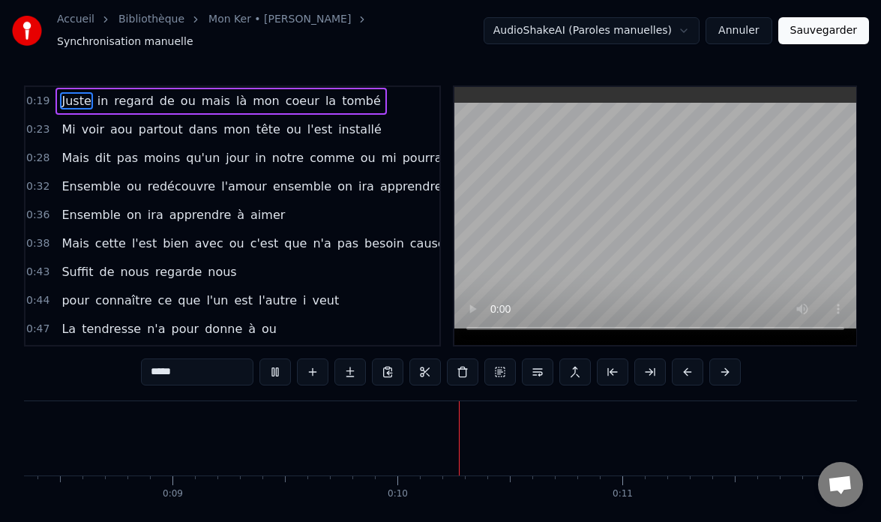
scroll to position [0, 2236]
click at [259, 367] on button at bounding box center [274, 371] width 31 height 27
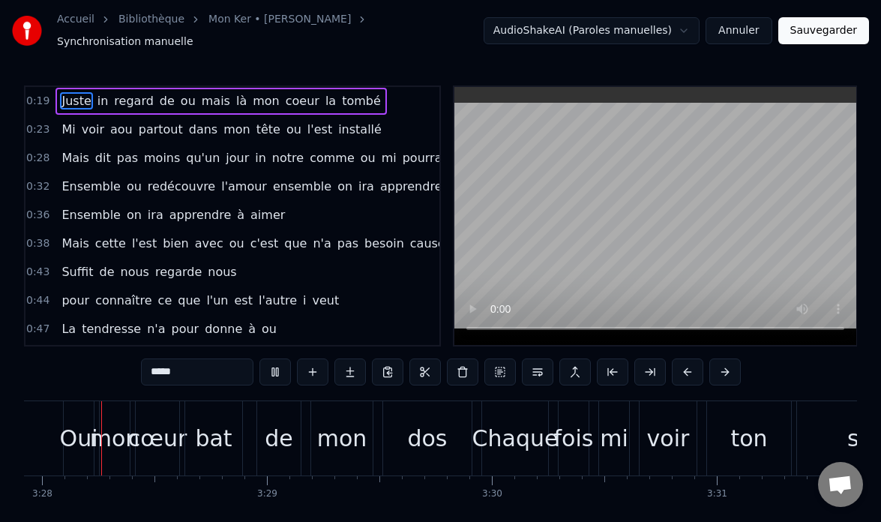
scroll to position [0, 46772]
click at [745, 28] on button "Annuler" at bounding box center [739, 30] width 66 height 27
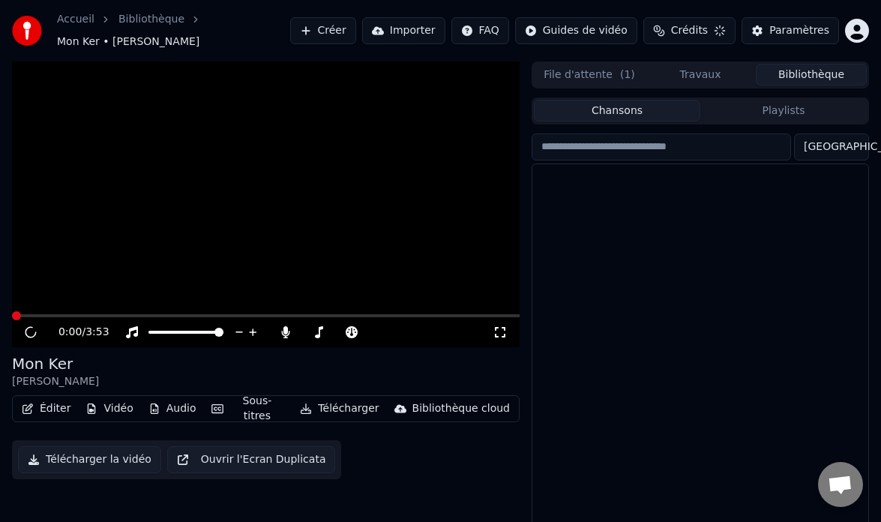
scroll to position [31, 0]
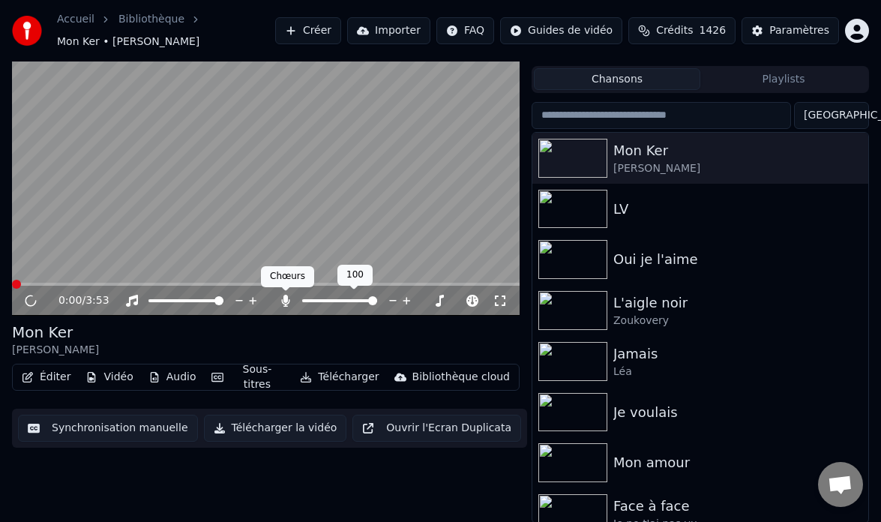
drag, startPoint x: 287, startPoint y: 301, endPoint x: 260, endPoint y: 323, distance: 35.1
click at [288, 301] on icon at bounding box center [285, 301] width 15 height 12
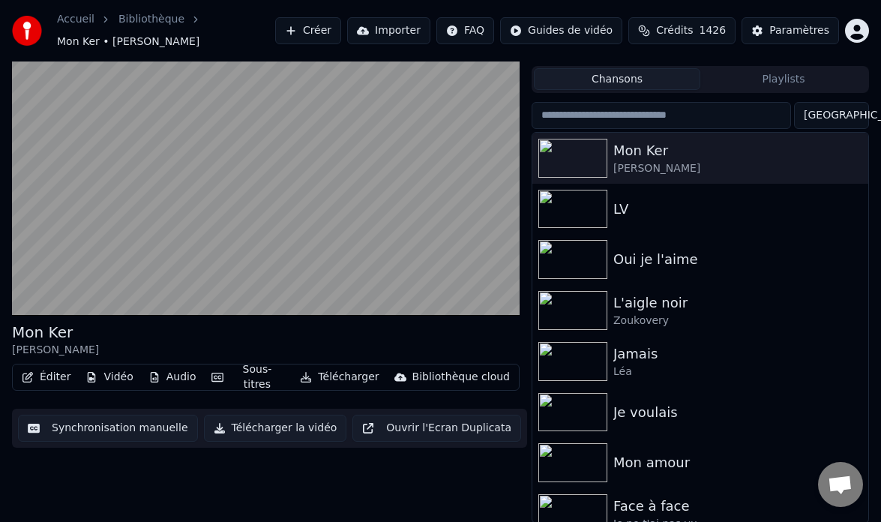
click at [181, 381] on button "Audio" at bounding box center [172, 377] width 60 height 21
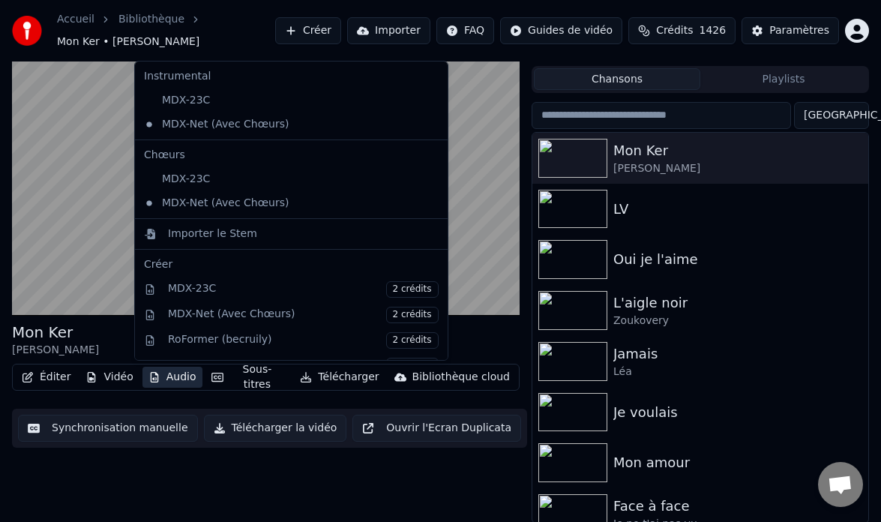
click at [496, 315] on video at bounding box center [266, 173] width 508 height 286
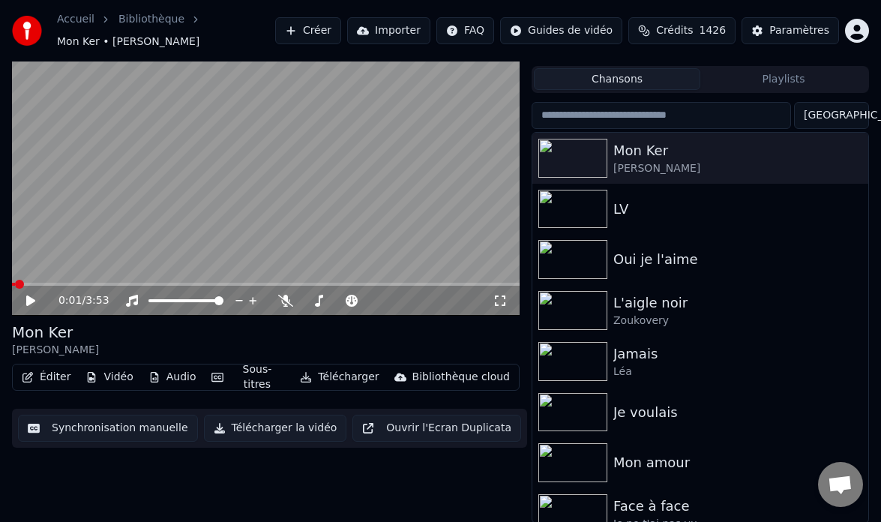
click at [26, 303] on icon at bounding box center [30, 300] width 9 height 10
click at [160, 378] on button "Audio" at bounding box center [172, 377] width 60 height 21
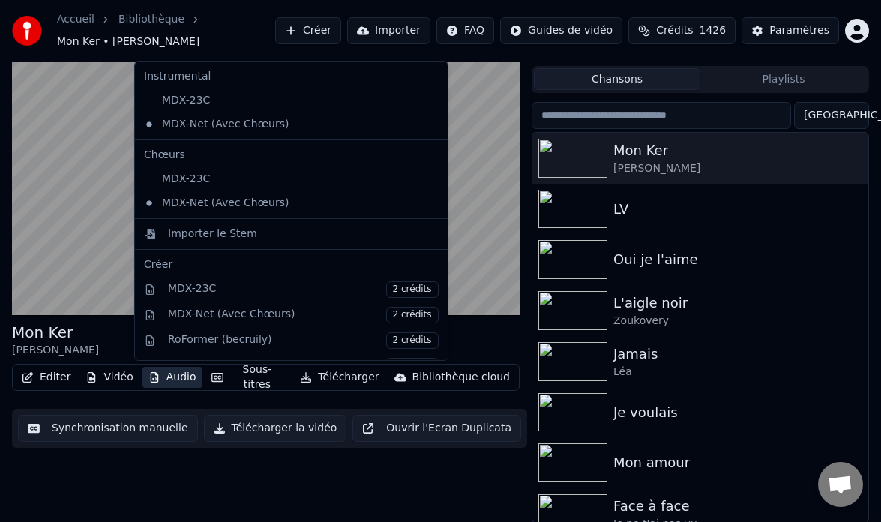
drag, startPoint x: 487, startPoint y: 321, endPoint x: 475, endPoint y: 316, distance: 13.5
click at [487, 322] on div "Mon Ker [PERSON_NAME]" at bounding box center [266, 340] width 508 height 36
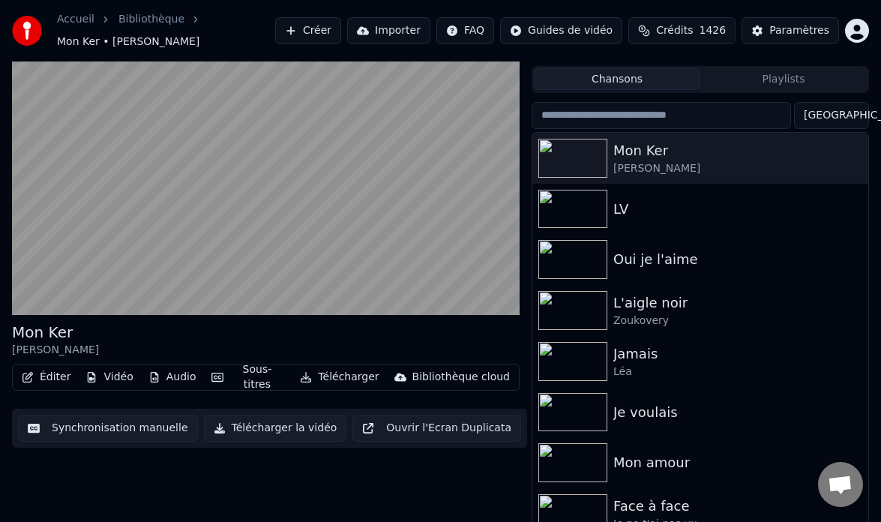
click at [178, 378] on button "Audio" at bounding box center [172, 377] width 60 height 21
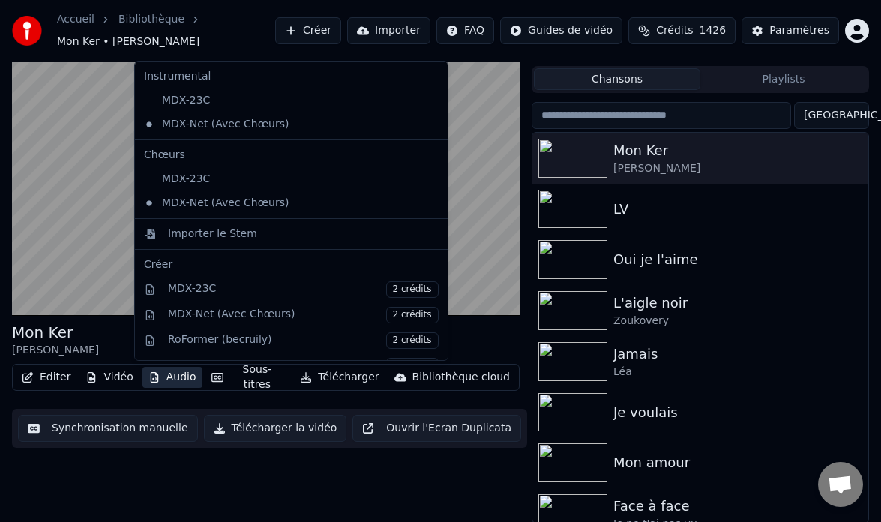
click at [469, 308] on video at bounding box center [266, 173] width 508 height 286
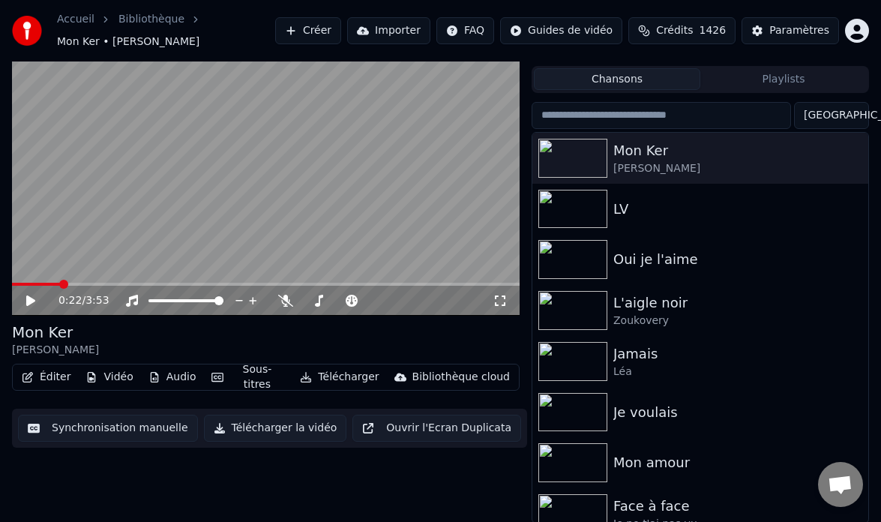
click at [349, 330] on div "Mon Ker [PERSON_NAME]" at bounding box center [266, 340] width 508 height 36
drag, startPoint x: 27, startPoint y: 297, endPoint x: 261, endPoint y: 343, distance: 238.4
click at [28, 297] on icon at bounding box center [30, 300] width 9 height 10
click at [285, 302] on icon at bounding box center [285, 301] width 15 height 12
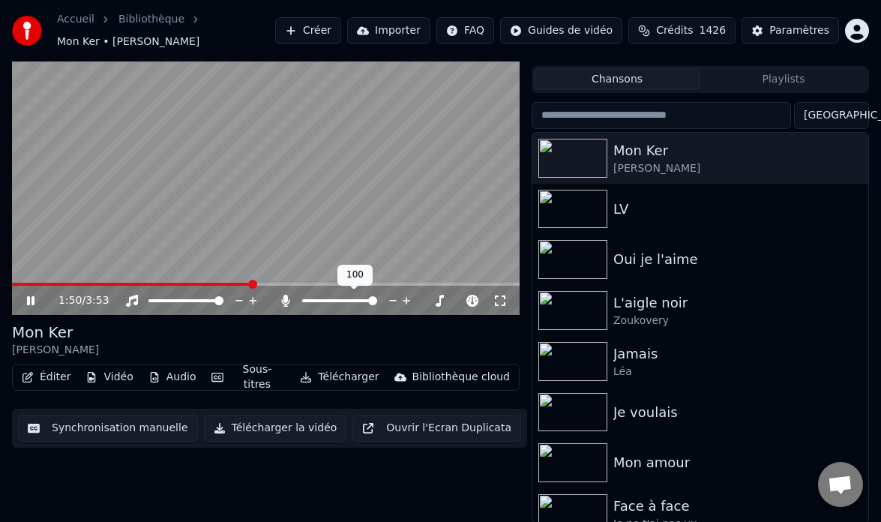
click at [286, 301] on icon at bounding box center [285, 301] width 8 height 12
click at [34, 299] on icon at bounding box center [30, 300] width 7 height 9
click at [31, 301] on icon at bounding box center [30, 300] width 9 height 10
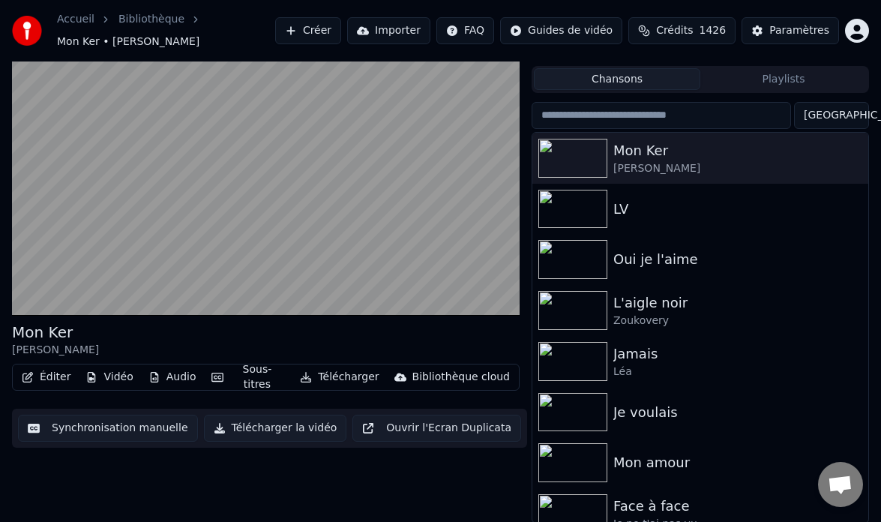
click at [177, 379] on button "Audio" at bounding box center [172, 377] width 60 height 21
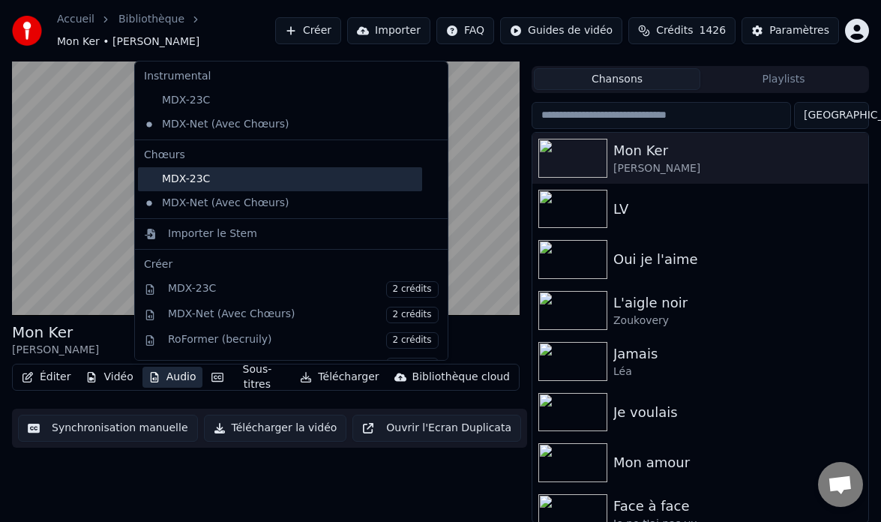
click at [247, 180] on div "MDX-23C" at bounding box center [280, 179] width 284 height 24
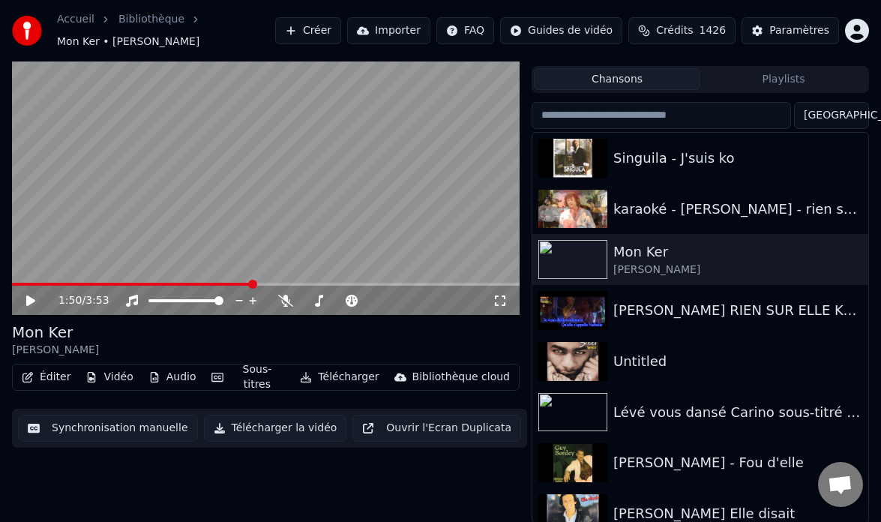
click at [32, 300] on icon at bounding box center [30, 300] width 9 height 10
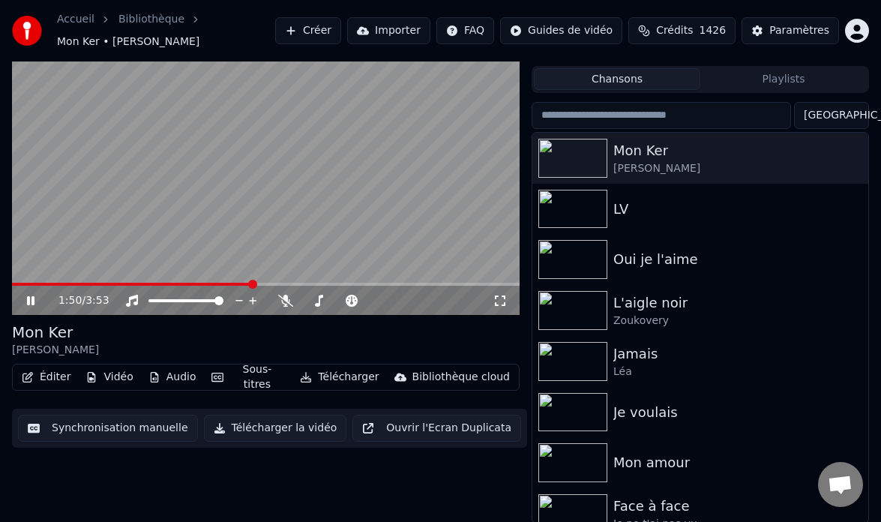
click at [31, 301] on icon at bounding box center [41, 301] width 34 height 12
click at [13, 284] on span at bounding box center [132, 284] width 241 height 3
click at [28, 304] on icon at bounding box center [30, 300] width 9 height 10
click at [27, 299] on icon at bounding box center [30, 300] width 9 height 10
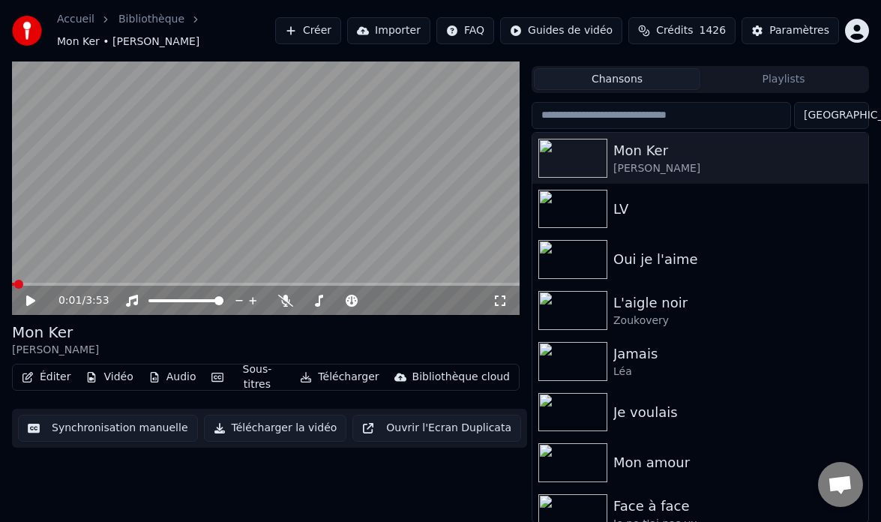
click at [29, 301] on icon at bounding box center [30, 300] width 9 height 10
click at [29, 298] on icon at bounding box center [30, 300] width 7 height 9
click at [31, 298] on icon at bounding box center [41, 301] width 34 height 12
click at [31, 299] on icon at bounding box center [41, 301] width 34 height 12
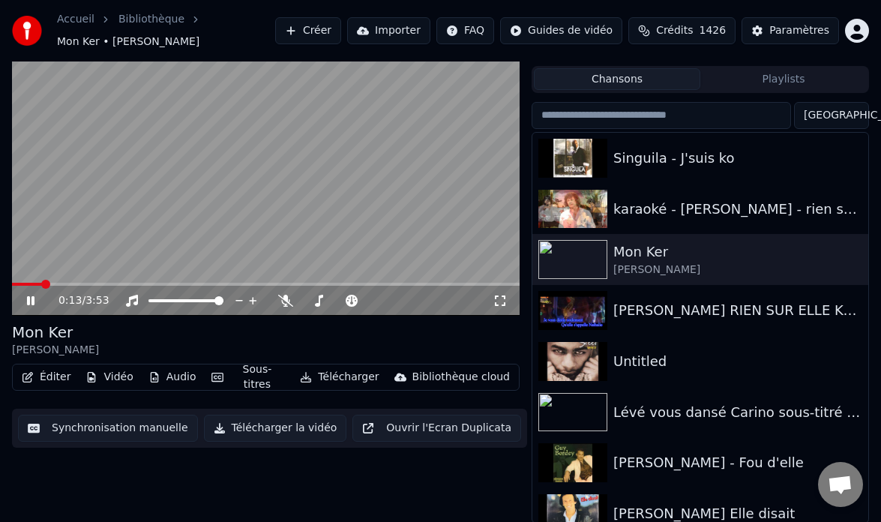
click at [34, 305] on icon at bounding box center [41, 301] width 34 height 12
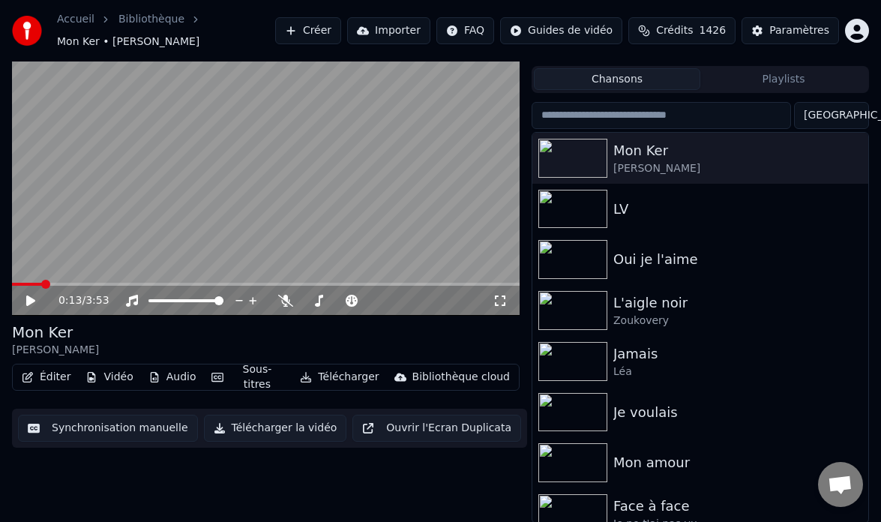
click at [27, 300] on icon at bounding box center [30, 300] width 9 height 10
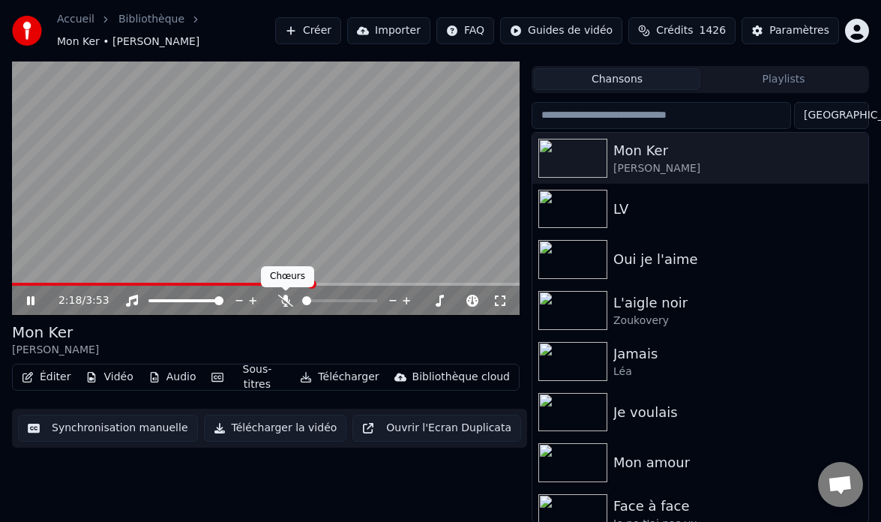
click at [286, 304] on icon at bounding box center [285, 301] width 15 height 12
click at [286, 303] on icon at bounding box center [285, 301] width 15 height 12
click at [178, 378] on button "Audio" at bounding box center [172, 377] width 60 height 21
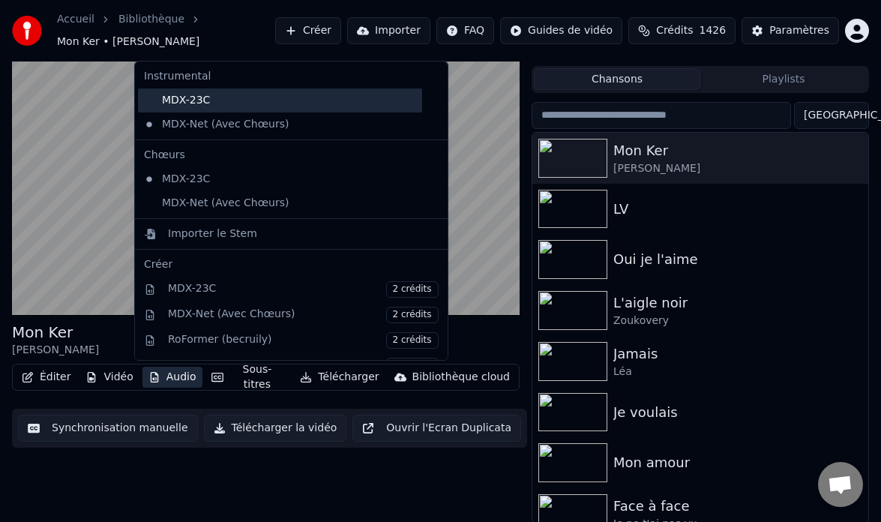
click at [193, 98] on div "MDX-23C" at bounding box center [280, 100] width 284 height 24
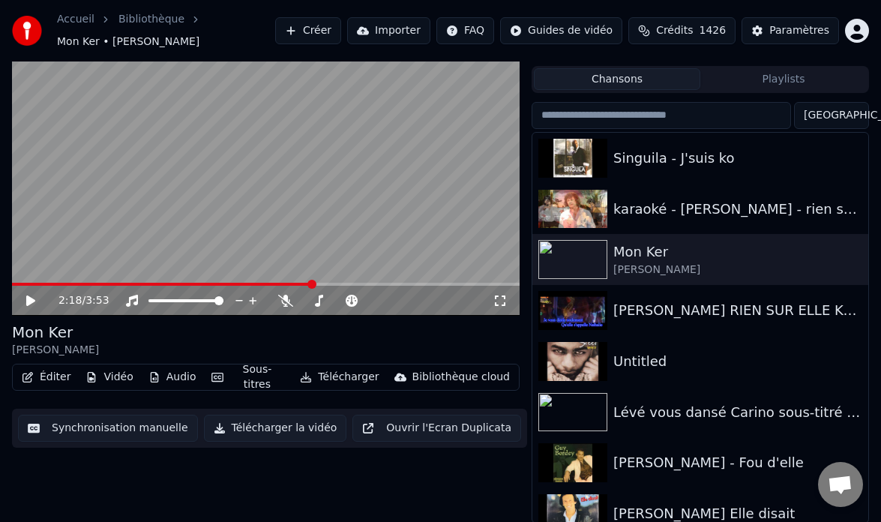
click at [12, 284] on span at bounding box center [162, 284] width 301 height 3
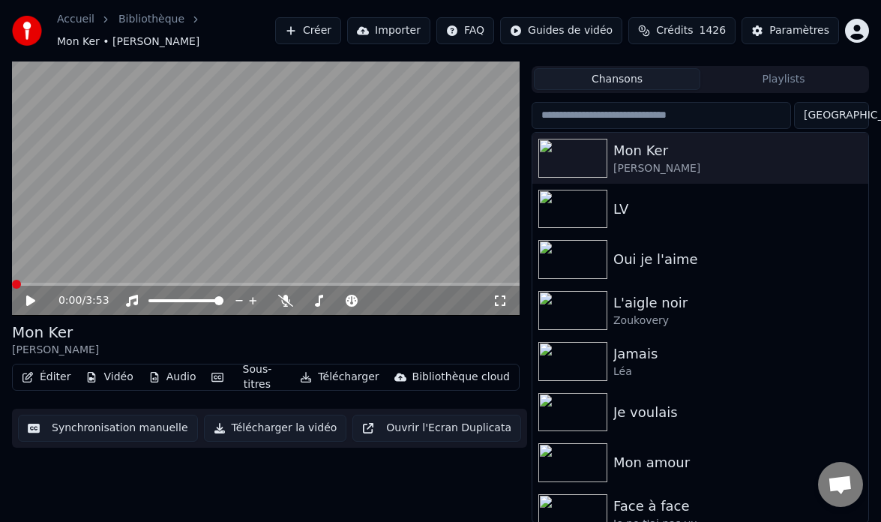
click at [31, 298] on icon at bounding box center [30, 300] width 9 height 10
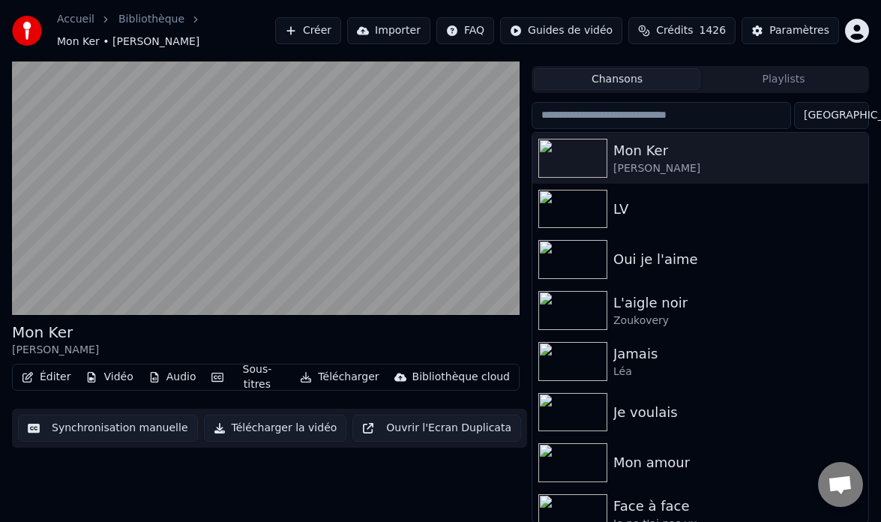
drag, startPoint x: 10, startPoint y: 283, endPoint x: -46, endPoint y: 291, distance: 56.8
click at [0, 291] on html "Accueil Bibliothèque Mon Ker • Loïc Zemia Créer Importer FAQ Guides de vidéo Cr…" at bounding box center [440, 230] width 881 height 522
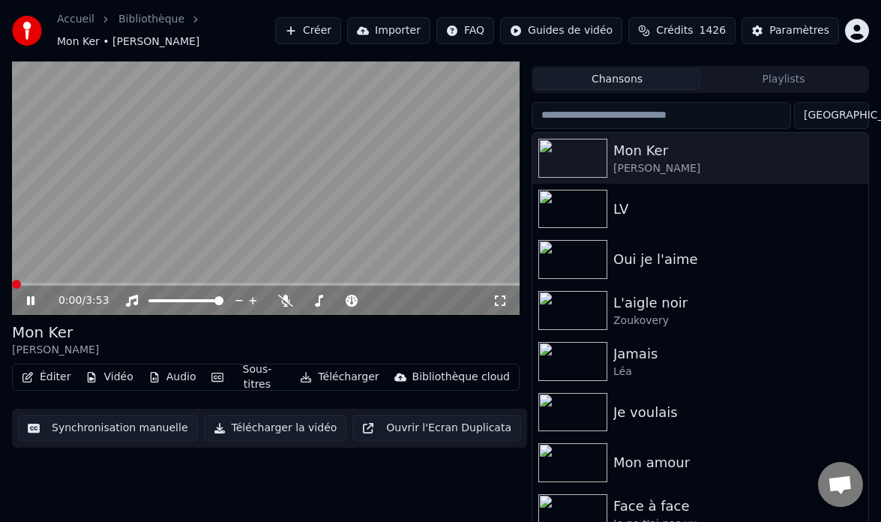
click at [12, 288] on span at bounding box center [16, 284] width 9 height 9
click at [13, 284] on span at bounding box center [173, 284] width 322 height 3
click at [19, 283] on span at bounding box center [23, 284] width 9 height 9
click at [14, 283] on span at bounding box center [18, 284] width 13 height 3
click at [14, 284] on span at bounding box center [18, 284] width 9 height 9
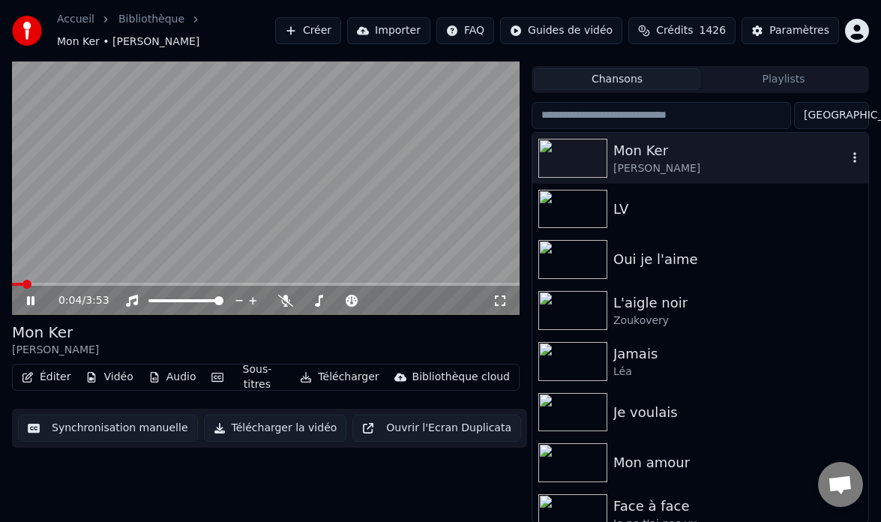
click at [657, 161] on div "[PERSON_NAME]" at bounding box center [730, 168] width 234 height 15
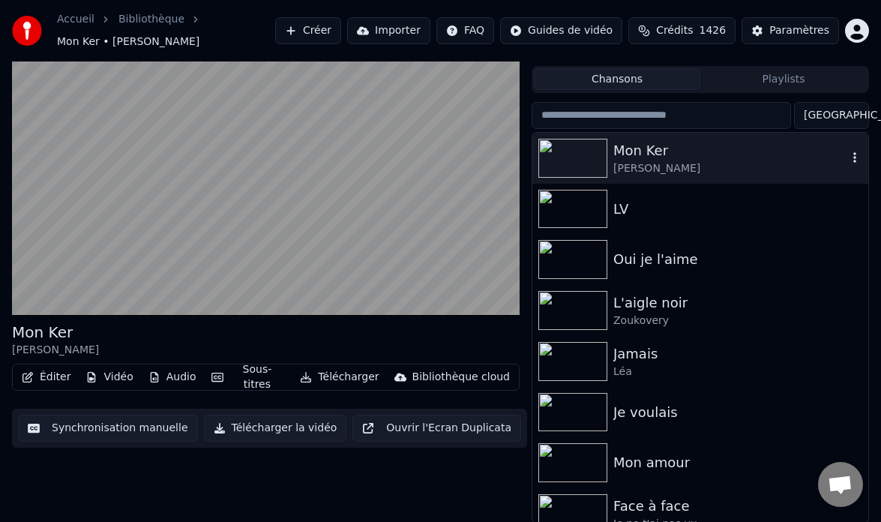
click at [656, 166] on div "[PERSON_NAME]" at bounding box center [730, 168] width 234 height 15
click at [583, 160] on img at bounding box center [572, 158] width 69 height 39
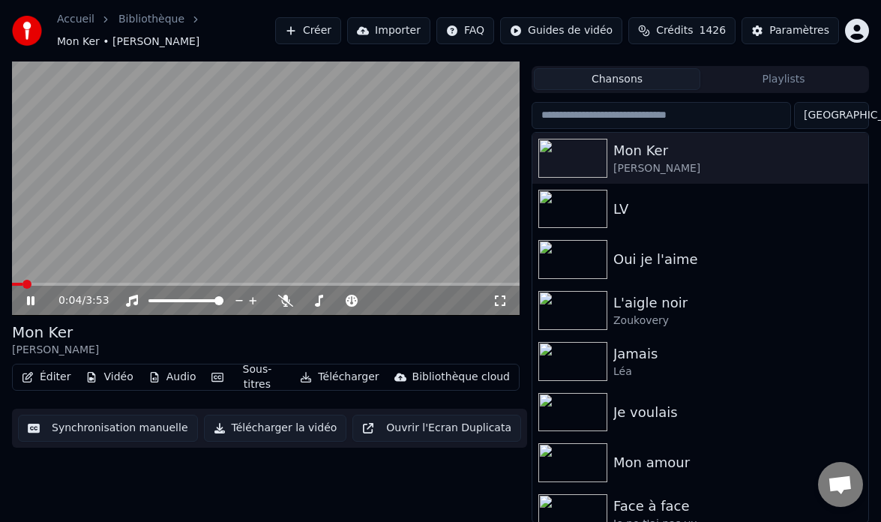
click at [31, 298] on icon at bounding box center [30, 300] width 7 height 9
click at [29, 298] on icon at bounding box center [30, 300] width 7 height 9
click at [31, 300] on icon at bounding box center [30, 300] width 9 height 10
click at [28, 304] on icon at bounding box center [30, 300] width 7 height 9
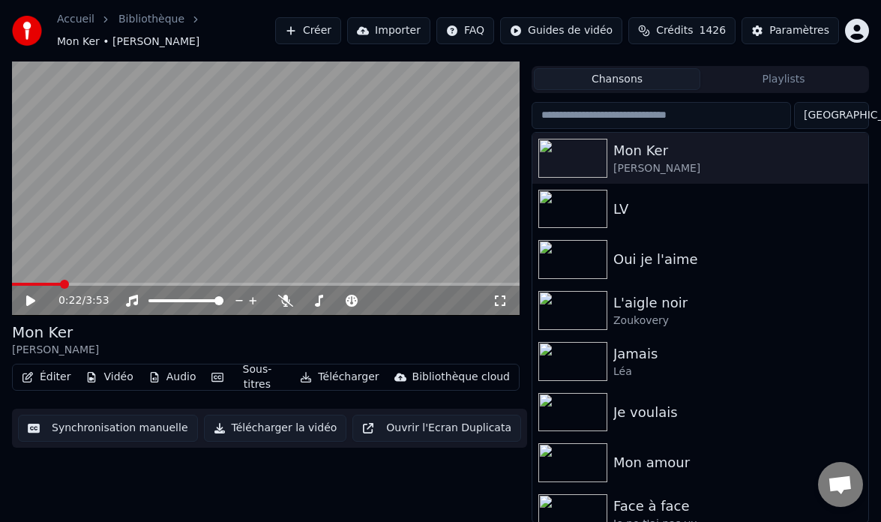
click at [28, 302] on icon at bounding box center [30, 300] width 9 height 10
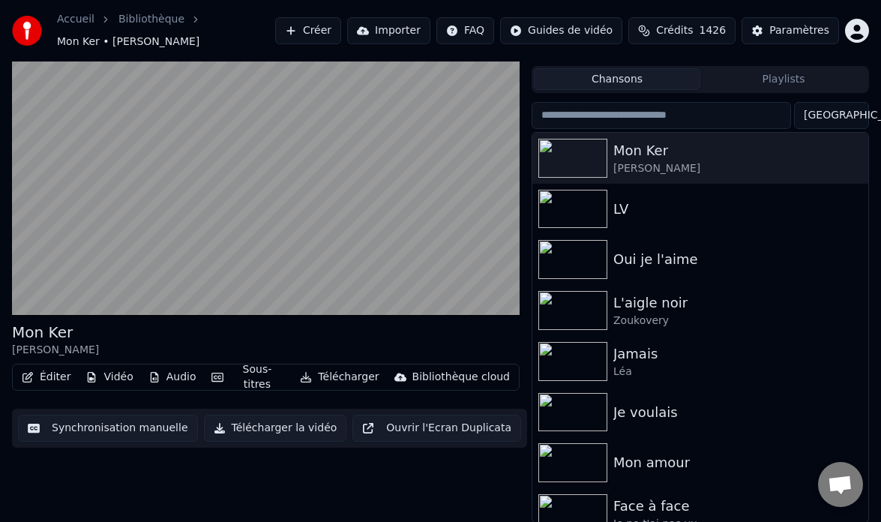
click at [169, 381] on button "Audio" at bounding box center [172, 377] width 60 height 21
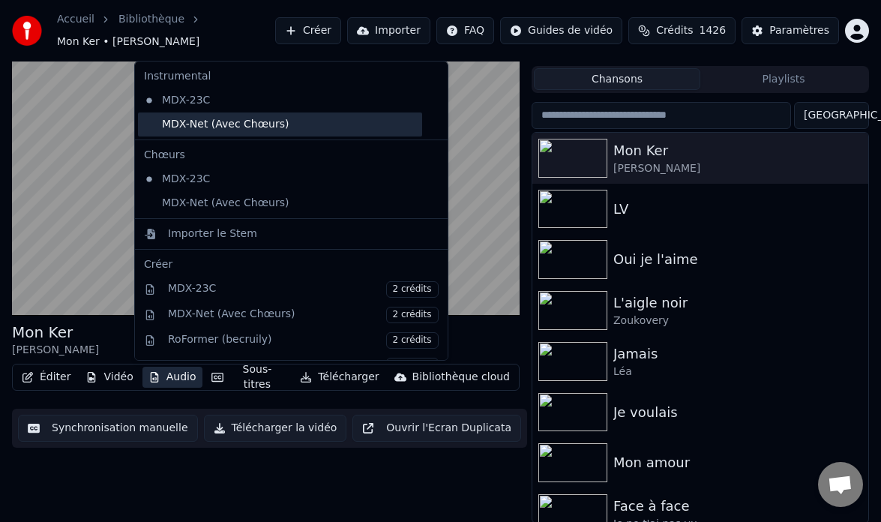
click at [221, 121] on div "MDX-Net (Avec Chœurs)" at bounding box center [280, 124] width 284 height 24
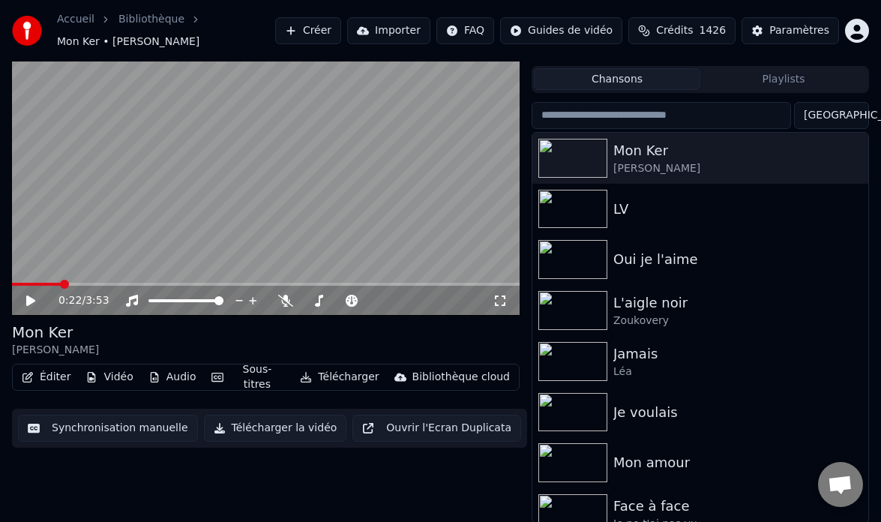
click at [28, 299] on icon at bounding box center [30, 300] width 9 height 10
click at [29, 297] on icon at bounding box center [30, 300] width 7 height 9
click at [28, 296] on icon at bounding box center [30, 300] width 9 height 10
click at [30, 301] on icon at bounding box center [41, 301] width 34 height 12
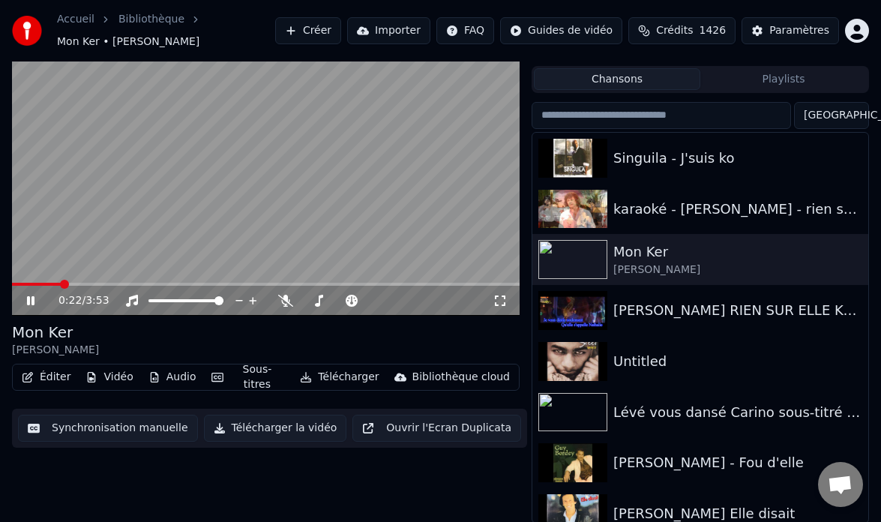
click at [29, 301] on icon at bounding box center [30, 300] width 7 height 9
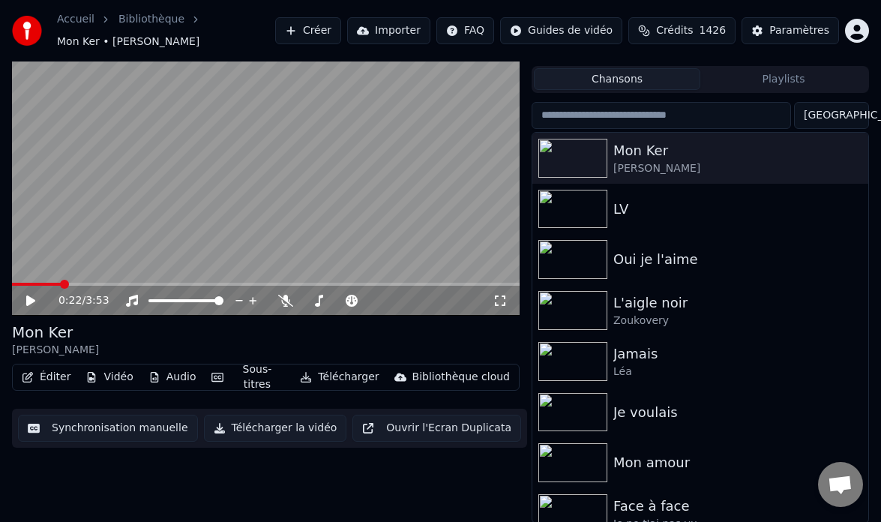
click at [29, 301] on icon at bounding box center [30, 300] width 9 height 10
click at [33, 301] on icon at bounding box center [30, 300] width 7 height 9
click at [29, 298] on icon at bounding box center [30, 300] width 9 height 10
click at [23, 283] on span at bounding box center [17, 284] width 11 height 3
click at [30, 300] on icon at bounding box center [30, 300] width 9 height 10
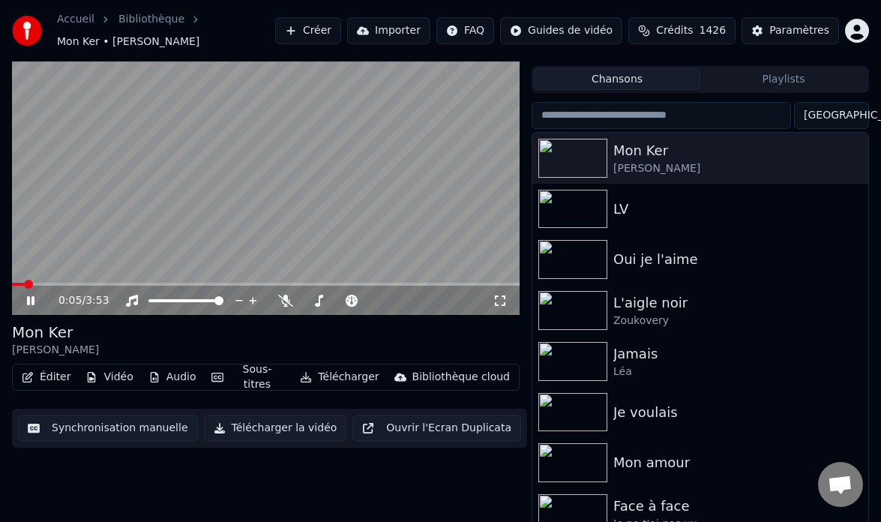
click at [30, 301] on icon at bounding box center [41, 301] width 34 height 12
click at [30, 301] on icon at bounding box center [30, 300] width 9 height 10
click at [26, 300] on icon at bounding box center [41, 301] width 34 height 12
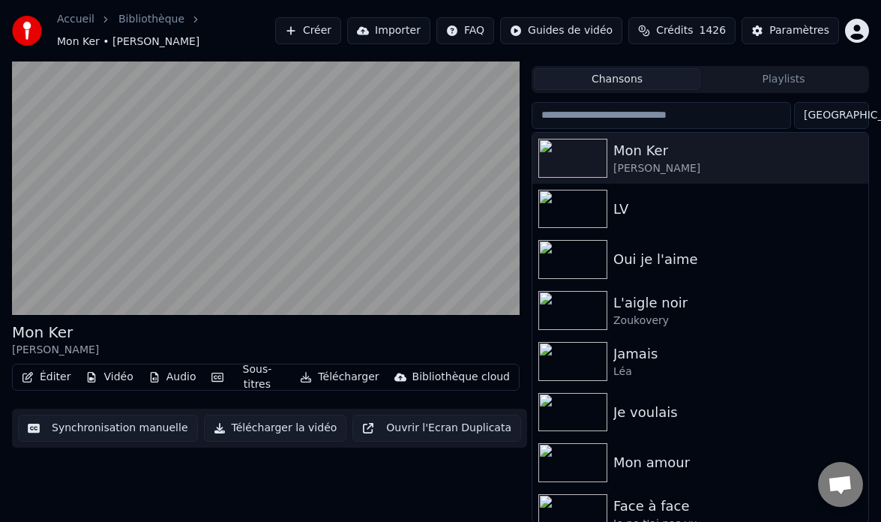
click at [181, 379] on button "Audio" at bounding box center [172, 377] width 60 height 21
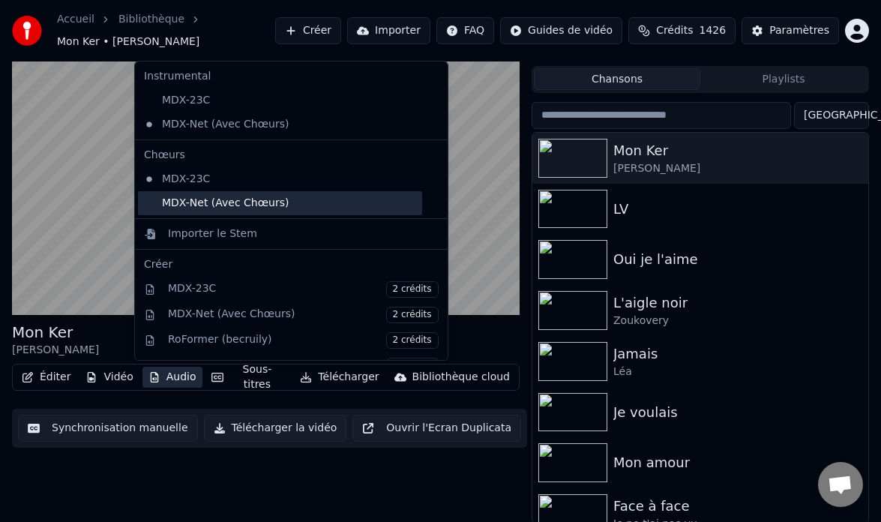
click at [202, 196] on div "MDX-Net (Avec Chœurs)" at bounding box center [280, 203] width 284 height 24
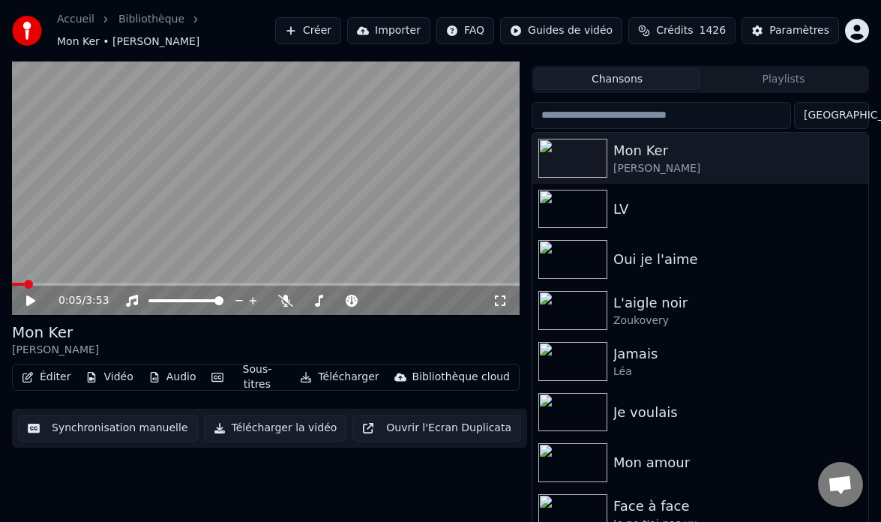
click at [28, 298] on icon at bounding box center [30, 300] width 9 height 10
click at [28, 295] on icon at bounding box center [41, 301] width 34 height 12
click at [26, 301] on icon at bounding box center [30, 300] width 9 height 10
click at [34, 305] on icon at bounding box center [41, 301] width 34 height 12
click at [31, 302] on icon at bounding box center [30, 300] width 9 height 10
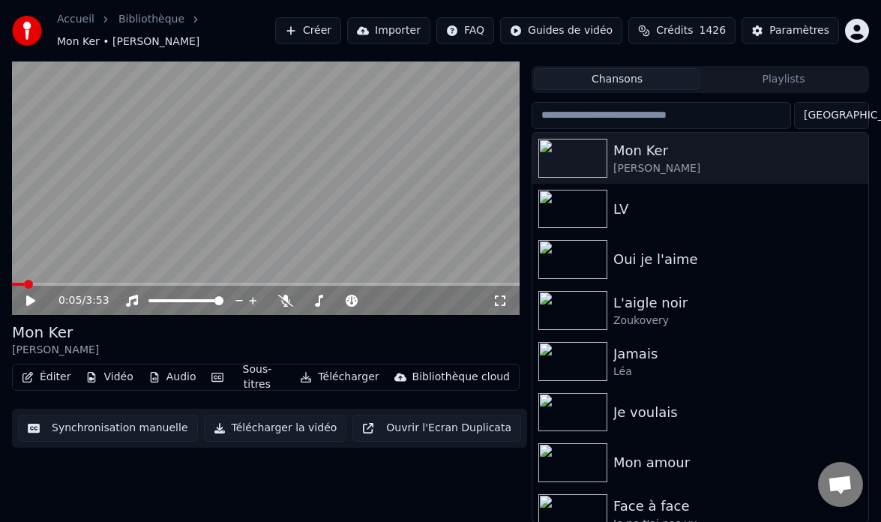
click at [31, 302] on icon at bounding box center [30, 300] width 9 height 10
click at [31, 304] on icon at bounding box center [41, 301] width 34 height 12
click at [31, 301] on icon at bounding box center [30, 300] width 9 height 10
click at [28, 302] on icon at bounding box center [30, 300] width 7 height 9
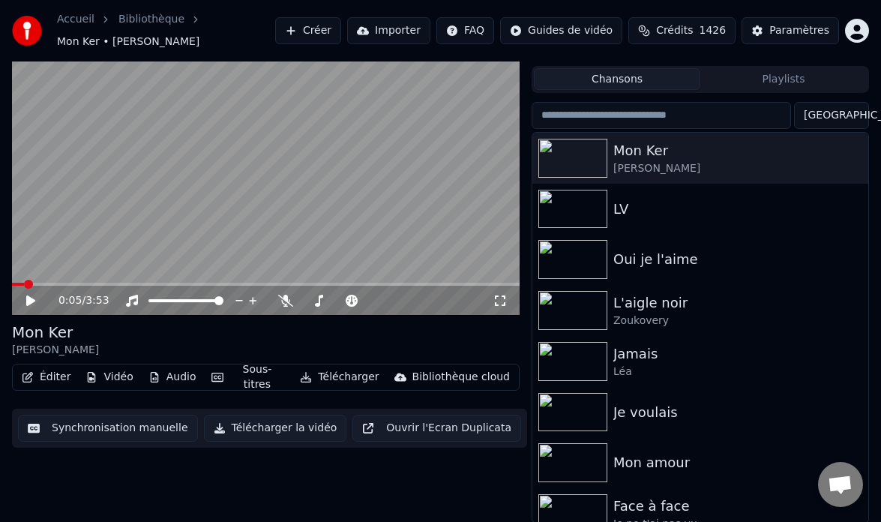
click at [25, 301] on icon at bounding box center [41, 301] width 34 height 12
click at [34, 302] on icon at bounding box center [30, 300] width 7 height 9
click at [29, 301] on icon at bounding box center [30, 300] width 9 height 10
click at [31, 299] on icon at bounding box center [41, 301] width 34 height 12
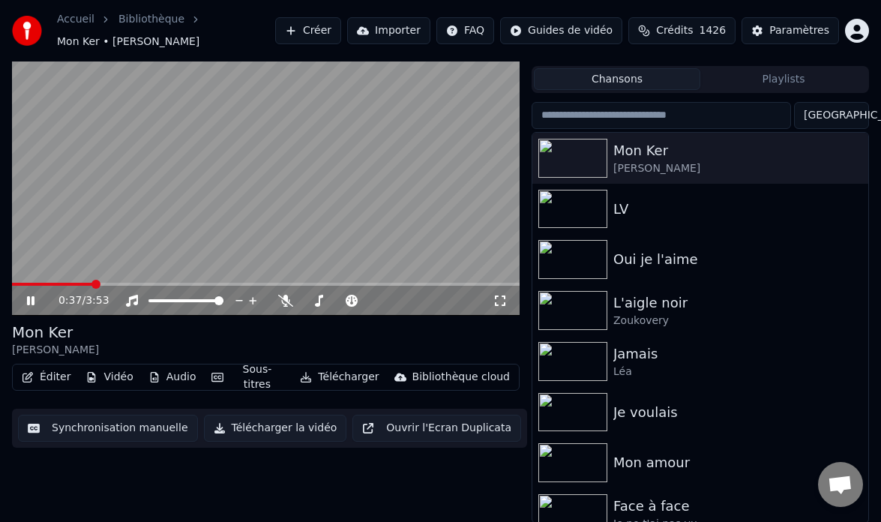
click at [172, 378] on button "Audio" at bounding box center [172, 377] width 60 height 21
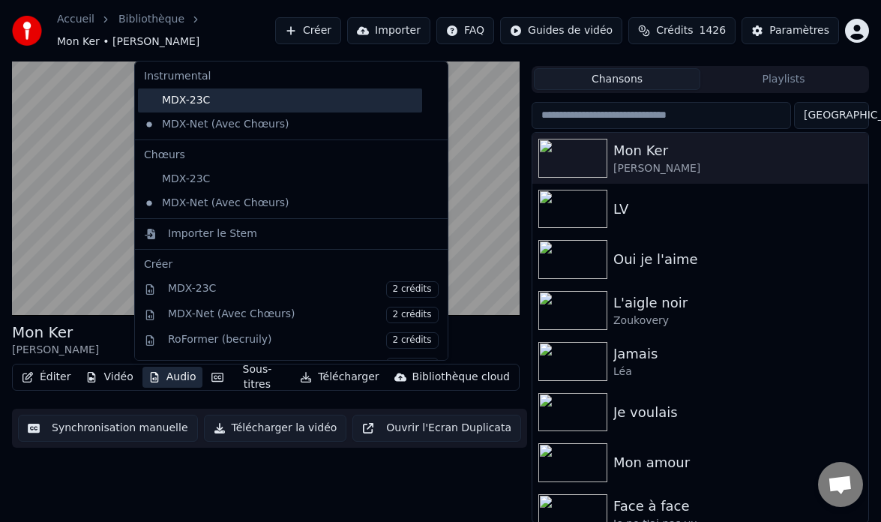
click at [214, 97] on div "MDX-23C" at bounding box center [280, 100] width 284 height 24
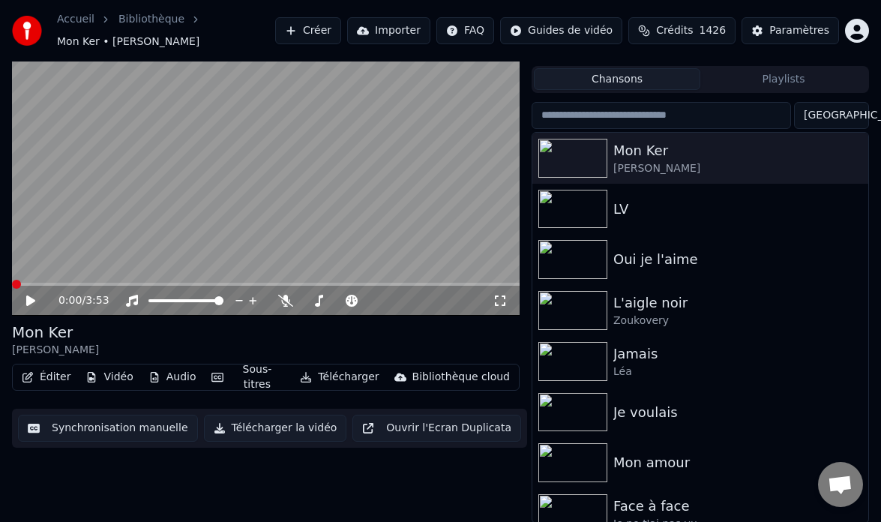
click at [12, 282] on span at bounding box center [16, 284] width 9 height 9
click at [91, 284] on span at bounding box center [95, 284] width 9 height 9
click at [1, 284] on div "0:37 / 3:53 Mon Ker Loïc Zemia Éditer Vidéo Audio Sous-titres Télécharger Bibli…" at bounding box center [440, 276] width 881 height 493
click at [18, 283] on span at bounding box center [22, 284] width 9 height 9
click at [24, 286] on span at bounding box center [28, 284] width 9 height 9
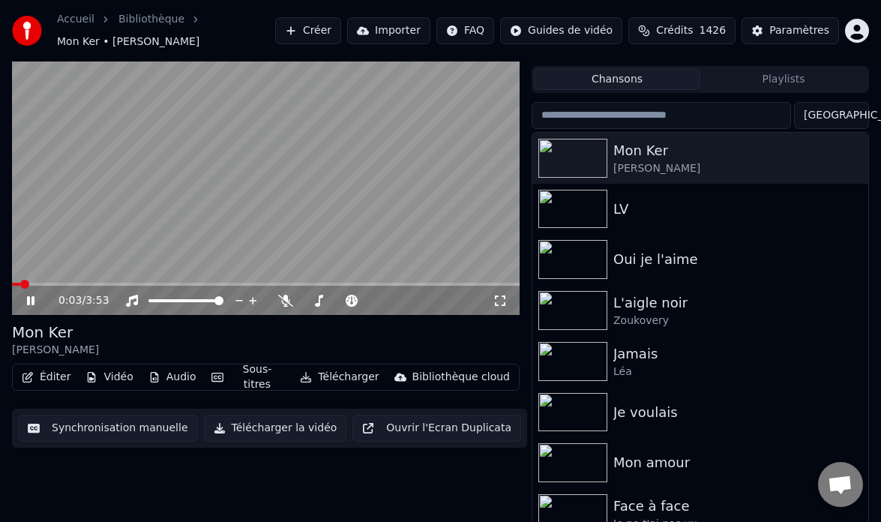
click at [20, 289] on span at bounding box center [24, 284] width 9 height 9
click at [28, 301] on icon at bounding box center [30, 300] width 7 height 9
click at [28, 301] on icon at bounding box center [30, 300] width 9 height 10
click at [28, 297] on icon at bounding box center [30, 300] width 7 height 9
click at [31, 302] on icon at bounding box center [30, 300] width 9 height 10
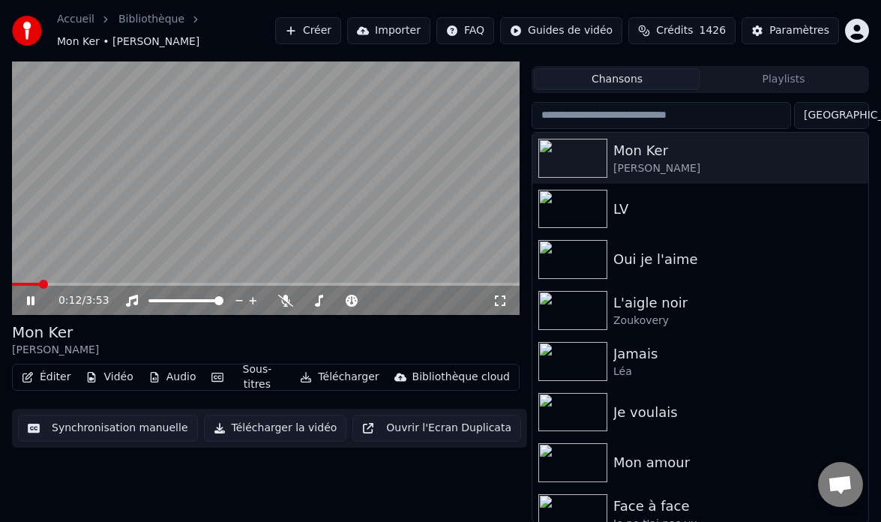
click at [31, 298] on icon at bounding box center [30, 300] width 7 height 9
click at [31, 299] on icon at bounding box center [30, 300] width 9 height 10
click at [32, 304] on icon at bounding box center [30, 300] width 7 height 9
click at [31, 304] on icon at bounding box center [30, 300] width 9 height 10
click at [32, 301] on icon at bounding box center [30, 300] width 7 height 9
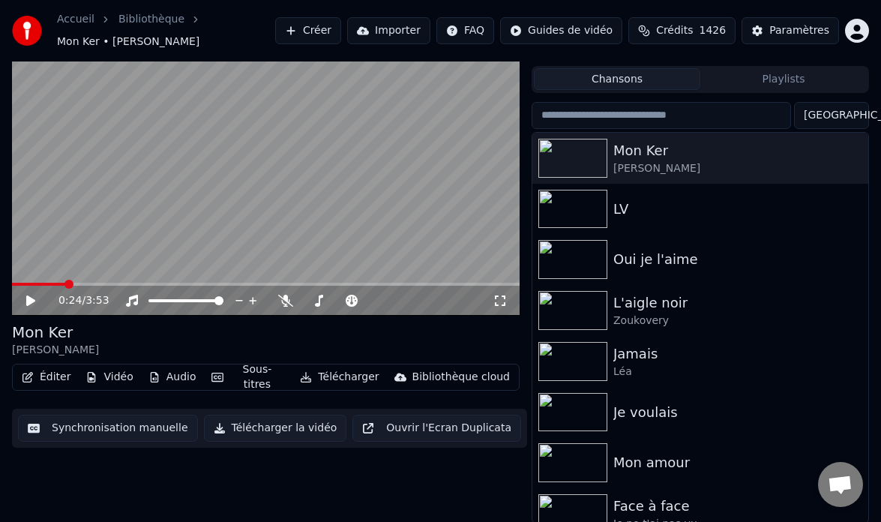
click at [25, 304] on icon at bounding box center [41, 301] width 34 height 12
click at [30, 304] on icon at bounding box center [41, 301] width 34 height 12
click at [30, 304] on icon at bounding box center [30, 300] width 7 height 9
click at [32, 298] on icon at bounding box center [30, 300] width 7 height 9
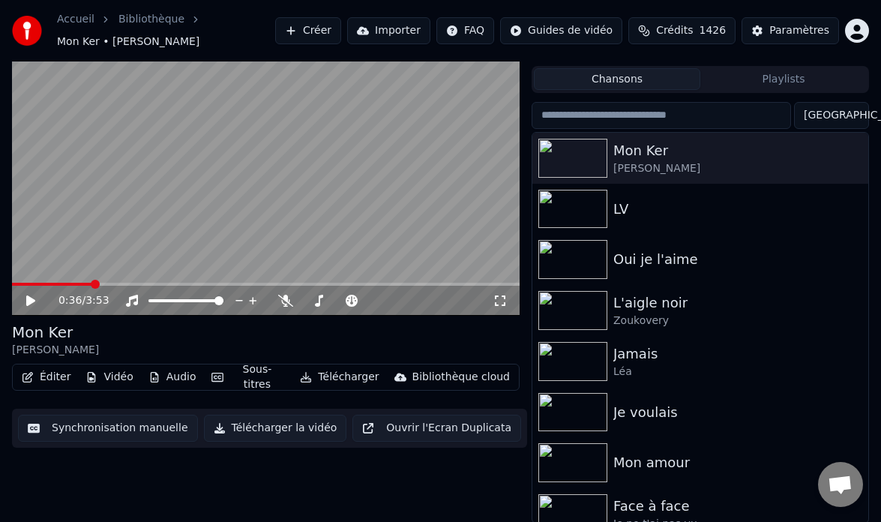
click at [32, 298] on icon at bounding box center [30, 300] width 9 height 10
click at [178, 373] on button "Audio" at bounding box center [172, 377] width 60 height 21
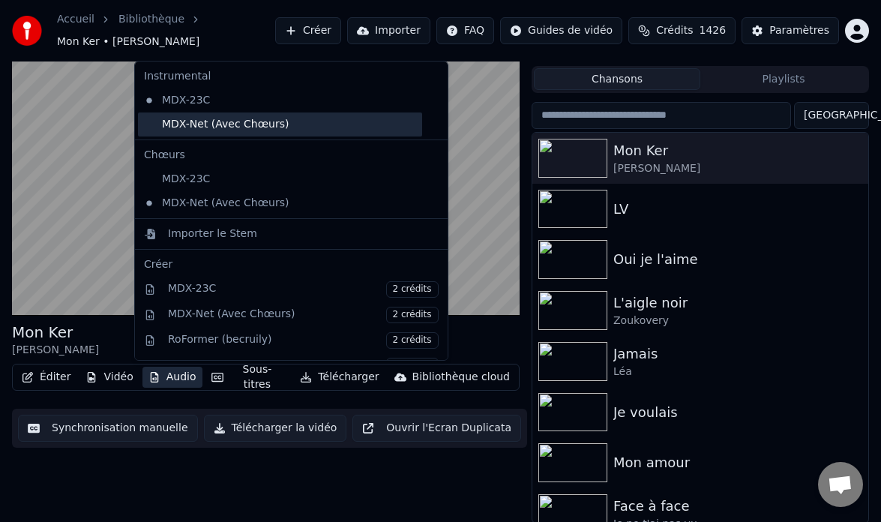
click at [273, 124] on div "MDX-Net (Avec Chœurs)" at bounding box center [280, 124] width 284 height 24
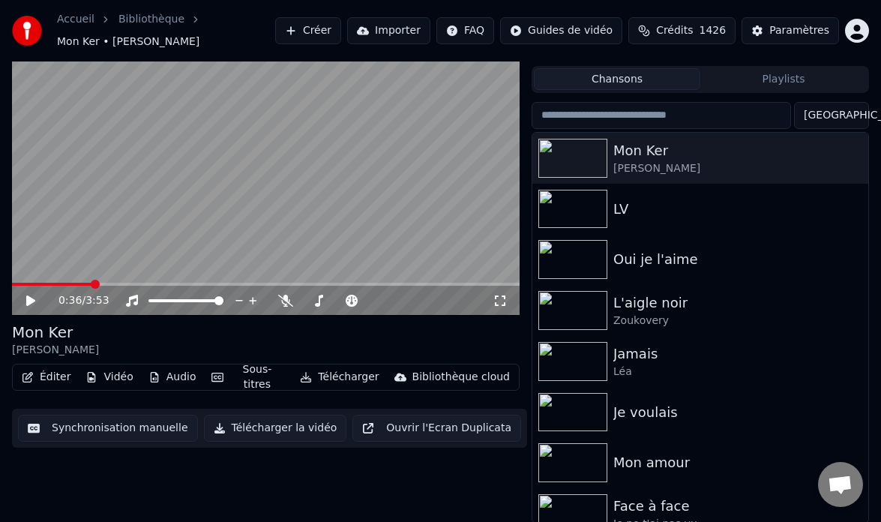
click at [12, 281] on video at bounding box center [266, 173] width 508 height 286
click at [11, 281] on div "0:36 / 3:53 Mon Ker Loïc Zemia Éditer Vidéo Audio Sous-titres Télécharger Bibli…" at bounding box center [440, 276] width 881 height 493
click at [13, 285] on div "0:36 / 3:53" at bounding box center [266, 299] width 508 height 33
click at [12, 286] on span at bounding box center [52, 284] width 80 height 3
click at [1, 286] on div "0:36 / 3:53 Mon Ker Loïc Zemia Éditer Vidéo Audio Sous-titres Télécharger Bibli…" at bounding box center [440, 276] width 881 height 493
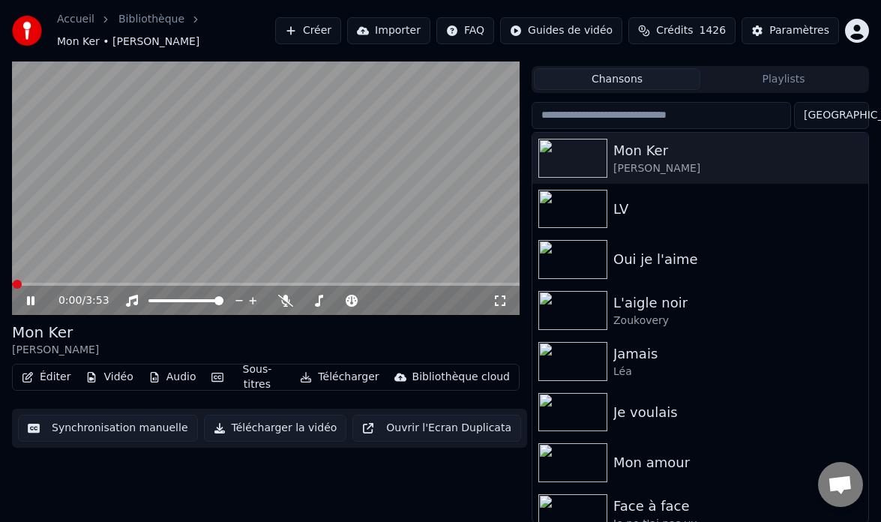
click at [31, 301] on icon at bounding box center [30, 300] width 7 height 9
click at [31, 301] on icon at bounding box center [30, 300] width 9 height 10
click at [31, 300] on icon at bounding box center [30, 300] width 7 height 9
click at [30, 304] on icon at bounding box center [41, 301] width 34 height 12
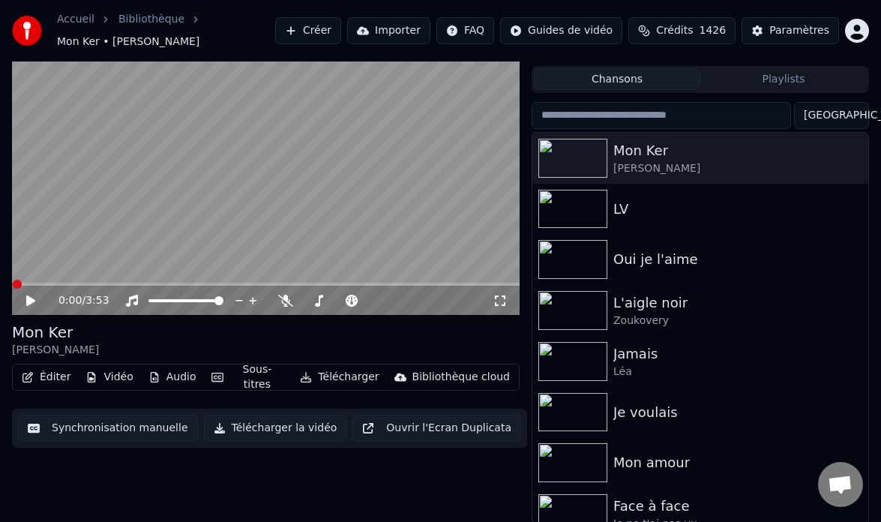
click at [30, 304] on icon at bounding box center [41, 301] width 34 height 12
drag, startPoint x: 10, startPoint y: 287, endPoint x: -30, endPoint y: 295, distance: 40.6
click at [0, 295] on html "Accueil Bibliothèque Mon Ker • Loïc Zemia Créer Importer FAQ Guides de vidéo Cr…" at bounding box center [440, 230] width 881 height 522
click at [13, 289] on span at bounding box center [17, 284] width 9 height 9
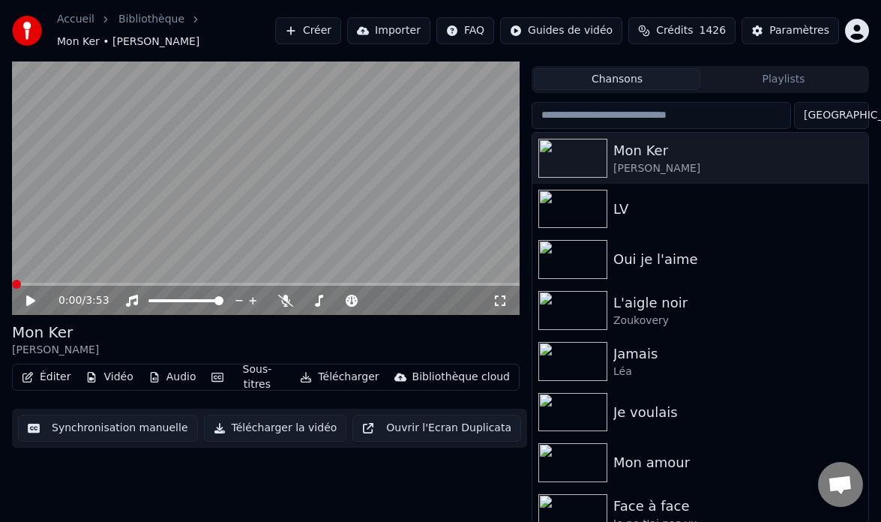
click at [29, 301] on icon at bounding box center [30, 300] width 9 height 10
click at [33, 301] on icon at bounding box center [30, 300] width 7 height 9
click at [36, 302] on icon at bounding box center [41, 301] width 34 height 12
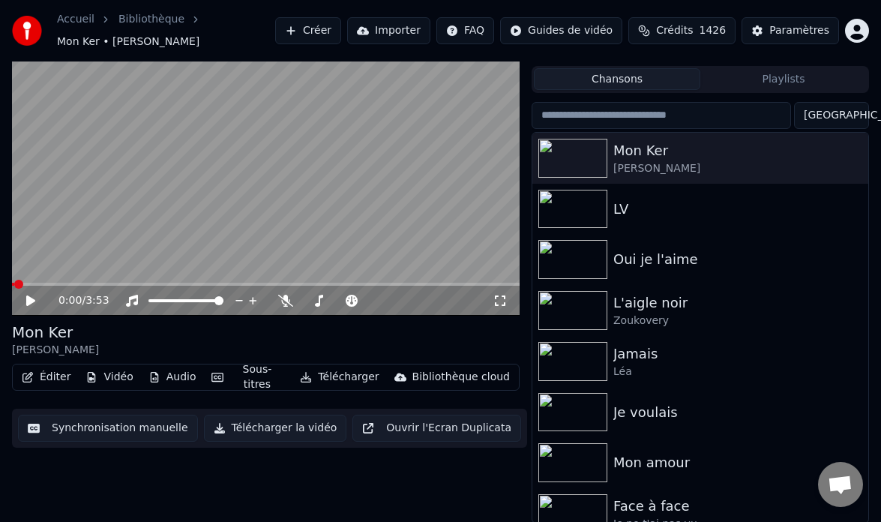
click at [34, 300] on icon at bounding box center [30, 300] width 9 height 10
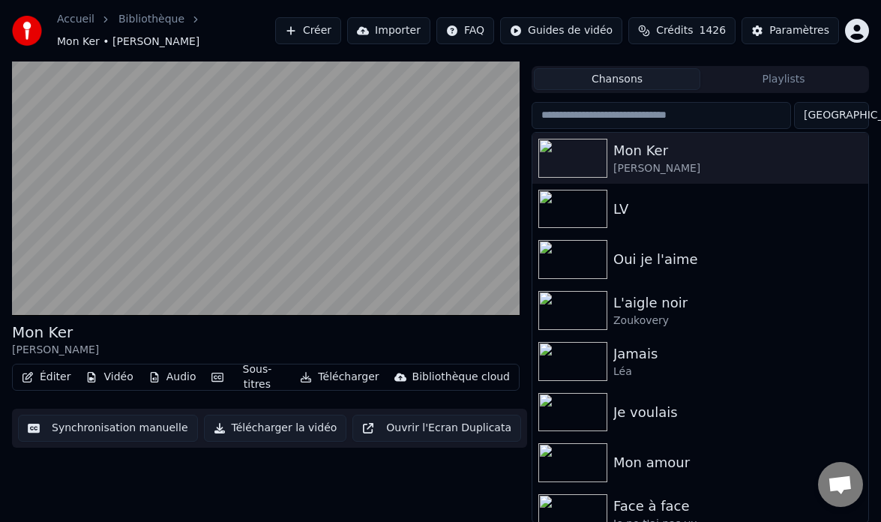
click at [179, 379] on button "Audio" at bounding box center [172, 377] width 60 height 21
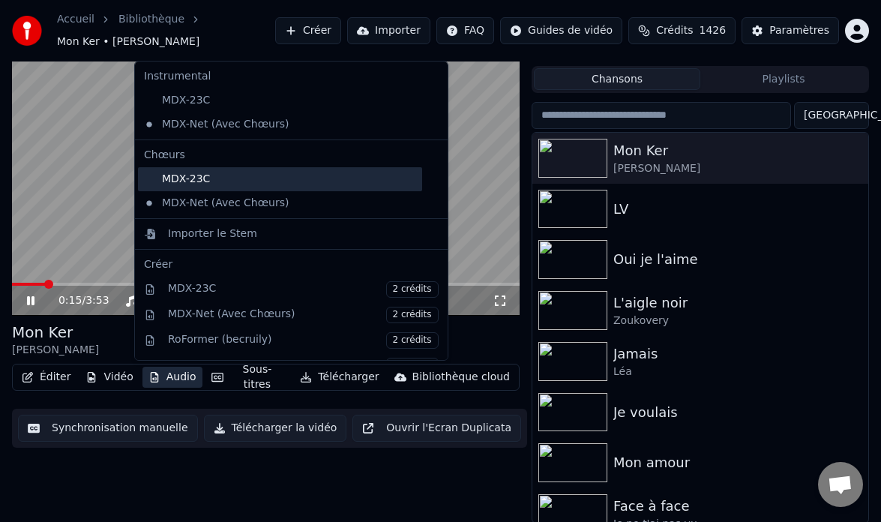
click at [152, 184] on div "MDX-23C" at bounding box center [280, 179] width 284 height 24
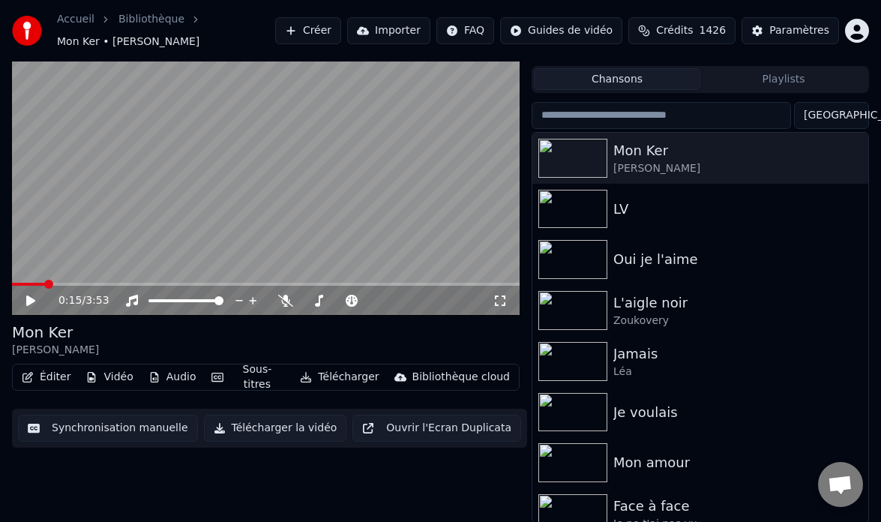
click at [29, 302] on icon at bounding box center [30, 300] width 9 height 10
click at [28, 301] on icon at bounding box center [30, 300] width 7 height 9
click at [31, 301] on icon at bounding box center [30, 300] width 9 height 10
click at [28, 301] on icon at bounding box center [30, 300] width 7 height 9
click at [28, 301] on icon at bounding box center [30, 300] width 9 height 10
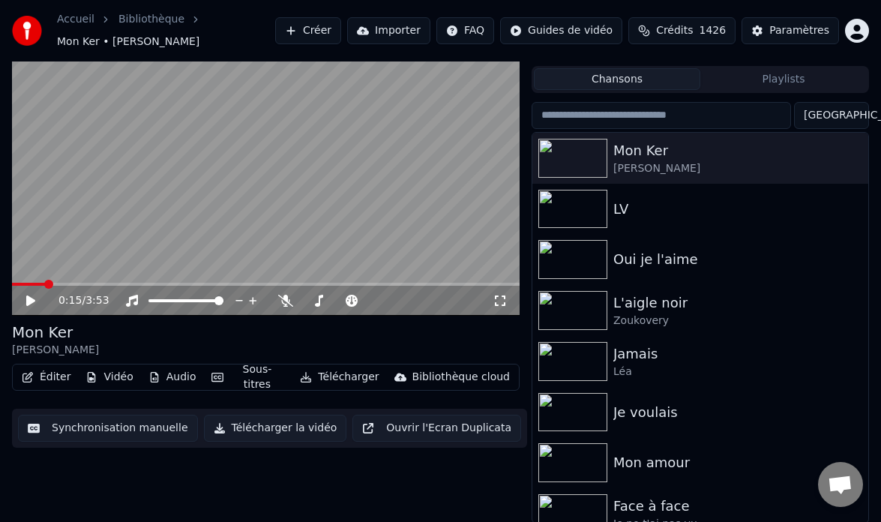
click at [28, 301] on icon at bounding box center [30, 300] width 9 height 10
click at [31, 302] on icon at bounding box center [41, 301] width 34 height 12
click at [33, 304] on icon at bounding box center [30, 300] width 7 height 9
click at [33, 304] on icon at bounding box center [41, 301] width 34 height 12
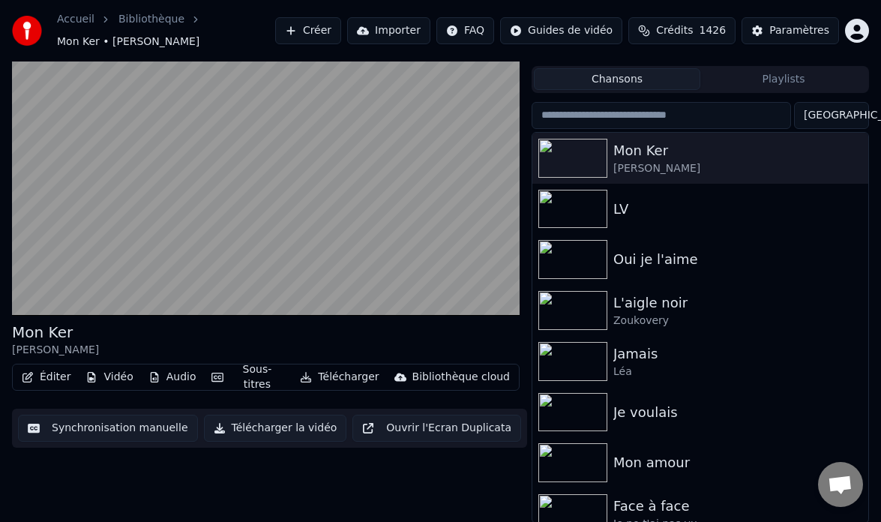
click at [169, 378] on button "Audio" at bounding box center [172, 377] width 60 height 21
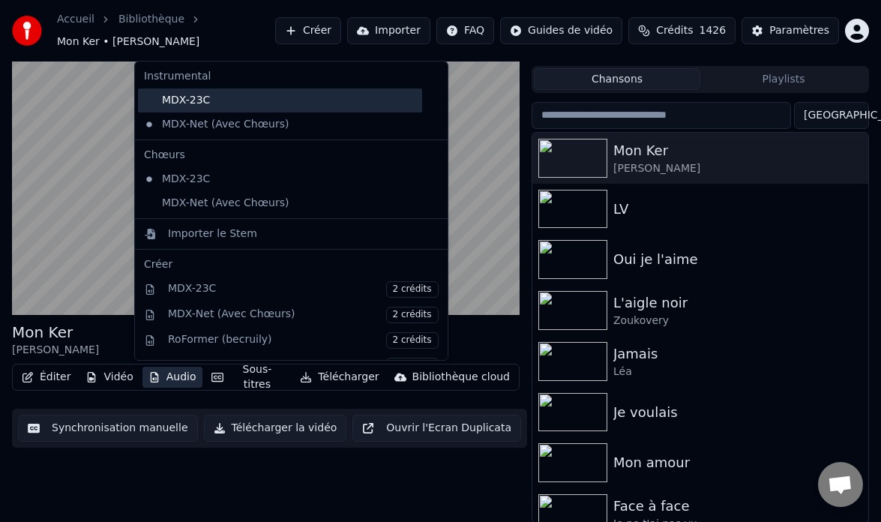
click at [193, 102] on div "MDX-23C" at bounding box center [280, 100] width 284 height 24
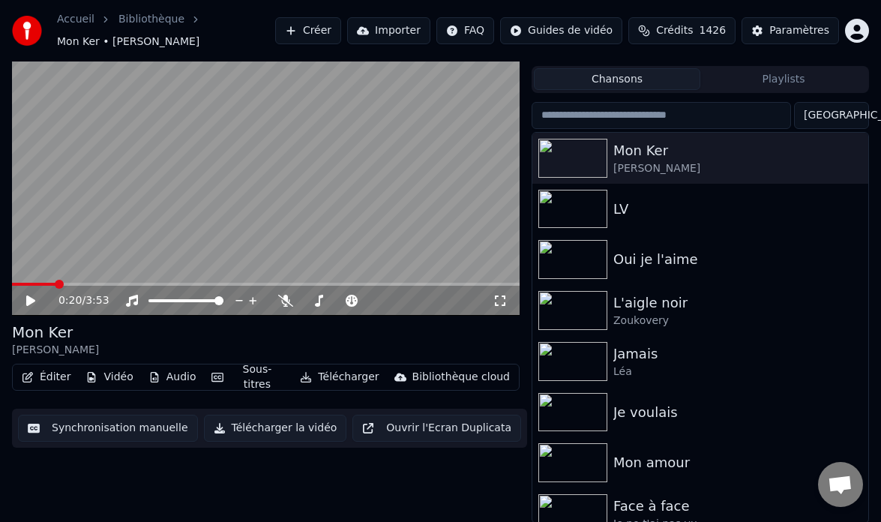
click at [172, 385] on button "Audio" at bounding box center [172, 377] width 60 height 21
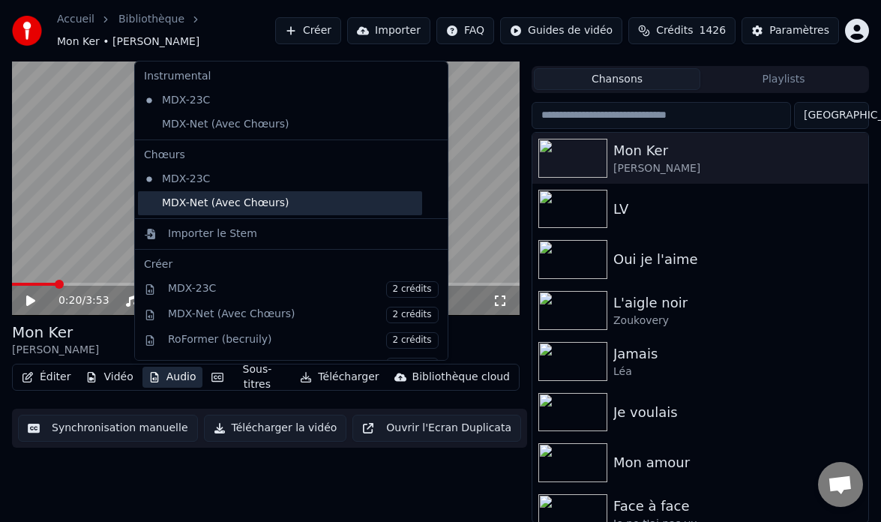
click at [200, 201] on div "MDX-Net (Avec Chœurs)" at bounding box center [280, 203] width 284 height 24
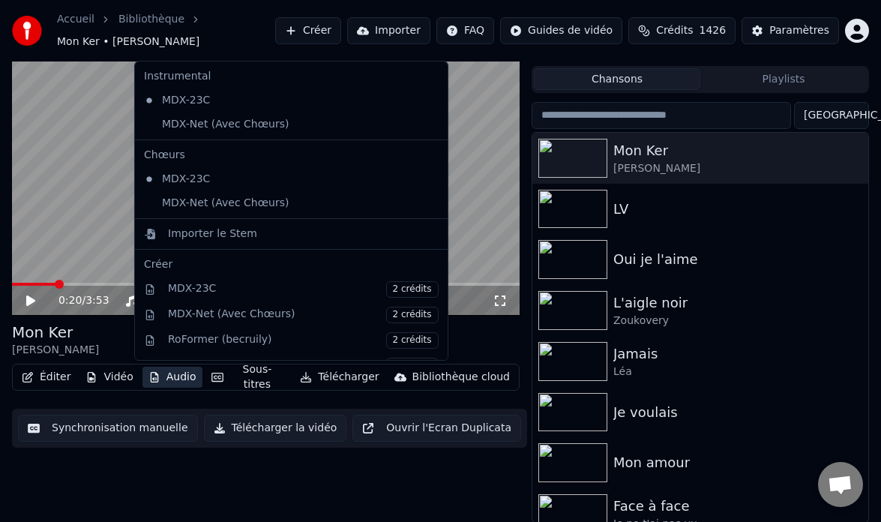
drag, startPoint x: 200, startPoint y: 201, endPoint x: 274, endPoint y: 201, distance: 73.5
click at [200, 201] on video at bounding box center [266, 173] width 508 height 286
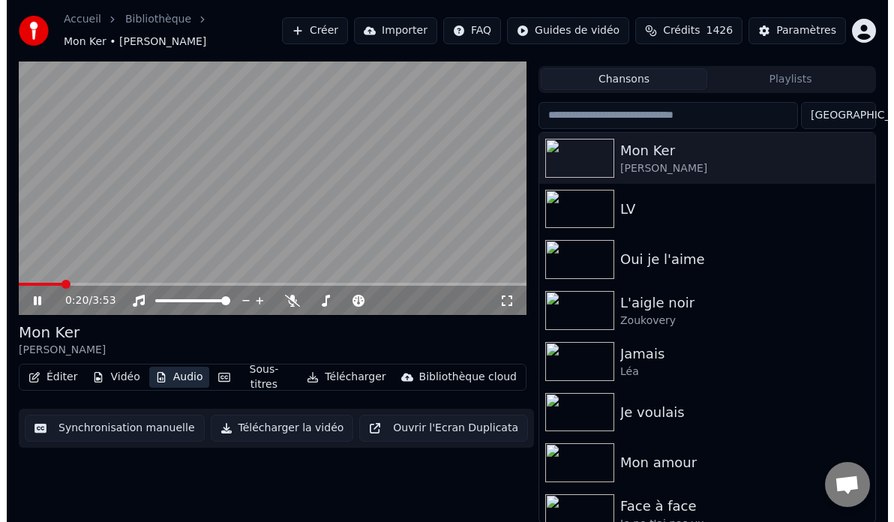
scroll to position [12, 0]
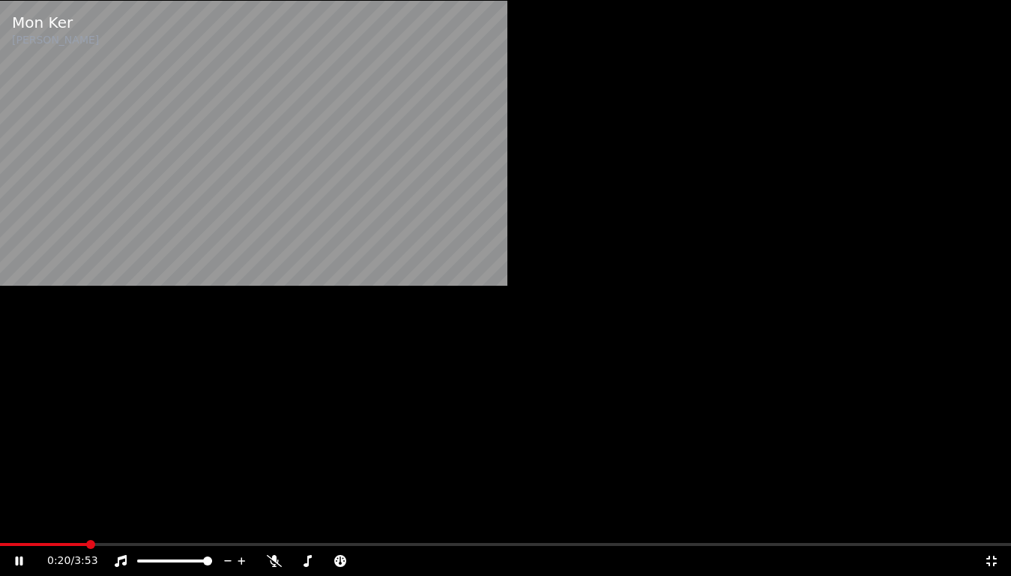
click at [997, 528] on icon at bounding box center [992, 561] width 10 height 10
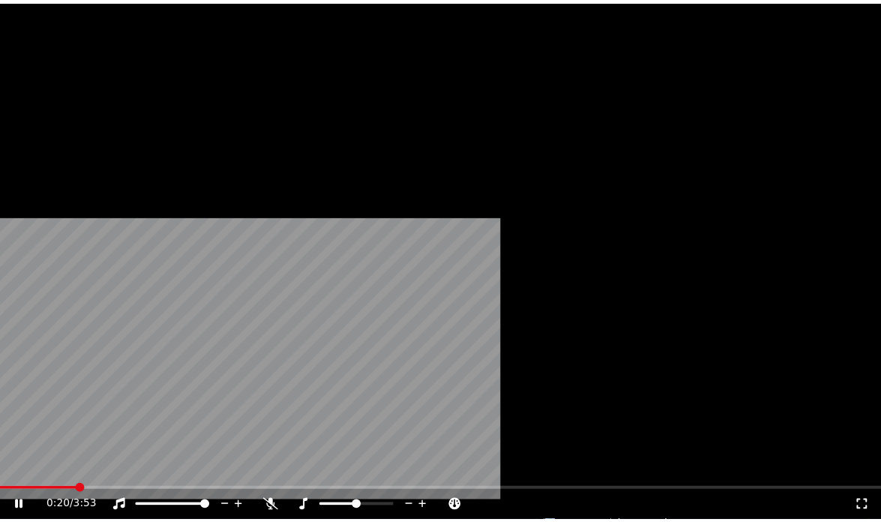
scroll to position [33, 0]
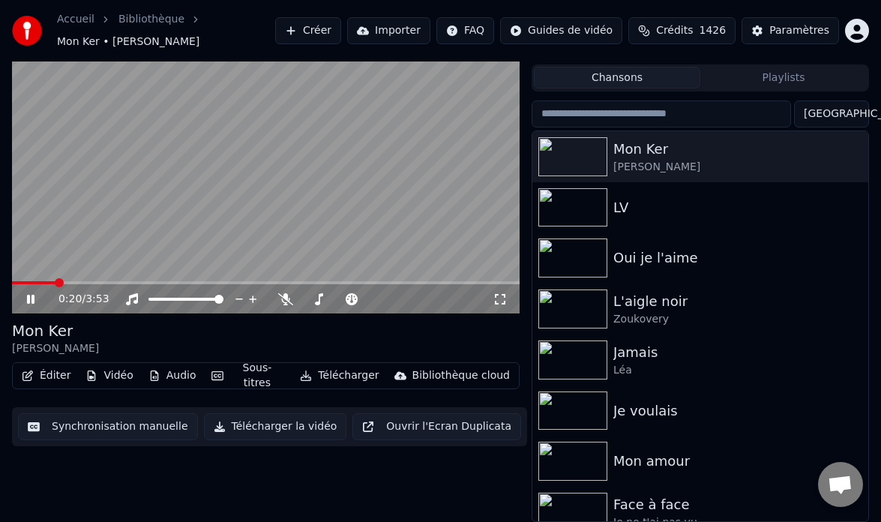
click at [30, 298] on icon at bounding box center [41, 299] width 34 height 12
click at [26, 301] on icon at bounding box center [30, 299] width 9 height 10
click at [32, 296] on icon at bounding box center [41, 299] width 34 height 12
click at [31, 298] on icon at bounding box center [30, 299] width 9 height 10
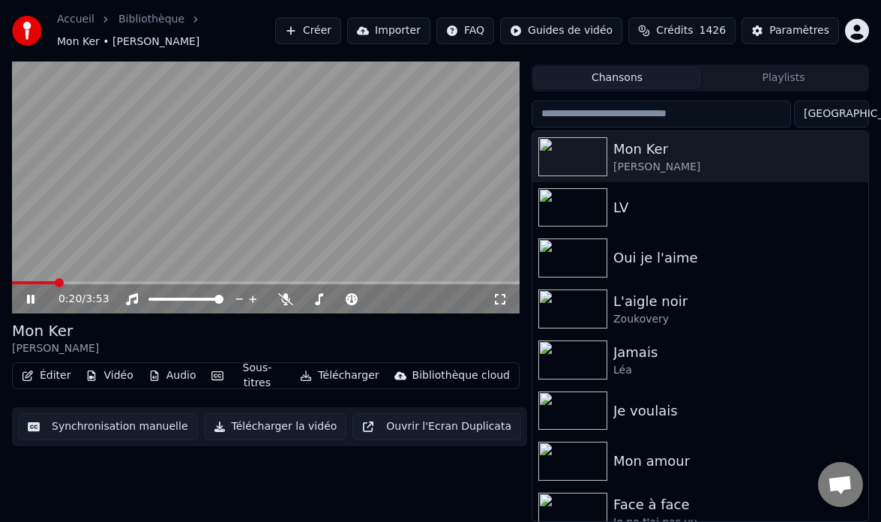
click at [27, 301] on icon at bounding box center [30, 299] width 7 height 9
click at [30, 302] on icon at bounding box center [30, 299] width 9 height 10
click at [31, 298] on icon at bounding box center [41, 299] width 34 height 12
click at [31, 298] on icon at bounding box center [30, 299] width 9 height 10
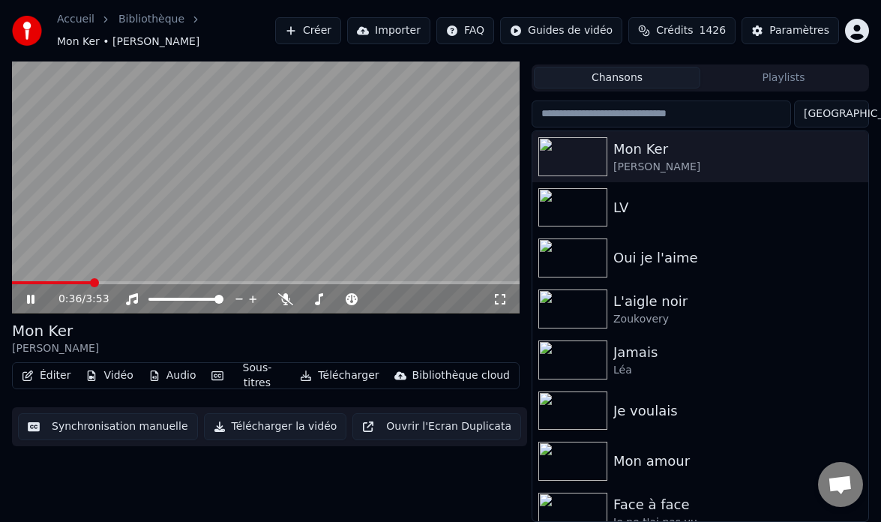
click at [29, 298] on icon at bounding box center [30, 299] width 7 height 9
click at [31, 300] on icon at bounding box center [30, 299] width 9 height 10
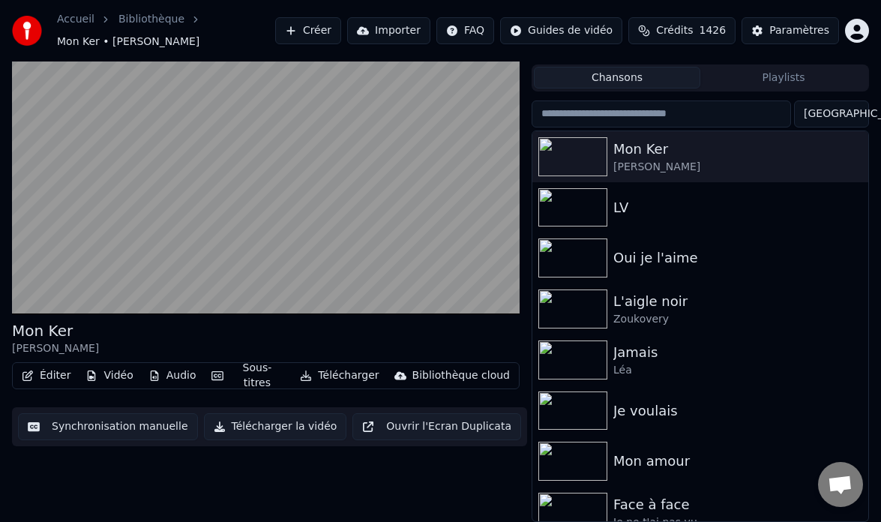
click at [182, 376] on button "Audio" at bounding box center [172, 375] width 60 height 21
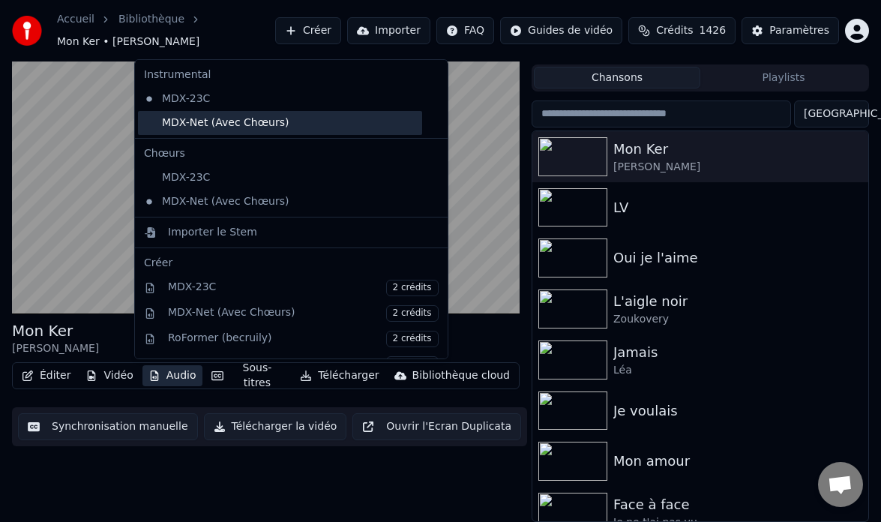
click at [166, 118] on div "MDX-Net (Avec Chœurs)" at bounding box center [280, 123] width 284 height 24
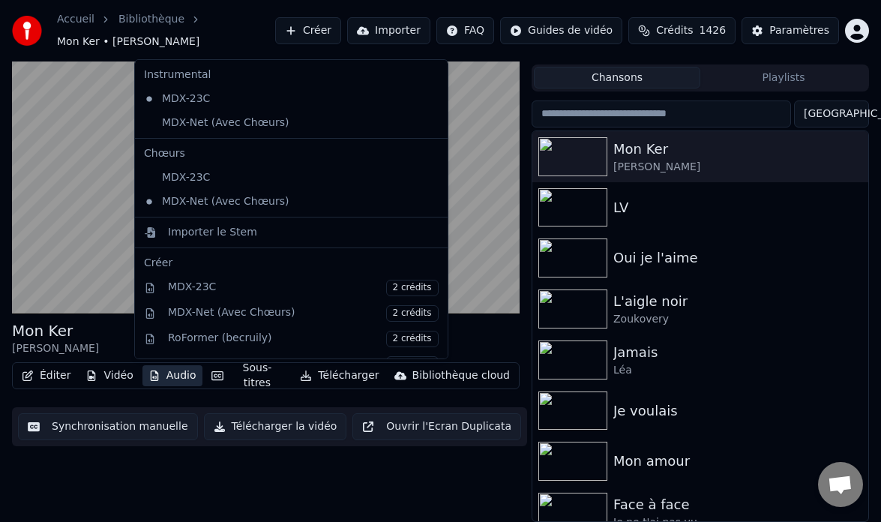
click at [166, 118] on video at bounding box center [266, 171] width 508 height 286
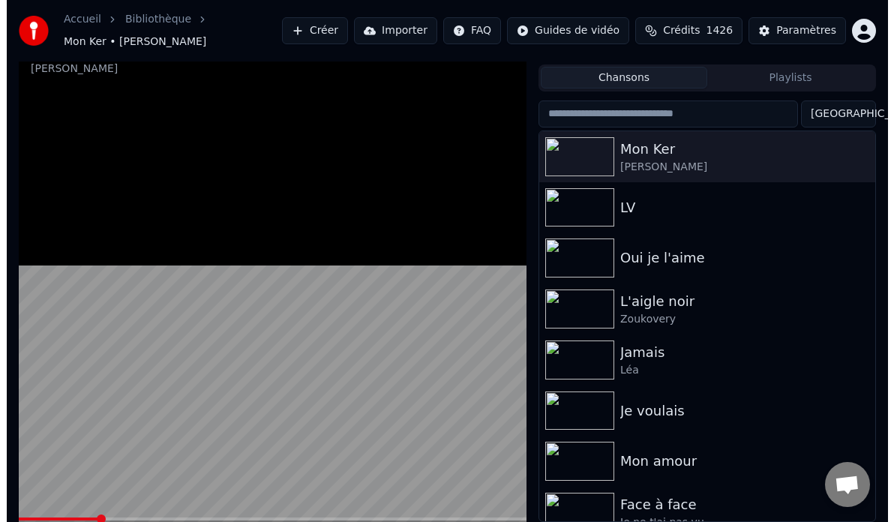
scroll to position [12, 0]
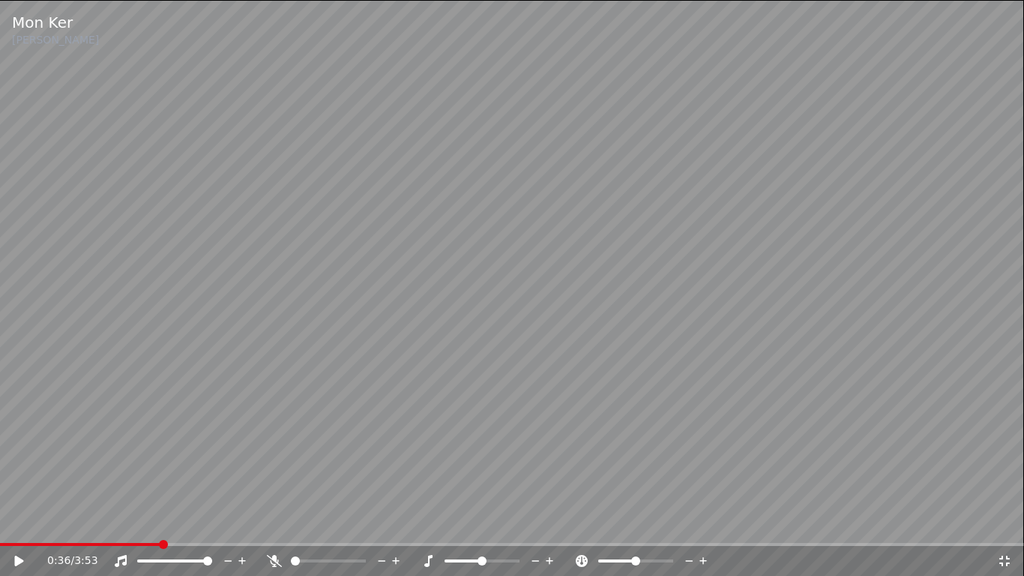
drag, startPoint x: 1003, startPoint y: 563, endPoint x: 202, endPoint y: 277, distance: 850.5
click at [1002, 528] on icon at bounding box center [1004, 561] width 10 height 10
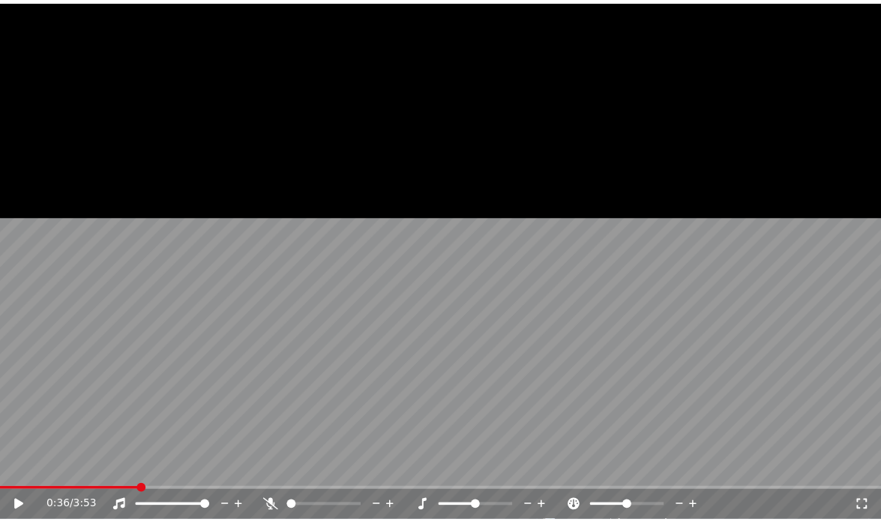
scroll to position [33, 0]
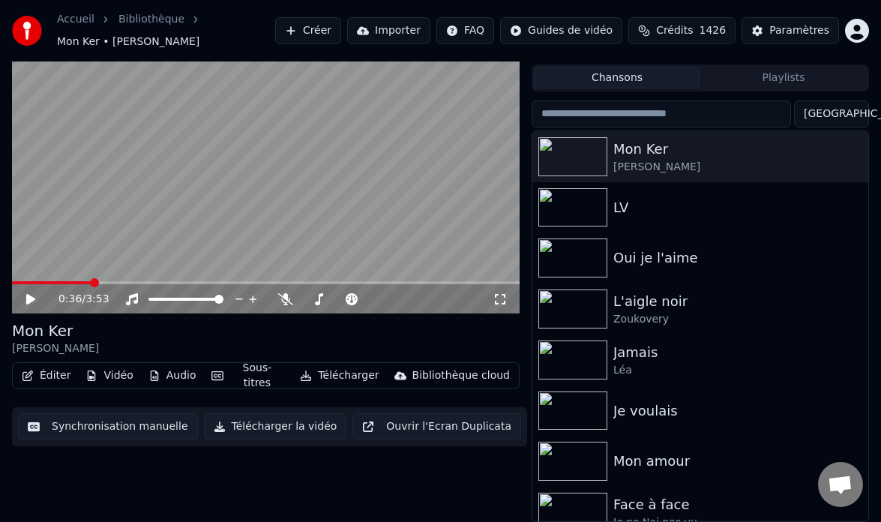
click at [179, 373] on button "Audio" at bounding box center [172, 375] width 60 height 21
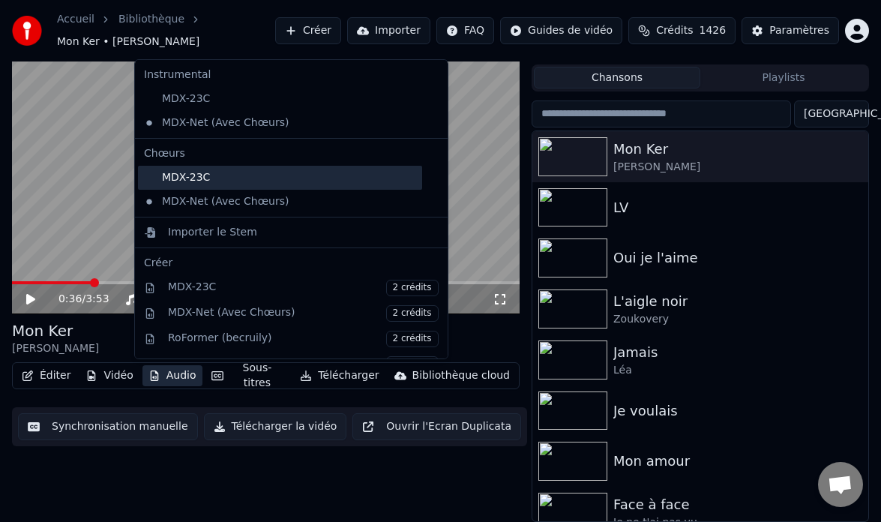
click at [163, 175] on div "MDX-23C" at bounding box center [280, 178] width 284 height 24
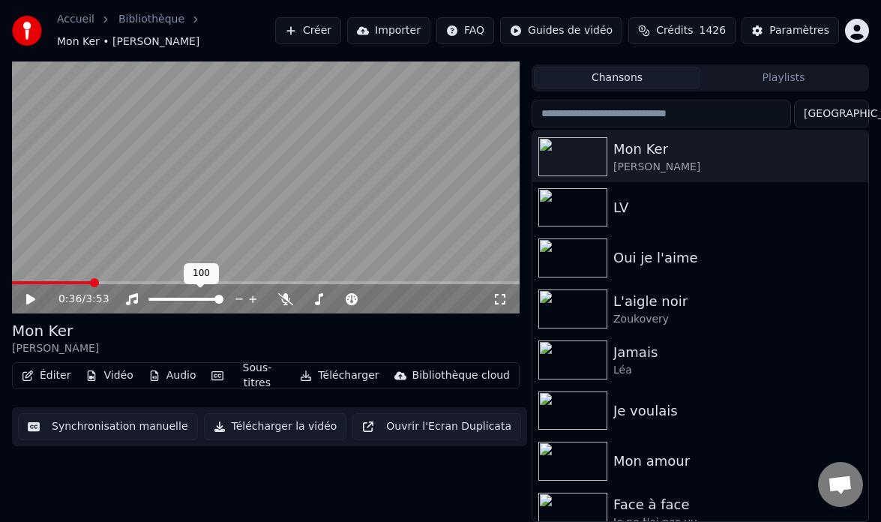
click at [30, 301] on icon at bounding box center [30, 299] width 9 height 10
click at [34, 298] on icon at bounding box center [30, 299] width 7 height 9
click at [12, 284] on span at bounding box center [51, 282] width 79 height 3
click at [28, 300] on icon at bounding box center [30, 299] width 9 height 10
click at [28, 298] on icon at bounding box center [30, 299] width 7 height 9
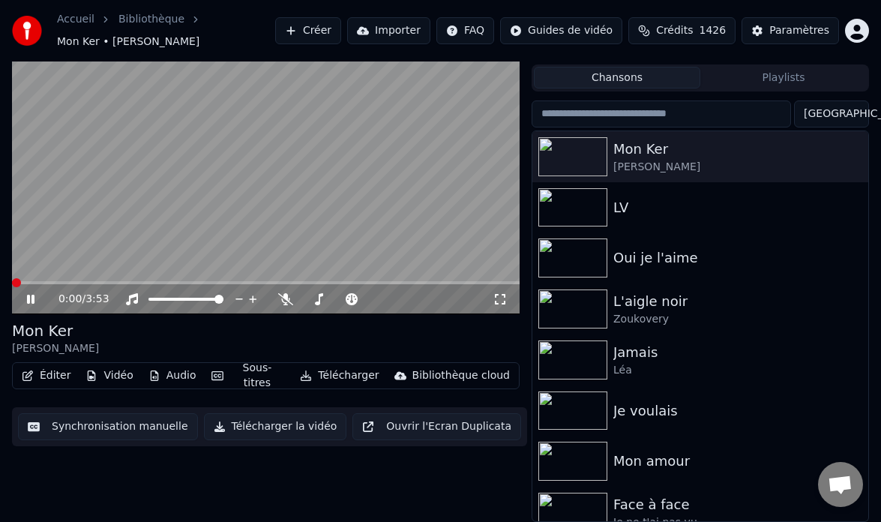
drag, startPoint x: 28, startPoint y: 298, endPoint x: 36, endPoint y: 299, distance: 7.6
click at [29, 298] on icon at bounding box center [30, 299] width 7 height 9
drag, startPoint x: 33, startPoint y: 299, endPoint x: 78, endPoint y: 309, distance: 46.0
click at [32, 300] on icon at bounding box center [30, 299] width 7 height 9
drag, startPoint x: 25, startPoint y: 296, endPoint x: 74, endPoint y: 322, distance: 55.4
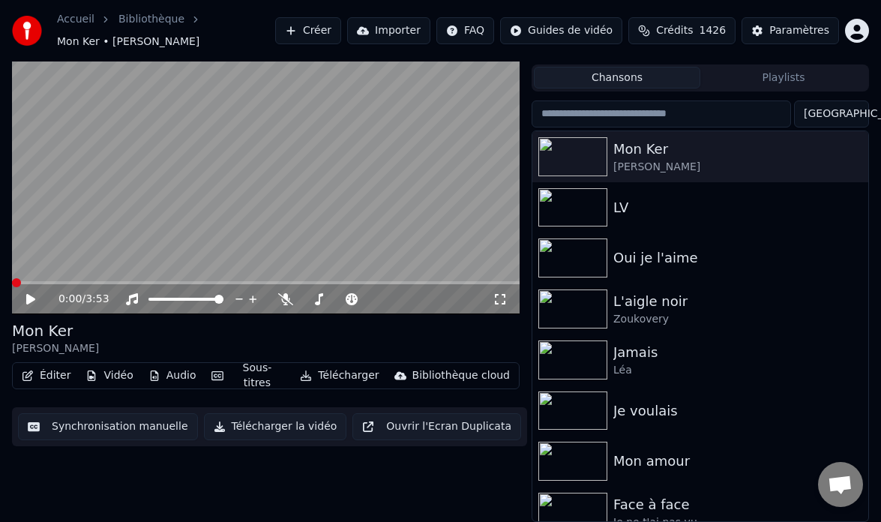
click at [25, 298] on icon at bounding box center [41, 299] width 34 height 12
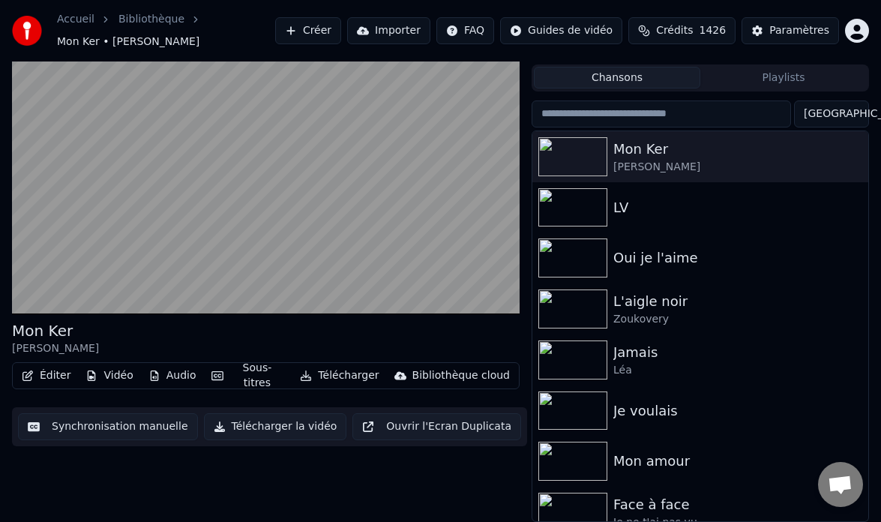
click at [172, 377] on button "Audio" at bounding box center [172, 375] width 60 height 21
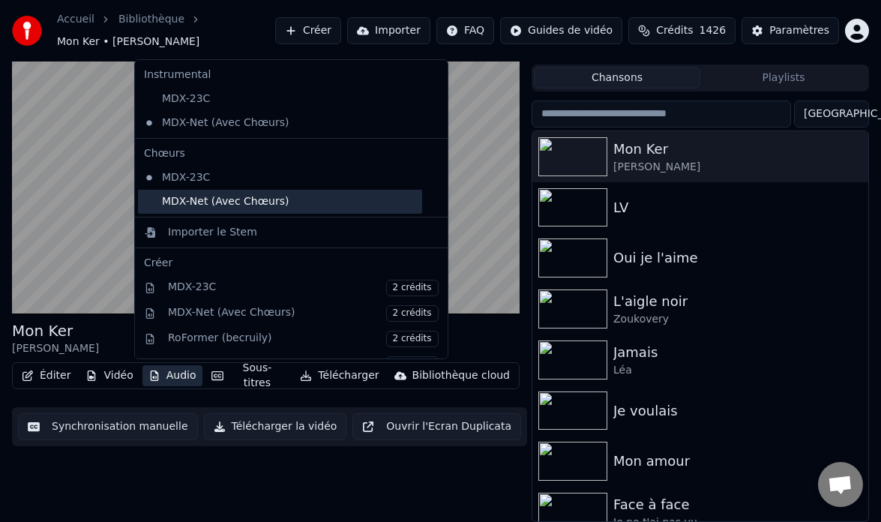
click at [154, 200] on div "MDX-Net (Avec Chœurs)" at bounding box center [280, 202] width 284 height 24
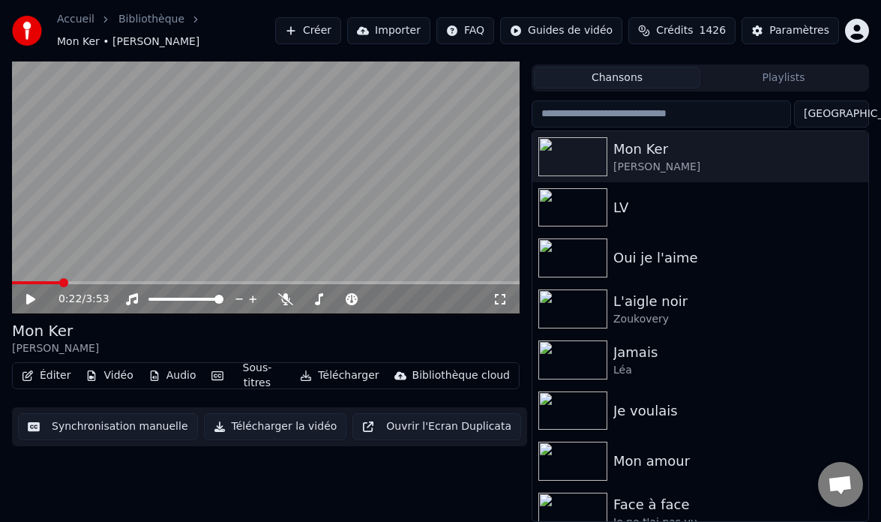
click at [59, 285] on span at bounding box center [63, 282] width 9 height 9
click at [34, 299] on icon at bounding box center [30, 299] width 7 height 9
click at [31, 299] on icon at bounding box center [30, 299] width 9 height 10
click at [28, 300] on icon at bounding box center [30, 299] width 7 height 9
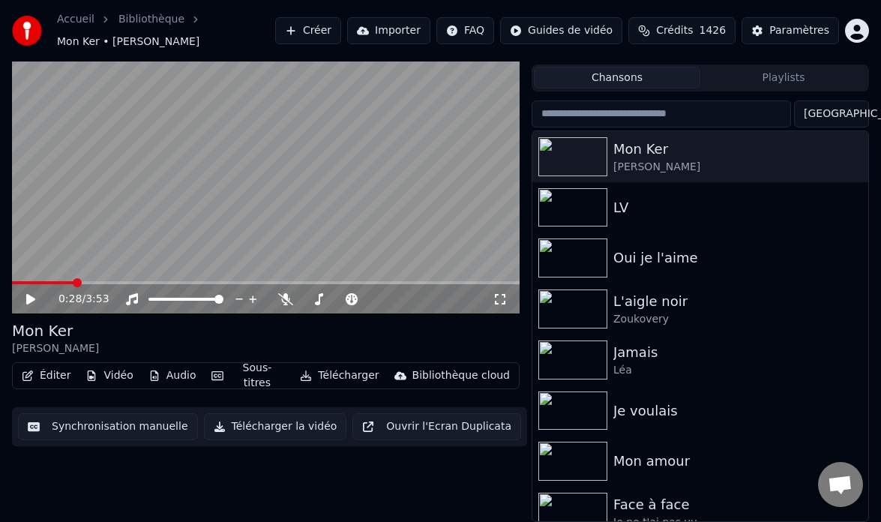
click at [28, 300] on icon at bounding box center [30, 299] width 9 height 10
click at [34, 295] on icon at bounding box center [41, 299] width 34 height 12
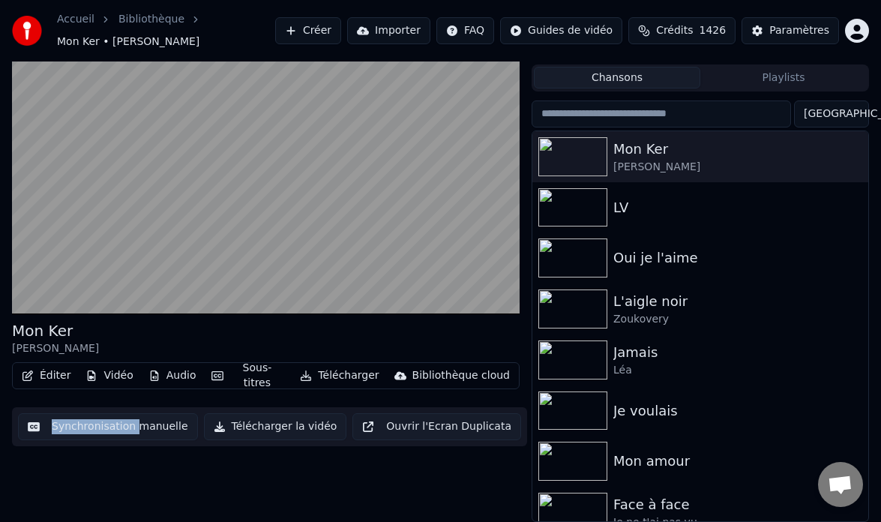
click at [338, 377] on button "Télécharger" at bounding box center [339, 375] width 91 height 21
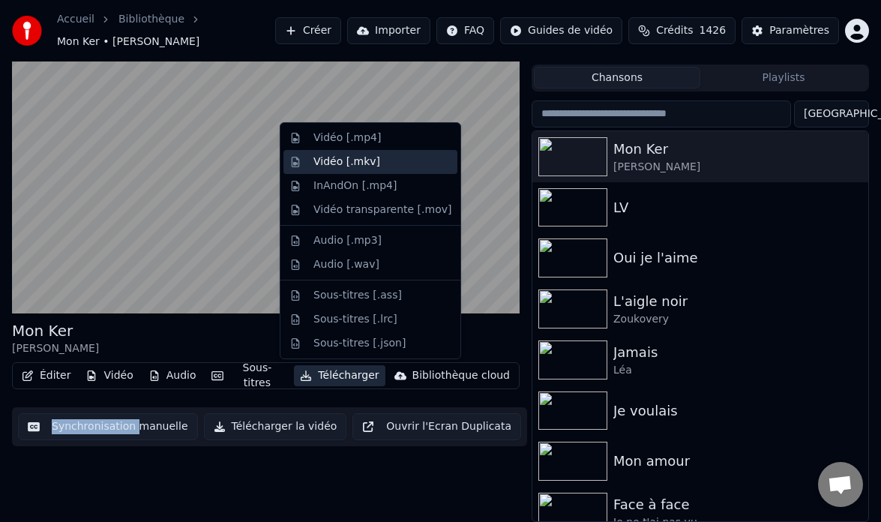
drag, startPoint x: 376, startPoint y: 160, endPoint x: 517, endPoint y: 325, distance: 215.9
click at [379, 160] on div "Vidéo [.mkv]" at bounding box center [382, 161] width 138 height 15
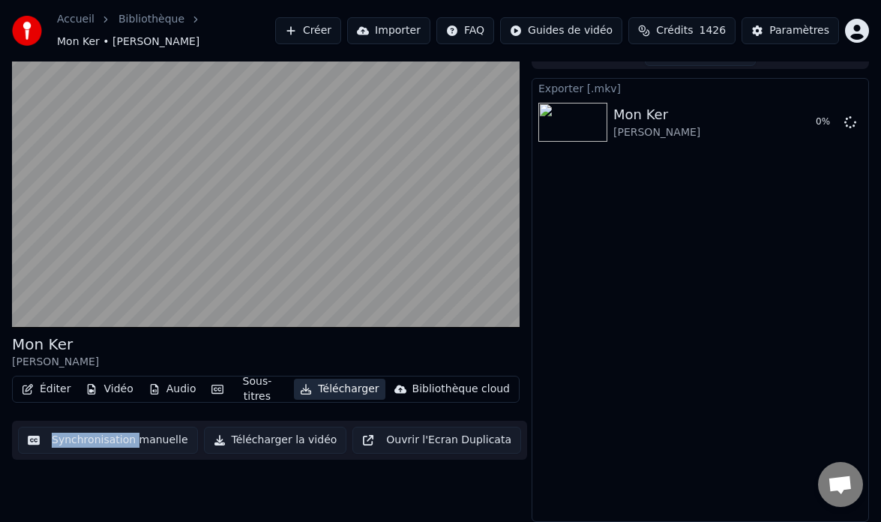
scroll to position [19, 0]
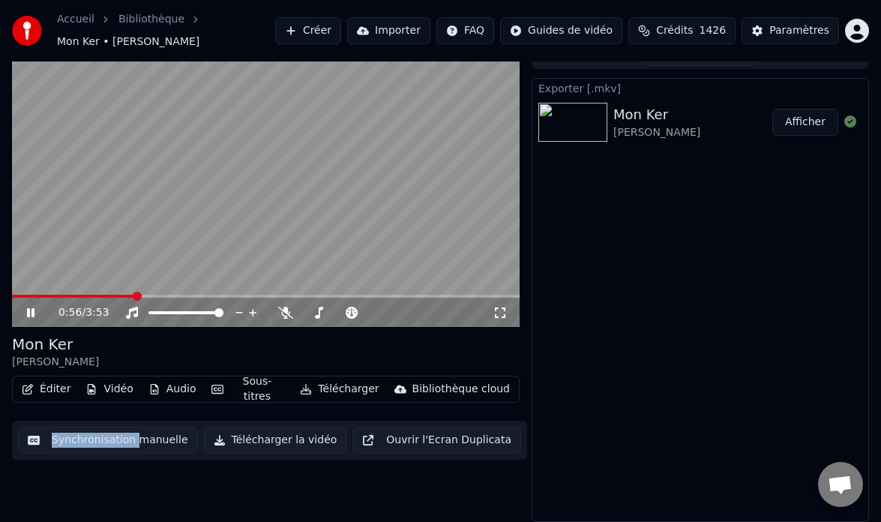
click at [36, 309] on icon at bounding box center [41, 313] width 34 height 12
